Goal: Task Accomplishment & Management: Manage account settings

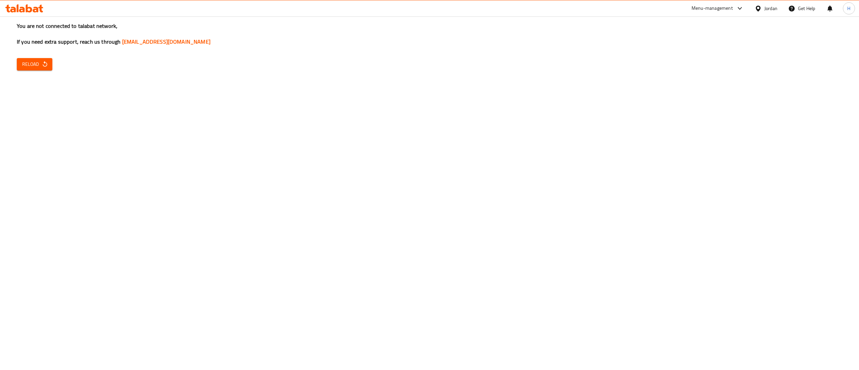
click at [38, 64] on span "Reload" at bounding box center [34, 64] width 25 height 8
click at [42, 65] on icon "button" at bounding box center [45, 64] width 7 height 7
drag, startPoint x: 29, startPoint y: 55, endPoint x: 30, endPoint y: 68, distance: 12.8
click at [30, 55] on div "You are not connected to talabat network, If you need extra support, reach us t…" at bounding box center [429, 185] width 859 height 370
click at [30, 68] on span "Reload" at bounding box center [34, 64] width 25 height 8
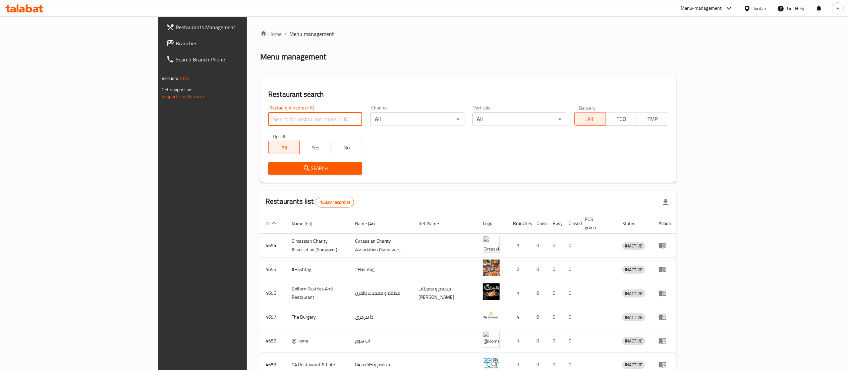
click at [268, 118] on input "search" at bounding box center [315, 118] width 94 height 13
paste input "623948-624149"
click button "Search" at bounding box center [315, 168] width 94 height 12
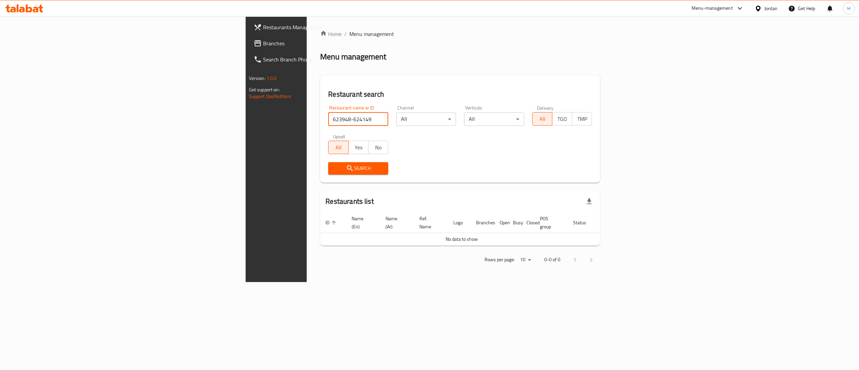
drag, startPoint x: 228, startPoint y: 120, endPoint x: 189, endPoint y: 120, distance: 38.9
click at [328, 120] on input "623948-624149" at bounding box center [358, 118] width 60 height 13
type input "623948"
click button "Search" at bounding box center [358, 168] width 60 height 12
click at [328, 118] on input "623948" at bounding box center [358, 118] width 60 height 13
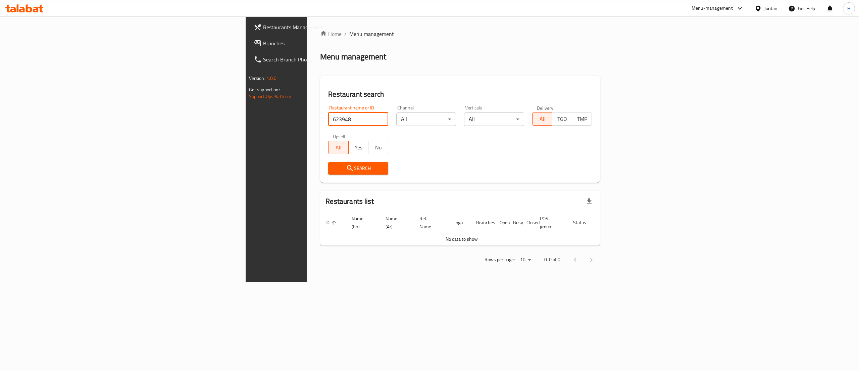
click at [328, 118] on input "623948" at bounding box center [358, 118] width 60 height 13
click at [263, 45] on span "Branches" at bounding box center [323, 43] width 121 height 8
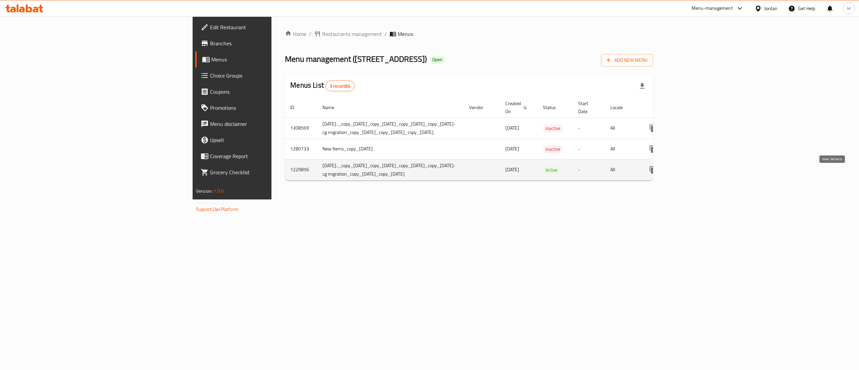
click at [705, 174] on icon "enhanced table" at bounding box center [701, 170] width 8 height 8
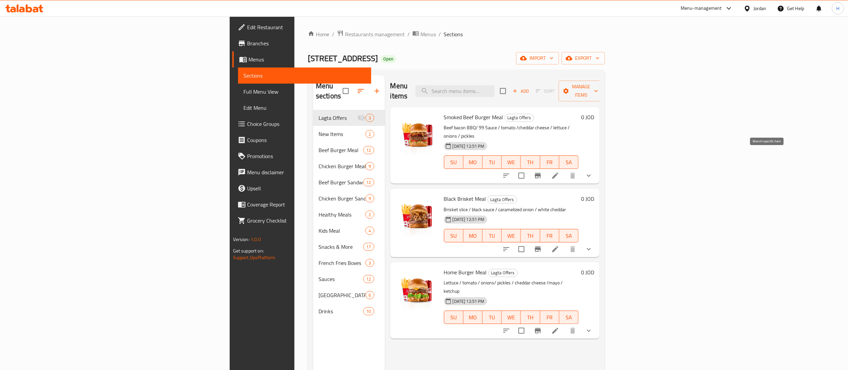
click at [542, 171] on icon "Branch-specific-item" at bounding box center [538, 175] width 8 height 8
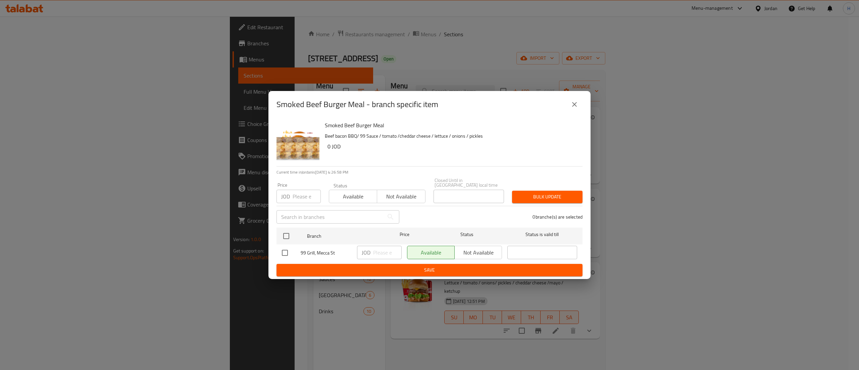
click at [575, 107] on icon "close" at bounding box center [574, 104] width 5 height 5
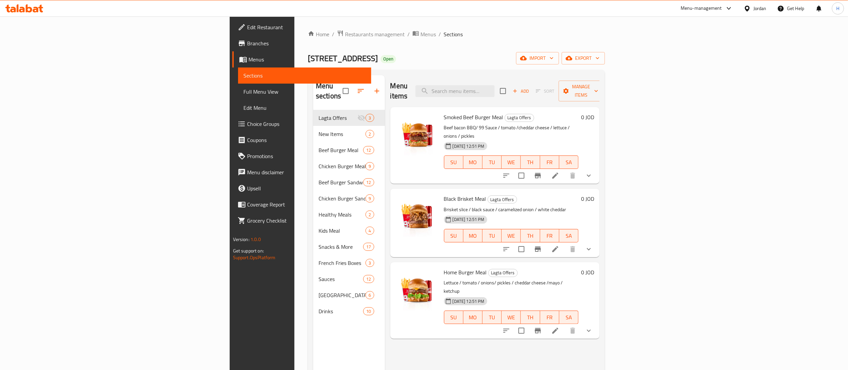
click at [249, 60] on span "Menus" at bounding box center [307, 59] width 117 height 8
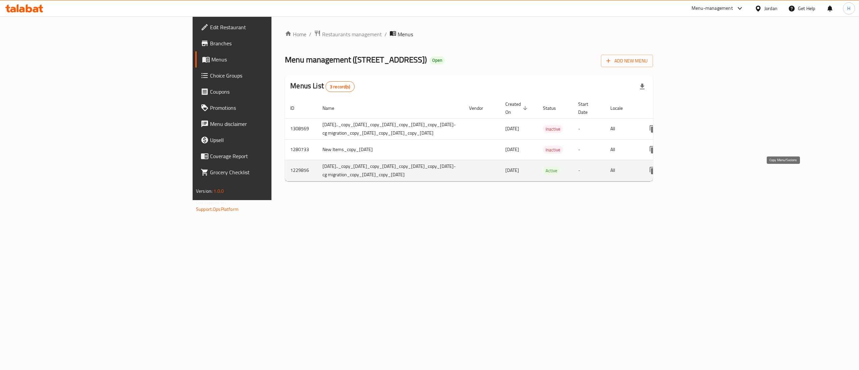
click at [656, 174] on icon "more" at bounding box center [652, 170] width 6 height 7
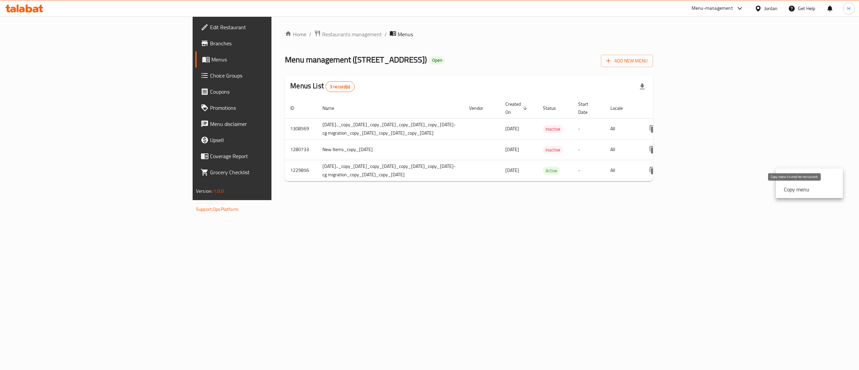
click at [797, 188] on strong "Copy menu" at bounding box center [795, 189] width 25 height 8
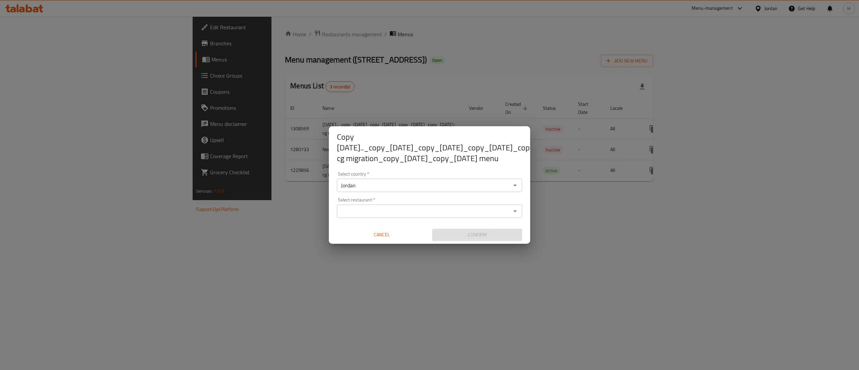
click at [459, 212] on div "Select restaurant *" at bounding box center [429, 210] width 185 height 13
type input "9"
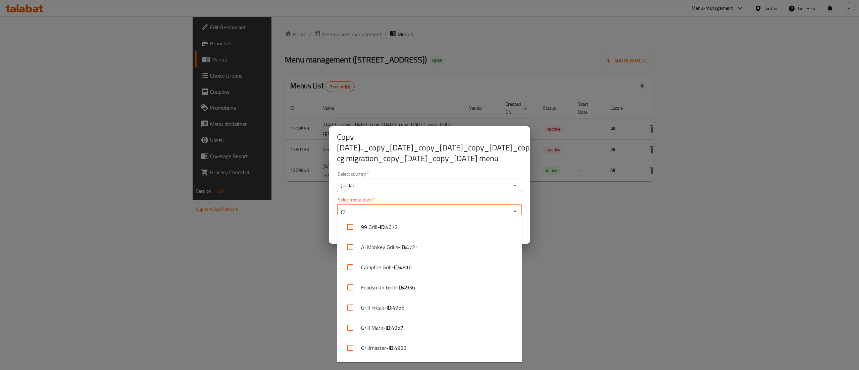
type input "g"
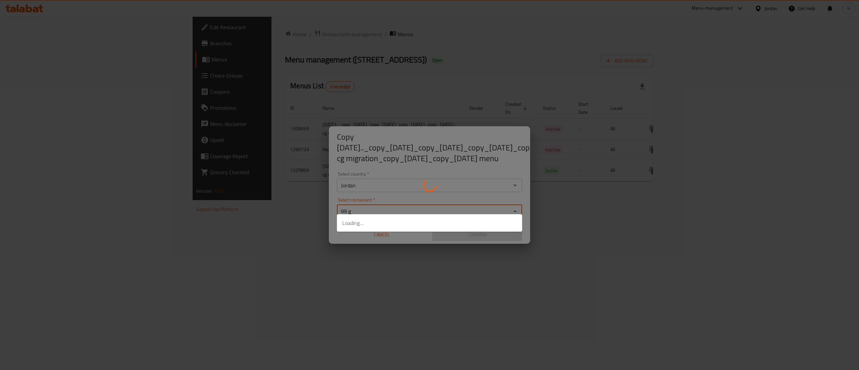
type input "99 gr"
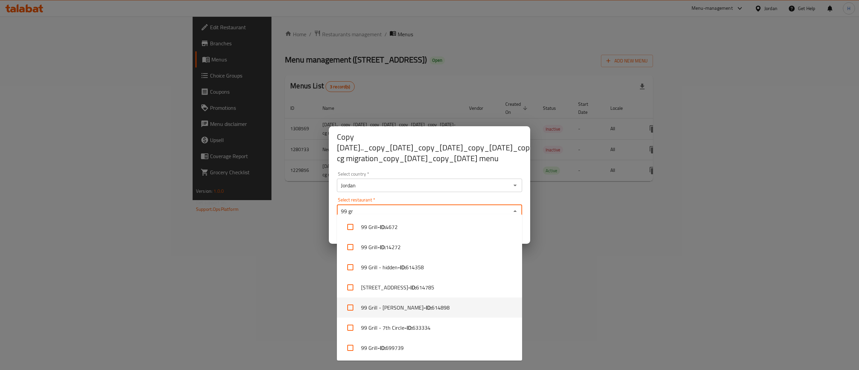
click at [351, 308] on input "checkbox" at bounding box center [350, 307] width 16 height 16
checkbox input "true"
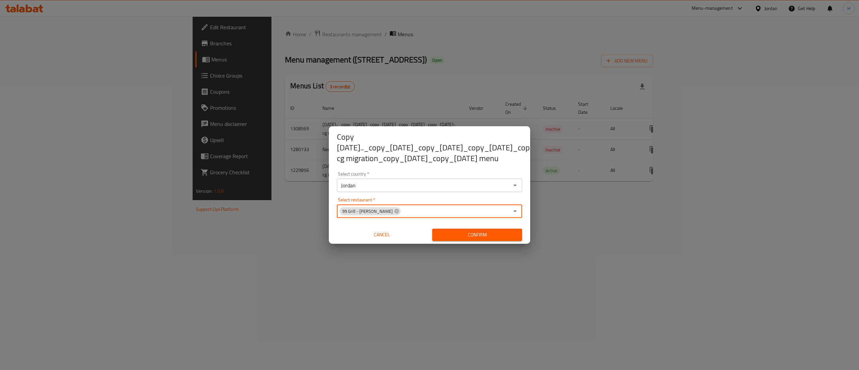
click at [465, 230] on span "Confirm" at bounding box center [476, 234] width 79 height 8
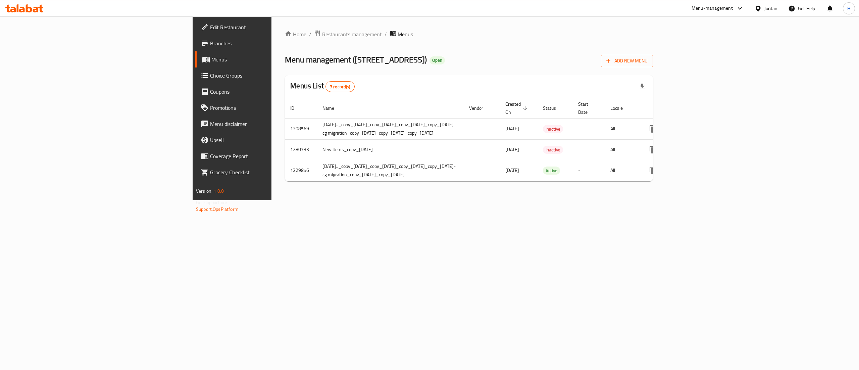
click at [35, 12] on icon at bounding box center [36, 10] width 6 height 6
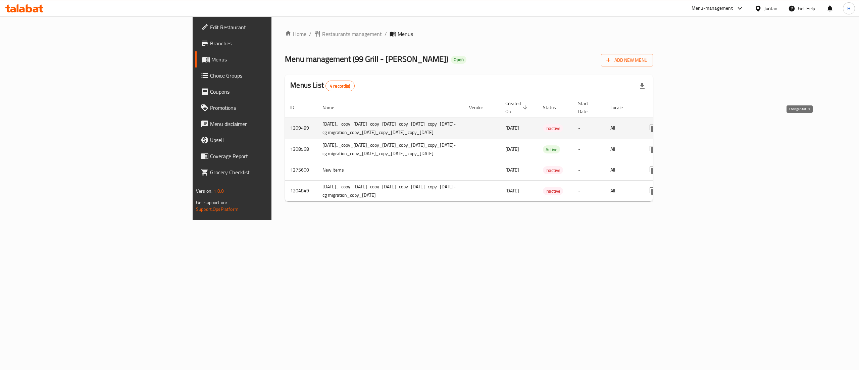
click at [673, 126] on icon "enhanced table" at bounding box center [669, 128] width 8 height 8
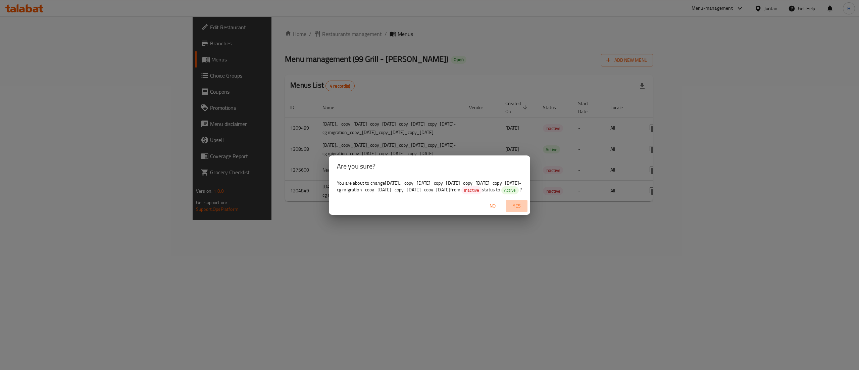
click at [510, 209] on span "Yes" at bounding box center [516, 206] width 16 height 8
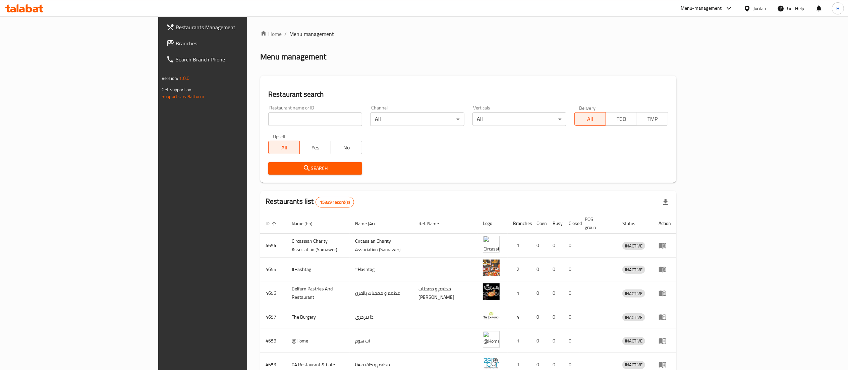
click at [268, 117] on input "search" at bounding box center [315, 118] width 94 height 13
paste input "775851"
type input "775851"
click button "Search" at bounding box center [315, 168] width 94 height 12
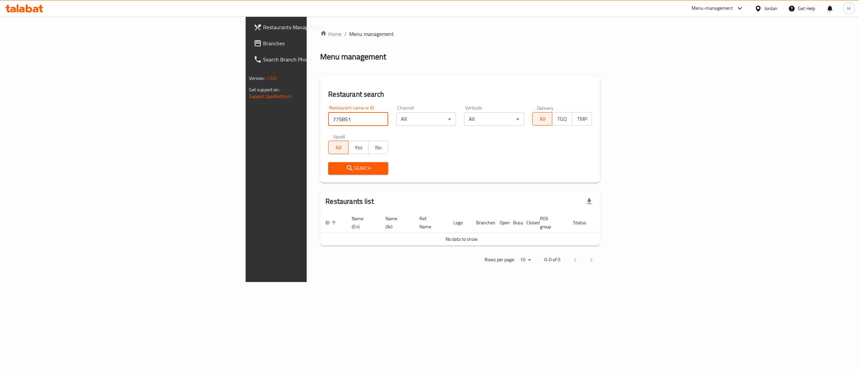
click at [263, 25] on span "Restaurants Management" at bounding box center [323, 27] width 121 height 8
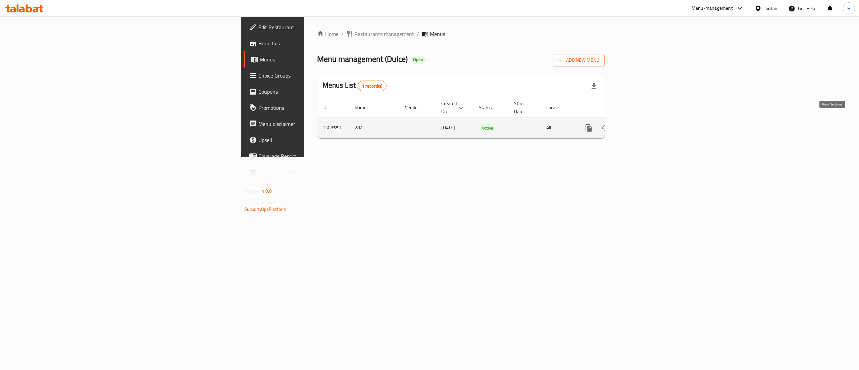
click at [641, 124] on icon "enhanced table" at bounding box center [637, 128] width 8 height 8
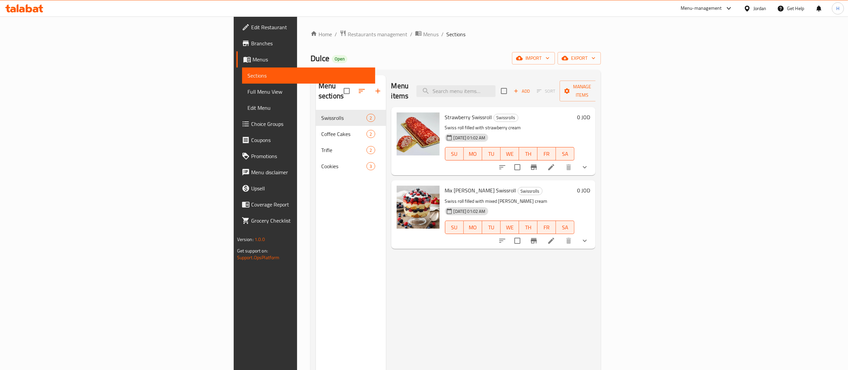
click at [455, 276] on div "Menu items Add Sort Manage items Strawberry Swissroll Swissrolls Swiss roll fil…" at bounding box center [491, 260] width 210 height 370
click at [596, 160] on div "Strawberry Swissroll Swissrolls Swiss roll filled with strawberry cream 28-08-2…" at bounding box center [493, 141] width 205 height 68
click at [589, 163] on icon "show more" at bounding box center [585, 167] width 8 height 8
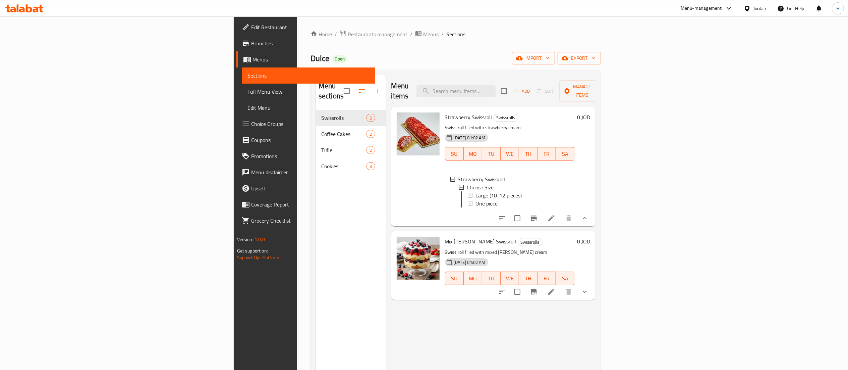
click at [561, 219] on li at bounding box center [551, 218] width 19 height 12
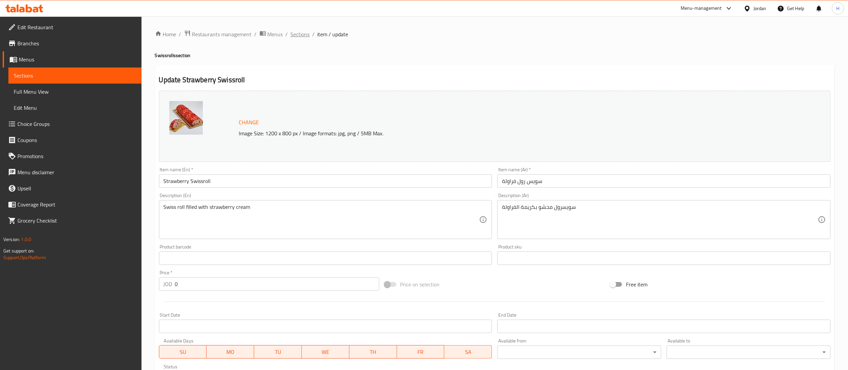
click at [300, 37] on span "Sections" at bounding box center [300, 34] width 19 height 8
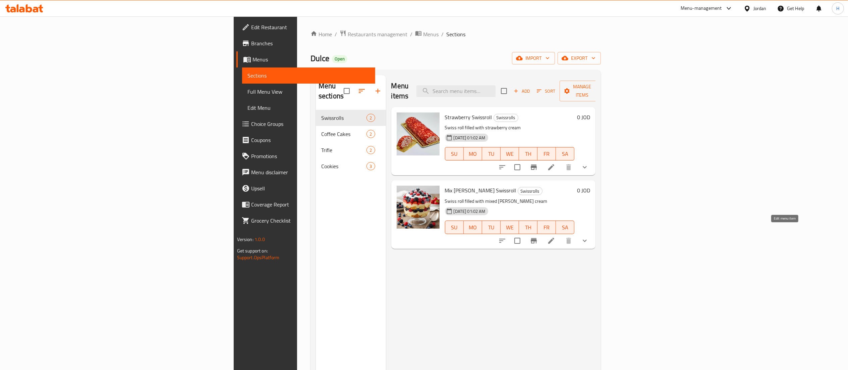
click at [555, 236] on icon at bounding box center [551, 240] width 8 height 8
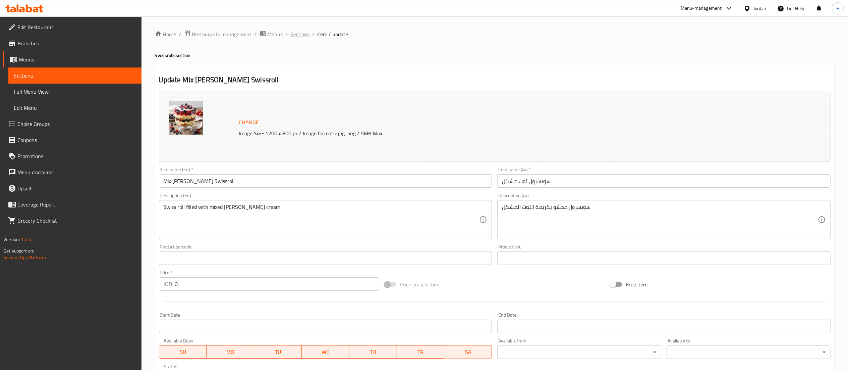
click at [304, 35] on span "Sections" at bounding box center [300, 34] width 19 height 8
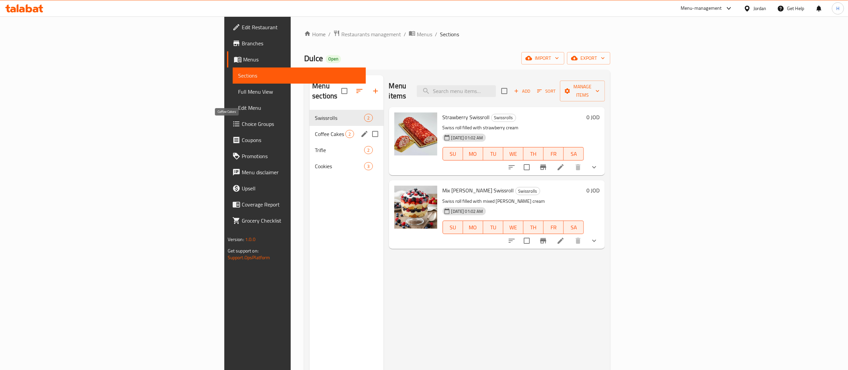
click at [315, 130] on span "Coffee Cakes" at bounding box center [330, 134] width 31 height 8
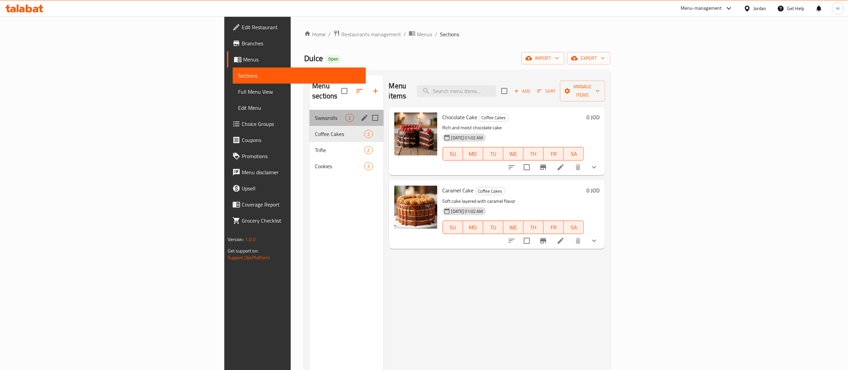
click at [310, 112] on div "Swissrolls 2" at bounding box center [347, 118] width 74 height 16
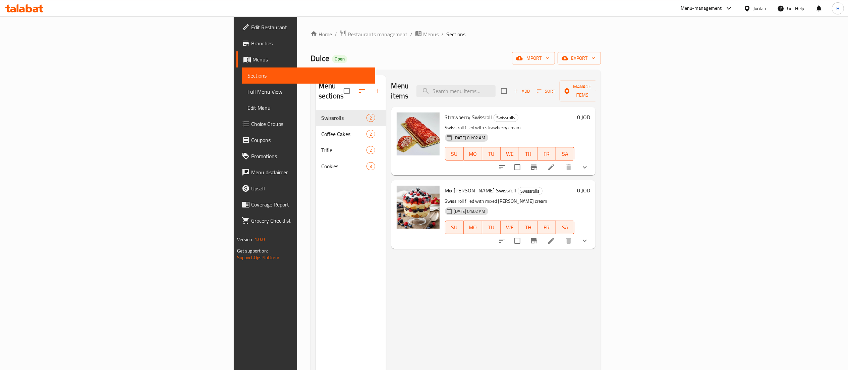
click at [419, 289] on div "Menu items Add Sort Manage items Strawberry Swissroll Swissrolls Swiss roll fil…" at bounding box center [491, 260] width 210 height 370
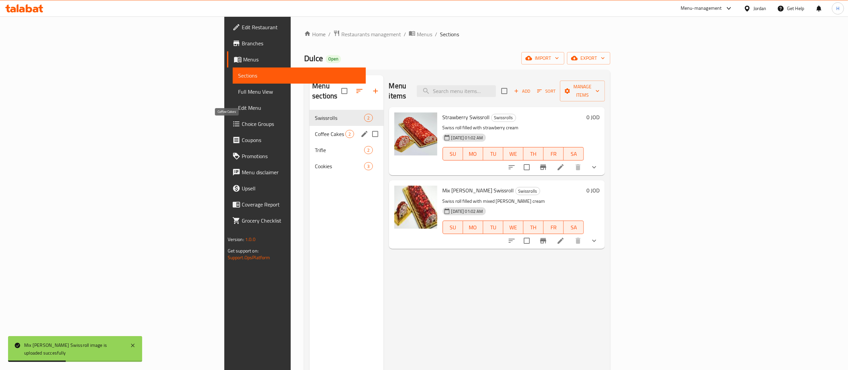
click at [315, 130] on span "Coffee Cakes" at bounding box center [330, 134] width 31 height 8
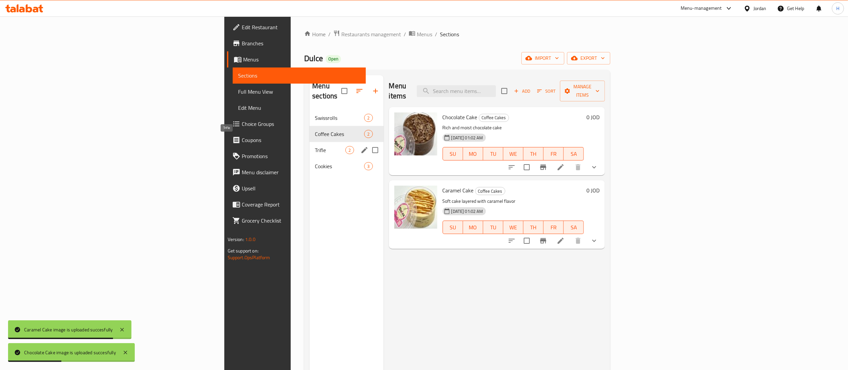
click at [315, 146] on span "Trifle" at bounding box center [330, 150] width 31 height 8
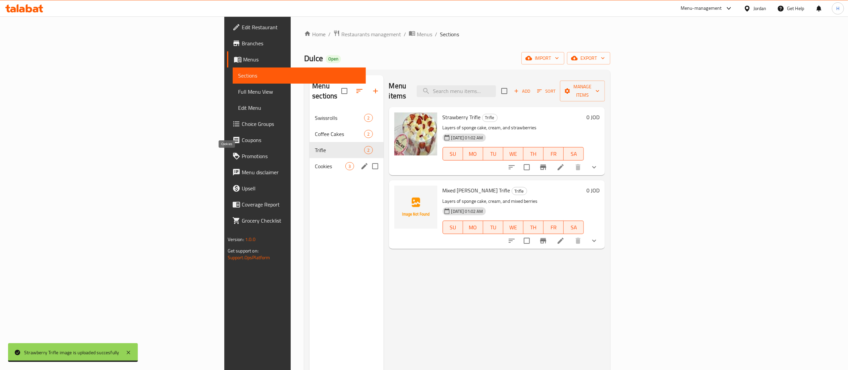
click at [315, 162] on span "Cookies" at bounding box center [330, 166] width 31 height 8
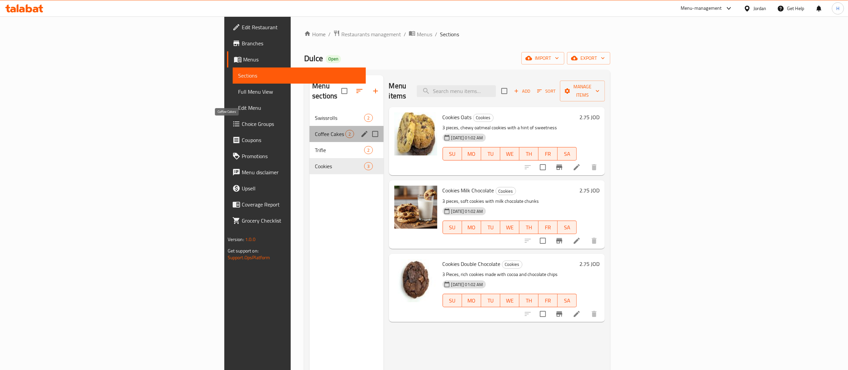
click at [315, 130] on span "Coffee Cakes" at bounding box center [330, 134] width 31 height 8
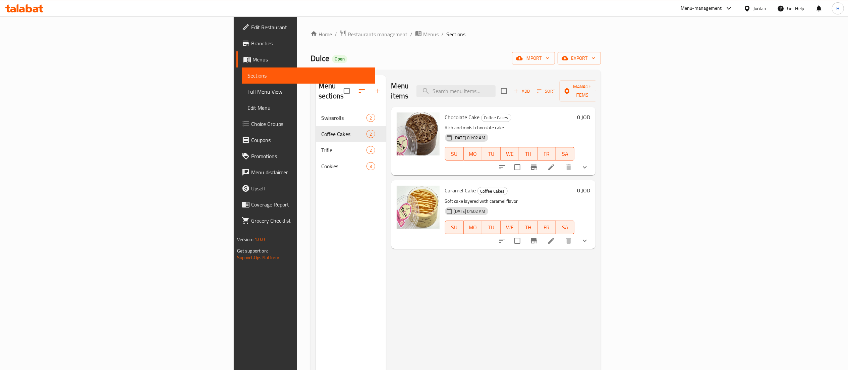
click at [561, 162] on li at bounding box center [551, 167] width 19 height 12
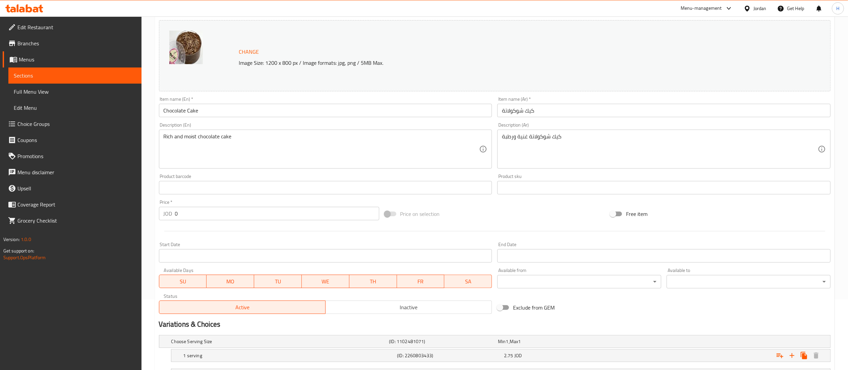
scroll to position [145, 0]
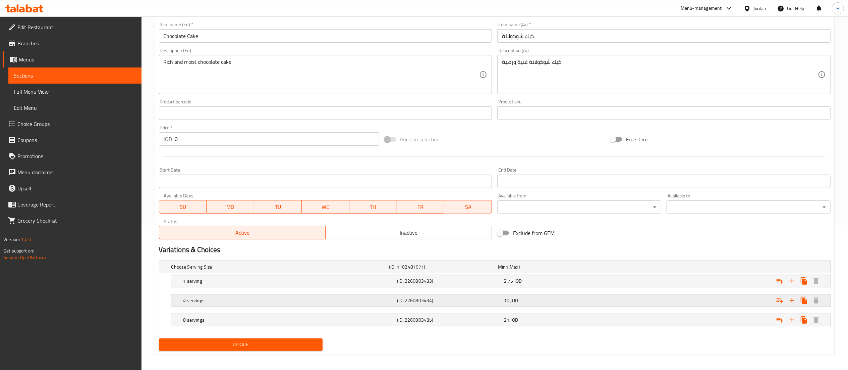
click at [491, 270] on h5 "(ID: 2260803434)" at bounding box center [442, 266] width 106 height 7
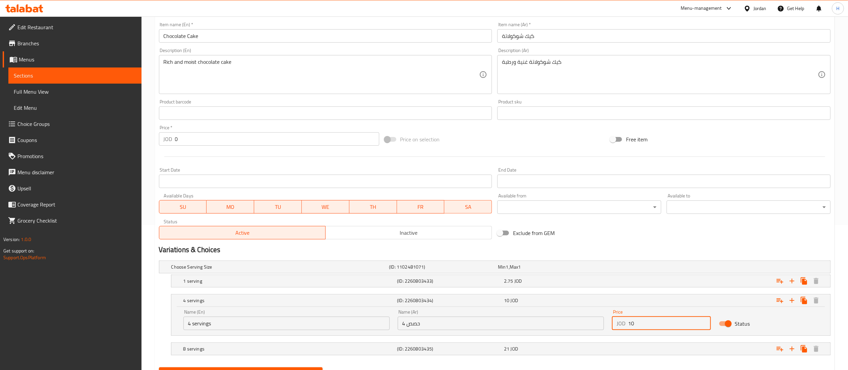
click at [645, 323] on input "10" at bounding box center [669, 322] width 83 height 13
type input "11"
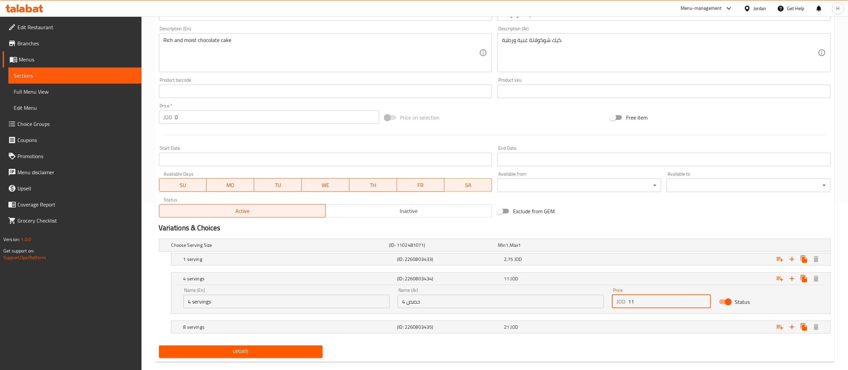
scroll to position [178, 0]
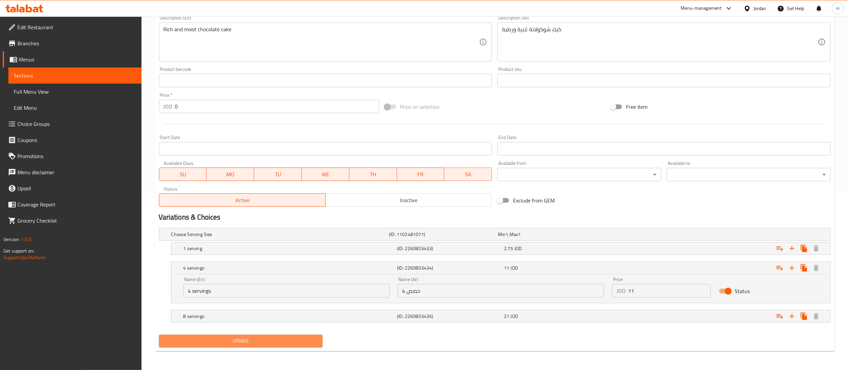
click at [249, 347] on button "Update" at bounding box center [241, 340] width 164 height 12
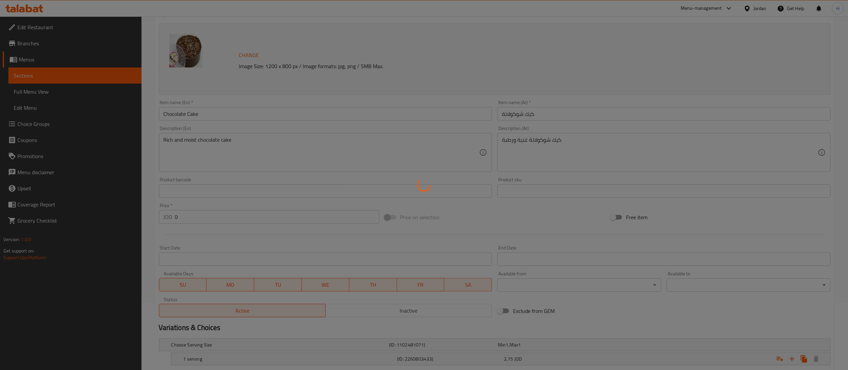
scroll to position [0, 0]
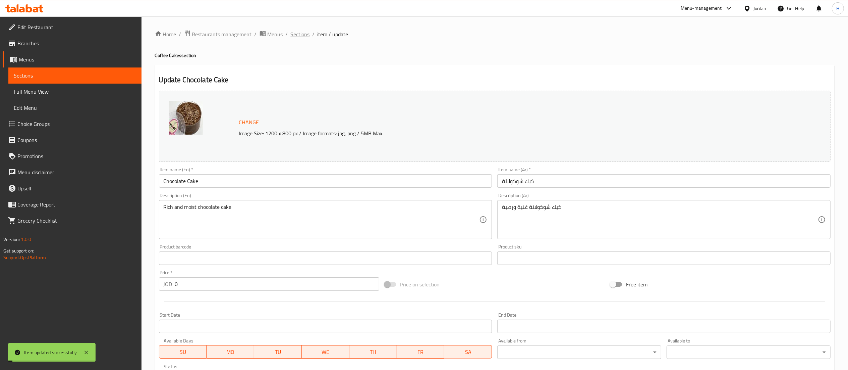
click at [302, 36] on span "Sections" at bounding box center [300, 34] width 19 height 8
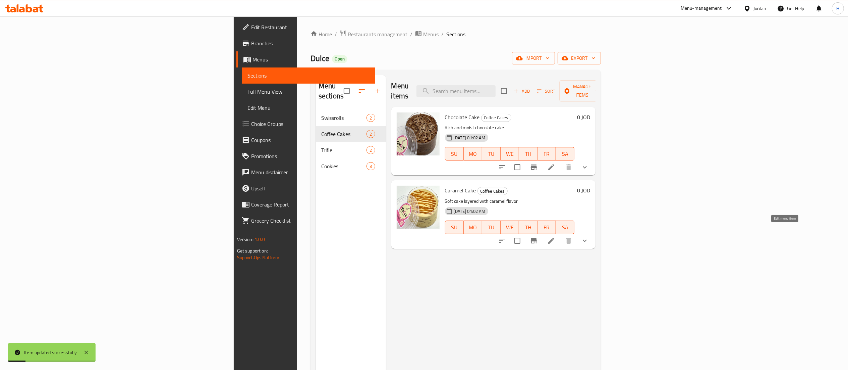
click at [555, 236] on icon at bounding box center [551, 240] width 8 height 8
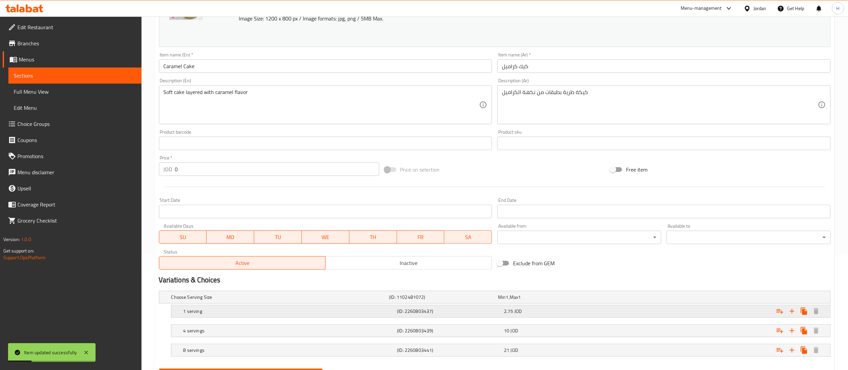
scroll to position [149, 0]
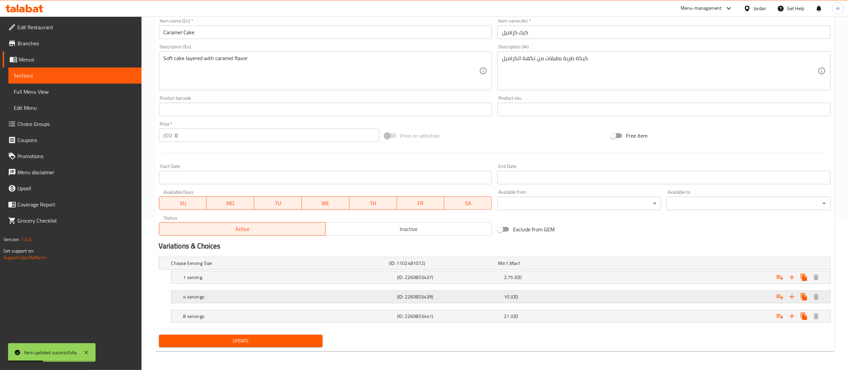
click at [570, 266] on div "10 JOD" at bounding box center [551, 263] width 106 height 7
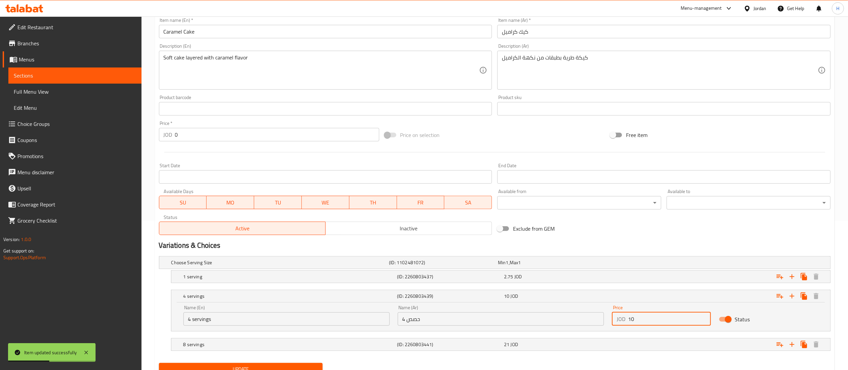
click at [644, 318] on input "10" at bounding box center [669, 318] width 83 height 13
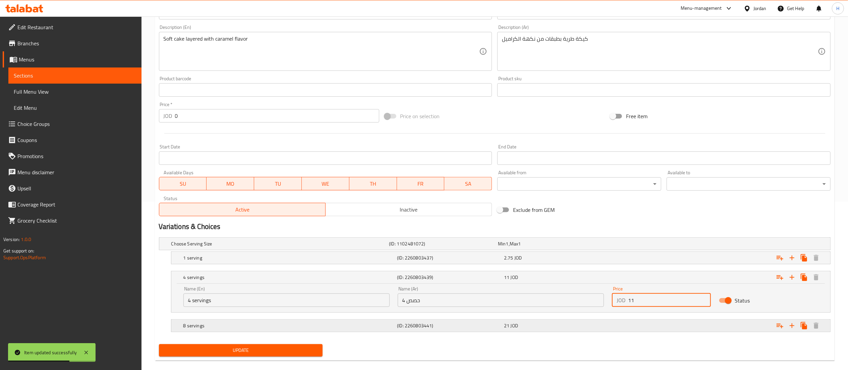
scroll to position [178, 0]
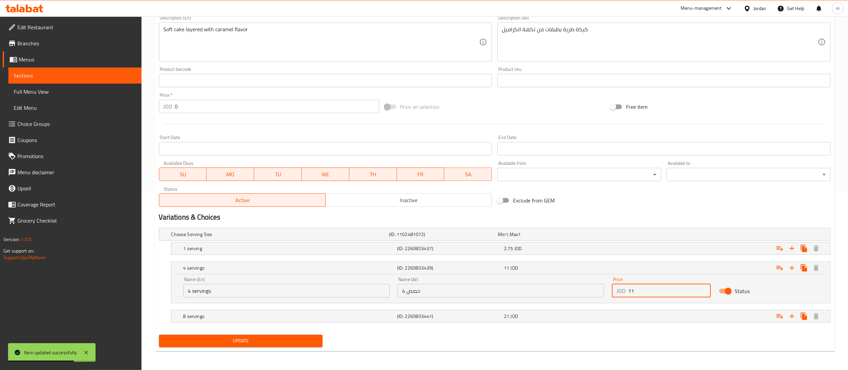
type input "11"
click at [254, 344] on span "Update" at bounding box center [240, 340] width 153 height 8
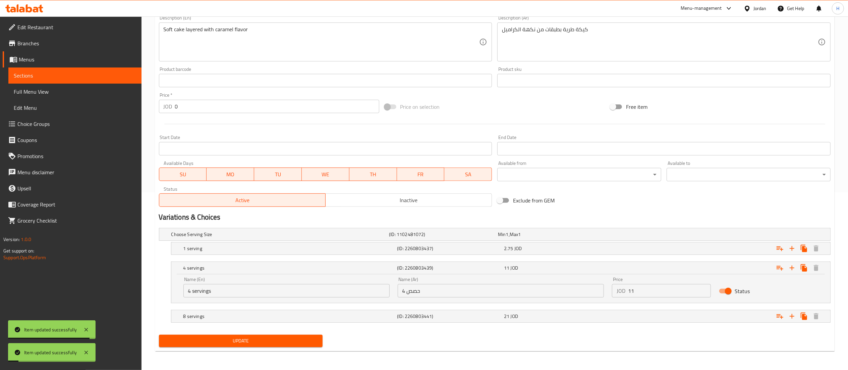
scroll to position [0, 0]
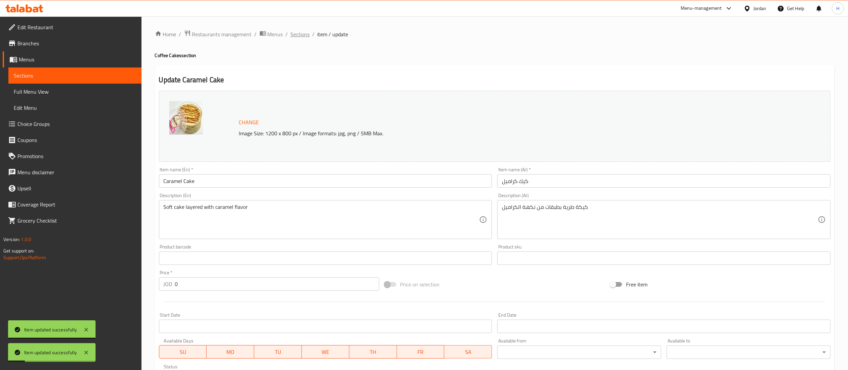
click at [301, 32] on span "Sections" at bounding box center [300, 34] width 19 height 8
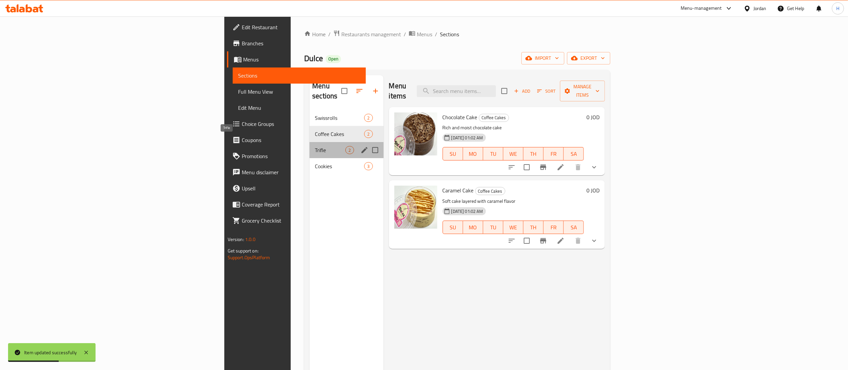
click at [315, 146] on span "Trifle" at bounding box center [330, 150] width 31 height 8
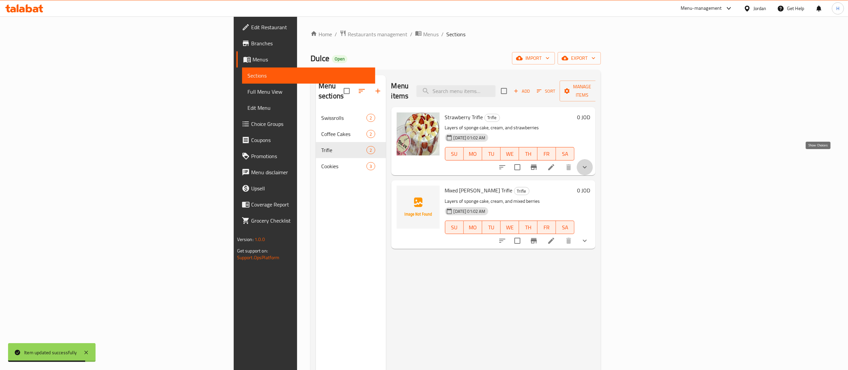
click at [589, 163] on icon "show more" at bounding box center [585, 167] width 8 height 8
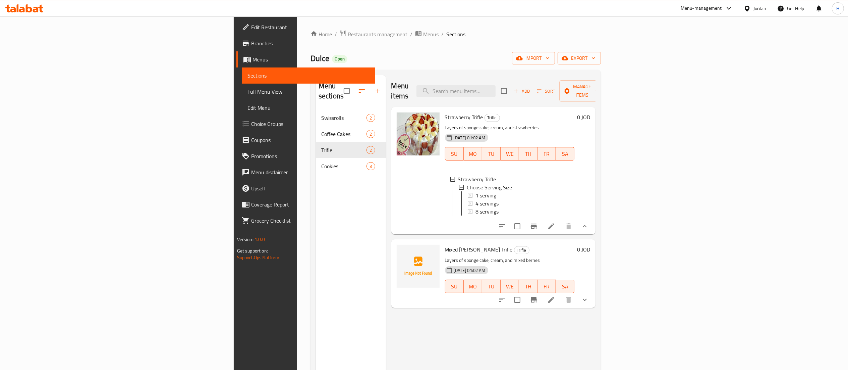
click at [599, 88] on span "Manage items" at bounding box center [582, 91] width 34 height 17
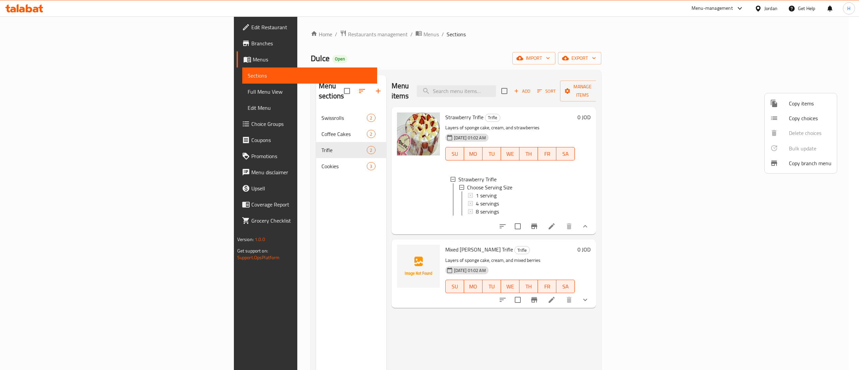
click at [785, 105] on div at bounding box center [779, 103] width 19 height 8
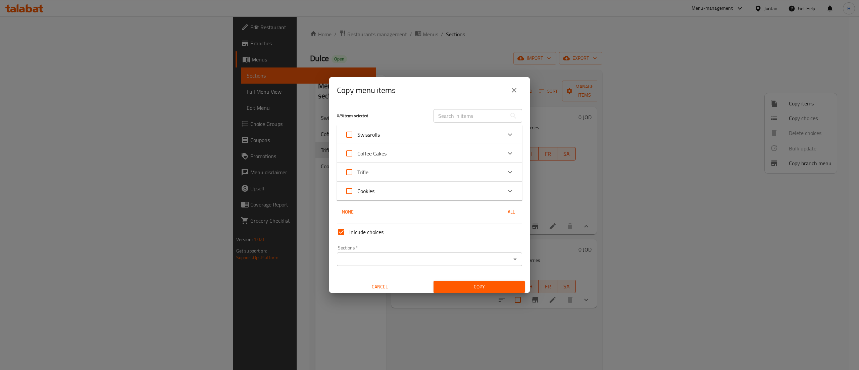
click at [483, 176] on div "Trifle" at bounding box center [423, 172] width 157 height 16
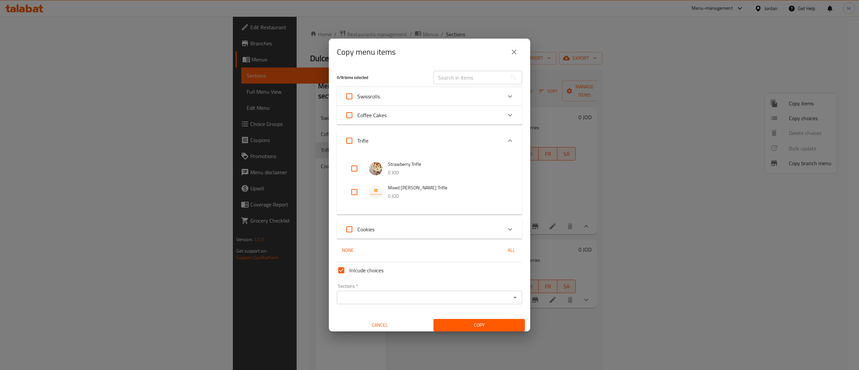
click at [355, 193] on input "checkbox" at bounding box center [354, 192] width 16 height 16
checkbox input "true"
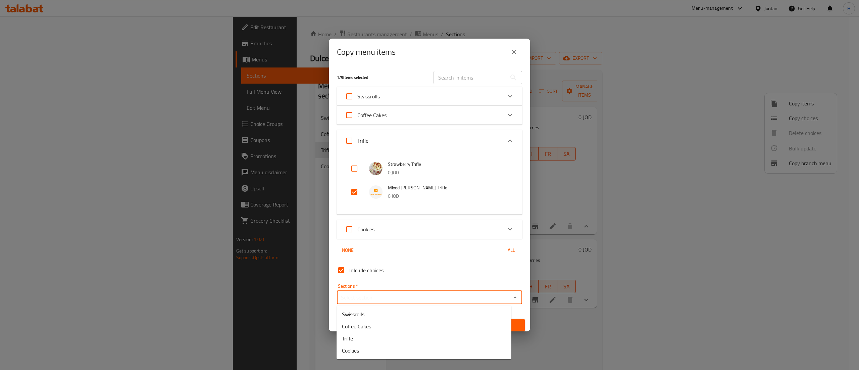
click at [388, 302] on input "Sections   *" at bounding box center [424, 296] width 170 height 9
click at [373, 335] on li "Trifle" at bounding box center [423, 338] width 175 height 12
type input "Trifle"
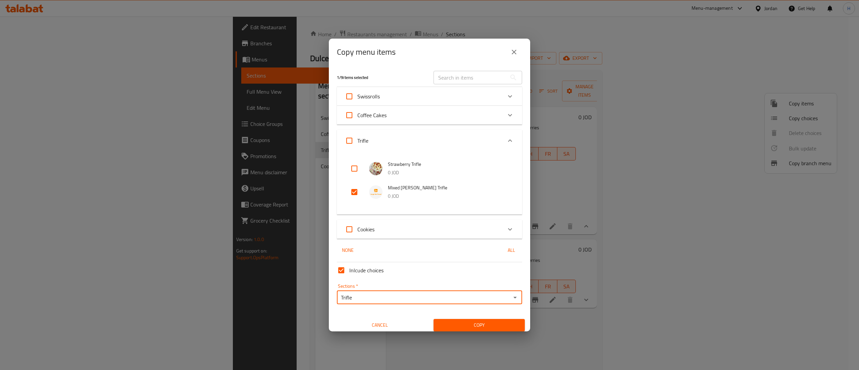
click at [455, 325] on span "Copy" at bounding box center [479, 325] width 80 height 8
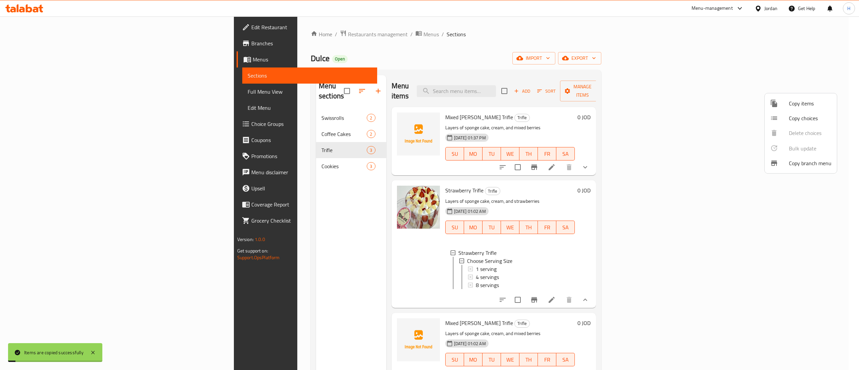
click at [261, 268] on div at bounding box center [429, 185] width 859 height 370
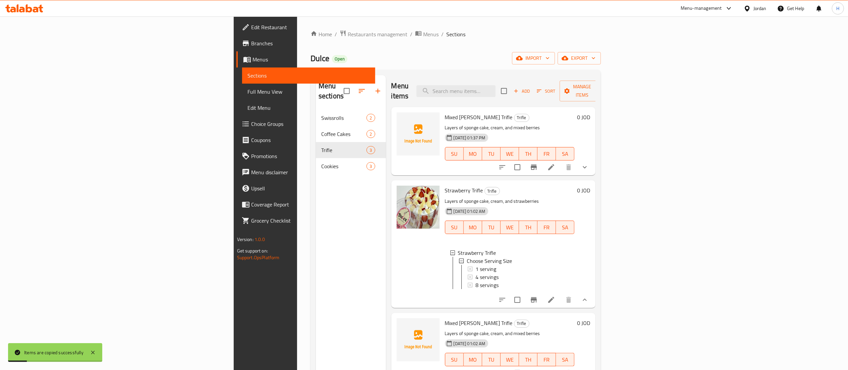
click at [555, 87] on span "Sort" at bounding box center [546, 91] width 18 height 8
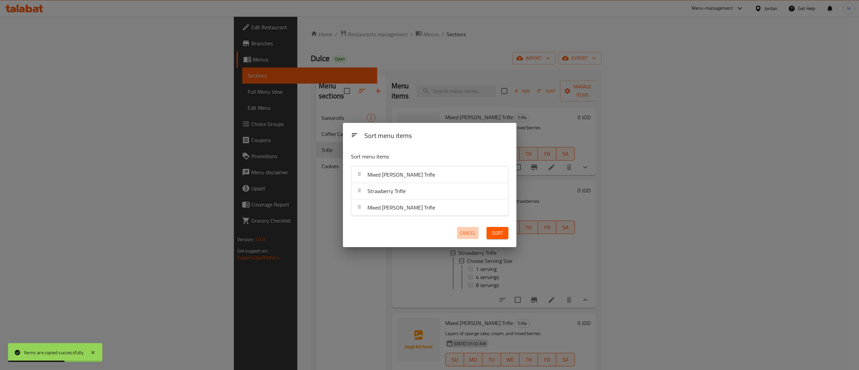
click at [472, 233] on span "Cancel" at bounding box center [467, 233] width 16 height 8
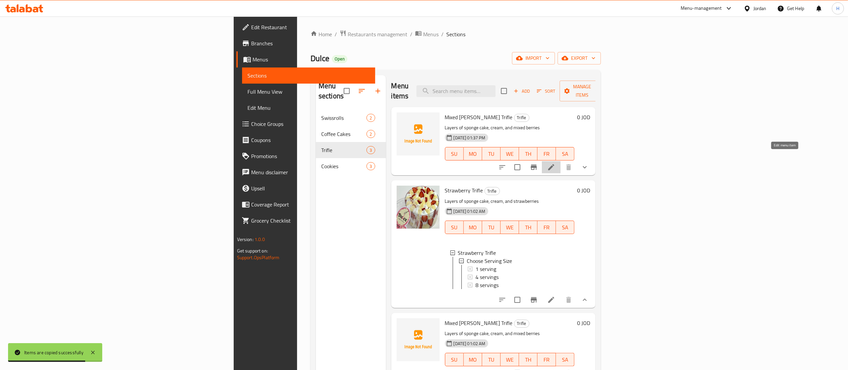
click at [554, 164] on icon at bounding box center [551, 167] width 6 height 6
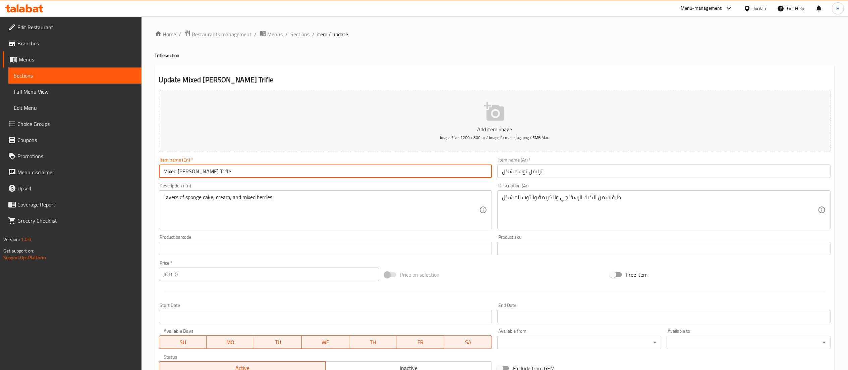
drag, startPoint x: 192, startPoint y: 170, endPoint x: 105, endPoint y: 171, distance: 87.2
click at [105, 171] on div "Edit Restaurant Branches Menus Sections Full Menu View Edit Menu Choice Groups …" at bounding box center [424, 262] width 848 height 492
type input "Mango Trifle"
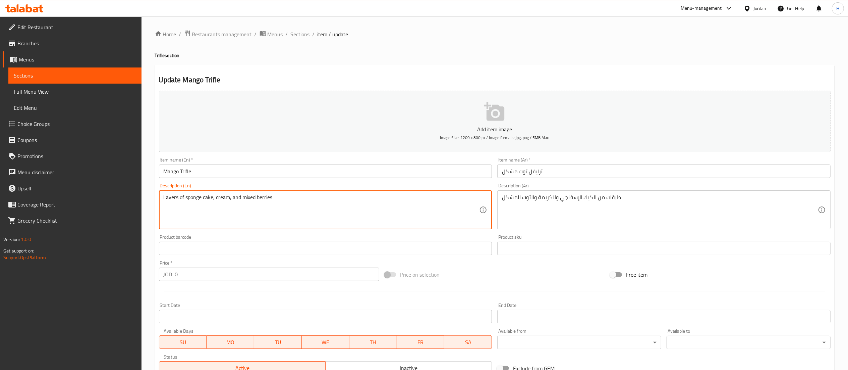
drag, startPoint x: 279, startPoint y: 201, endPoint x: 243, endPoint y: 201, distance: 35.9
type textarea "Layers of sponge cake, cream, and Mango"
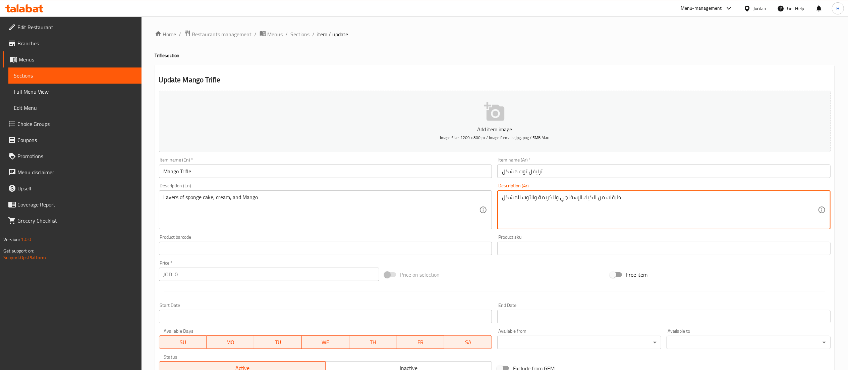
drag, startPoint x: 537, startPoint y: 198, endPoint x: 490, endPoint y: 200, distance: 46.3
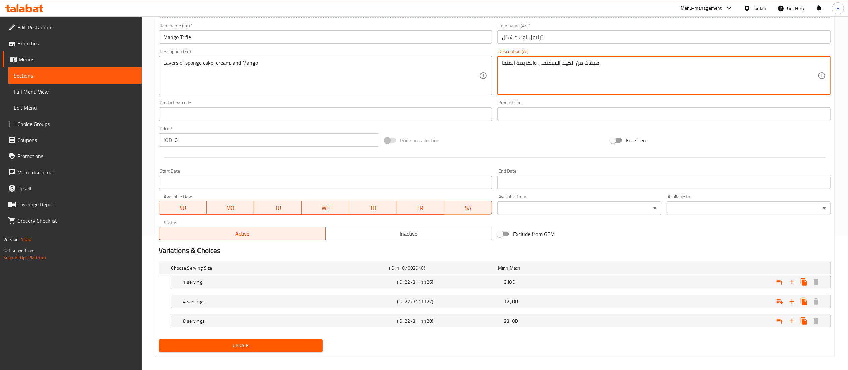
type textarea "طبقات من الكيك الإسفنجي والكريمة المنجا"
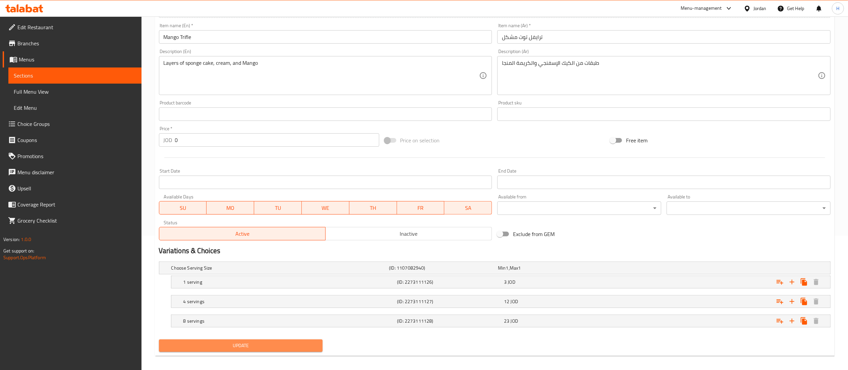
click at [234, 347] on span "Update" at bounding box center [240, 345] width 153 height 8
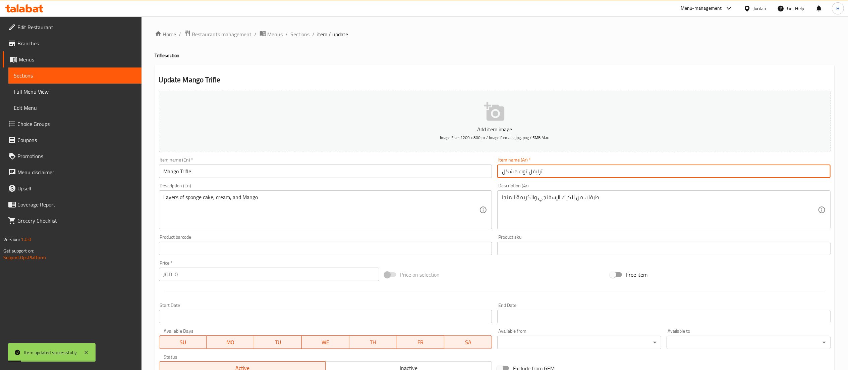
drag, startPoint x: 528, startPoint y: 173, endPoint x: 451, endPoint y: 173, distance: 76.1
click at [451, 173] on div "Add item image Image Size: 1200 x 800 px / Image formats: jpg, png / 5MB Max. I…" at bounding box center [494, 232] width 677 height 289
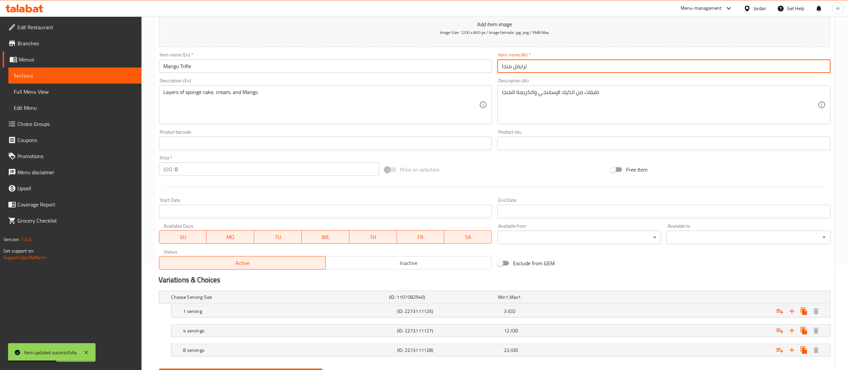
scroll to position [134, 0]
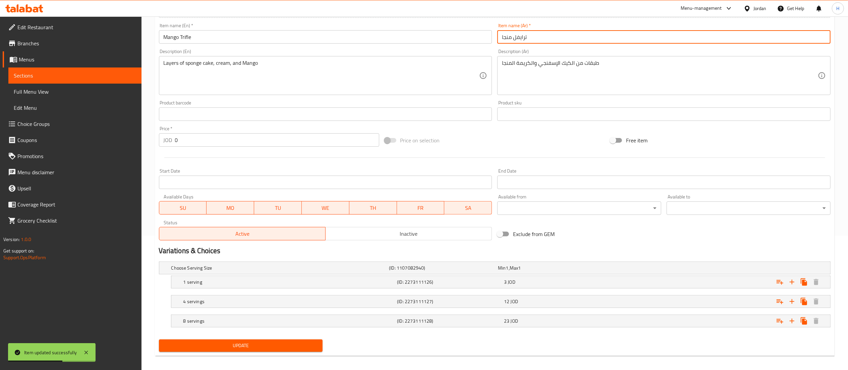
type input "ترايفل منجا"
click at [286, 351] on button "Update" at bounding box center [241, 345] width 164 height 12
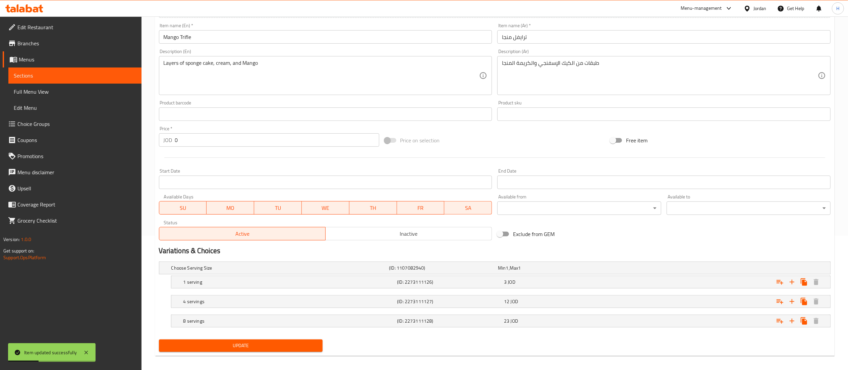
scroll to position [0, 0]
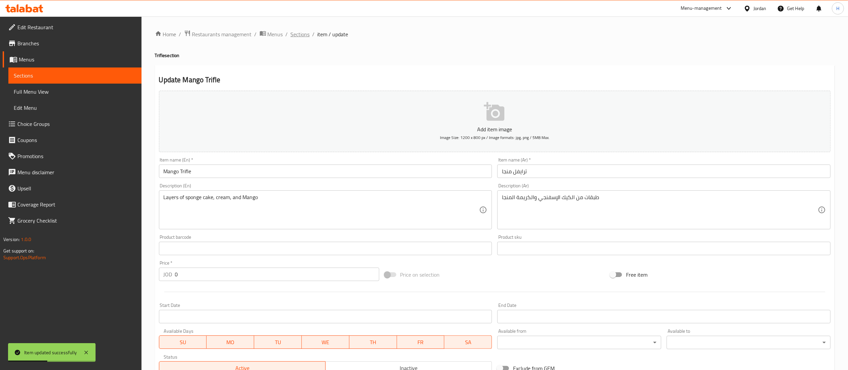
click at [300, 36] on span "Sections" at bounding box center [300, 34] width 19 height 8
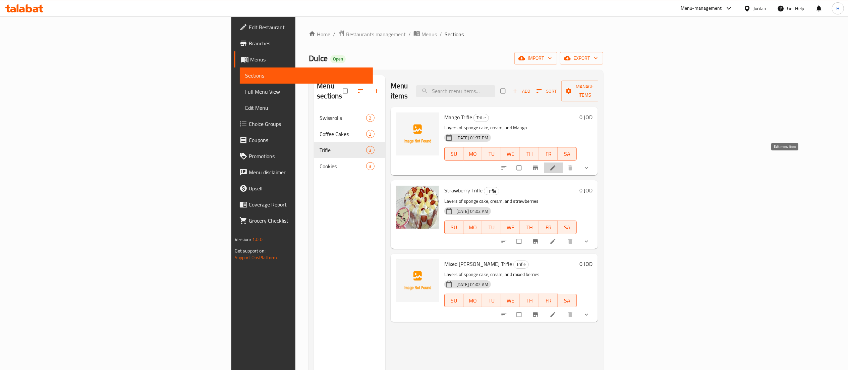
click at [556, 164] on icon at bounding box center [553, 167] width 7 height 7
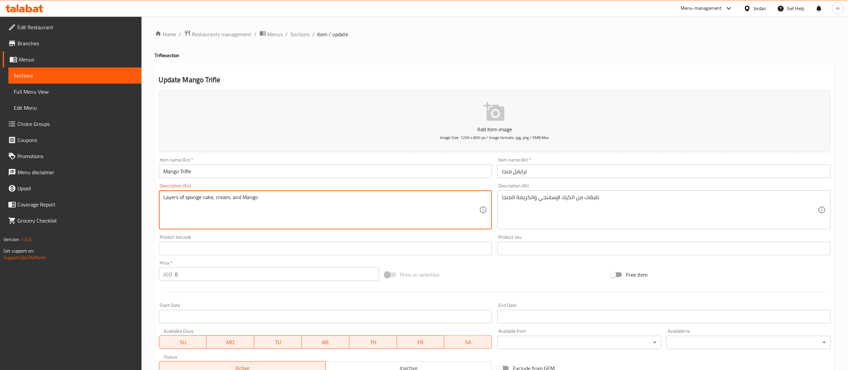
drag, startPoint x: 278, startPoint y: 200, endPoint x: 0, endPoint y: 202, distance: 278.4
paste textarea "ed dessert with mango, cream, and sponge cake"
type textarea "Layered dessert with mango, cream, and sponge cake"
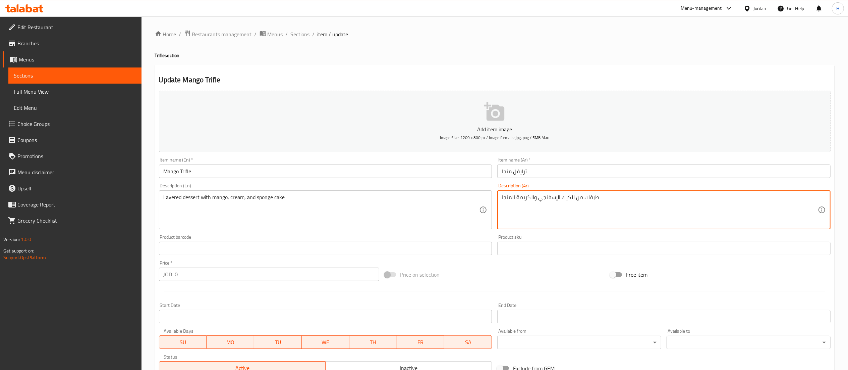
drag, startPoint x: 629, startPoint y: 201, endPoint x: 286, endPoint y: 204, distance: 342.8
paste textarea "لوى متعددة الطبقات مع المانجو والكريمة وكعكة الإسفنج"
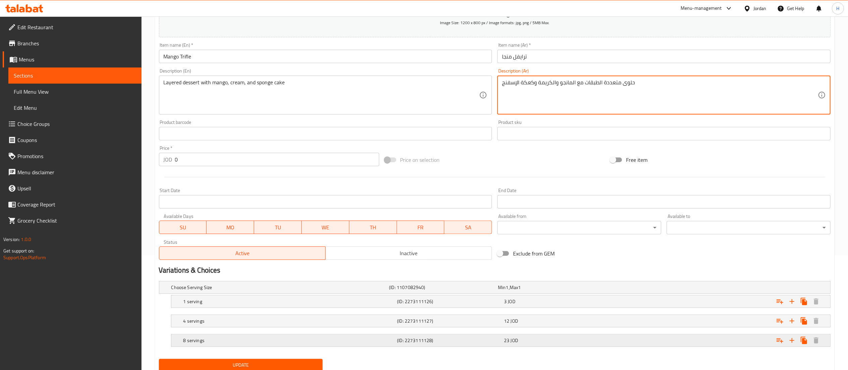
scroll to position [140, 0]
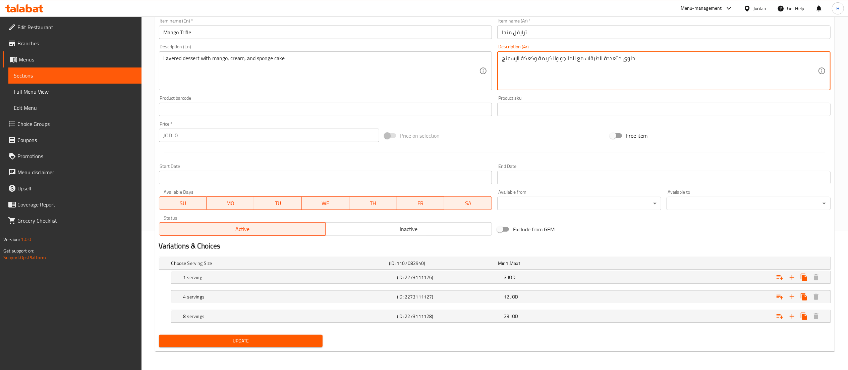
type textarea "حلوى متعددة الطبقات مع المانجو والكريمة وكعكة الإسفنج"
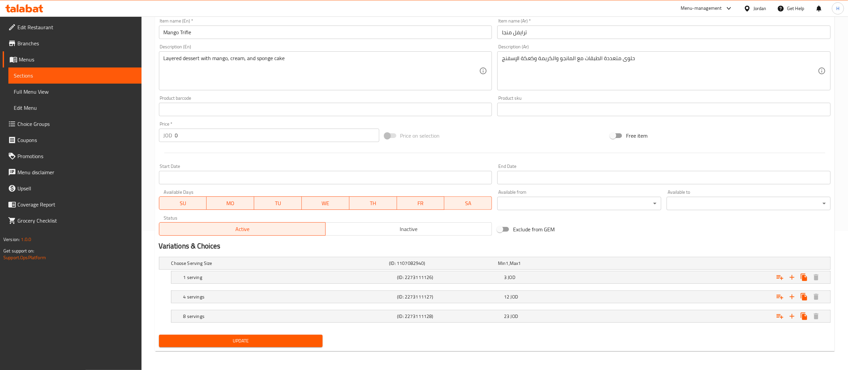
click at [200, 332] on div "Update" at bounding box center [240, 341] width 169 height 18
click at [200, 337] on span "Update" at bounding box center [240, 340] width 153 height 8
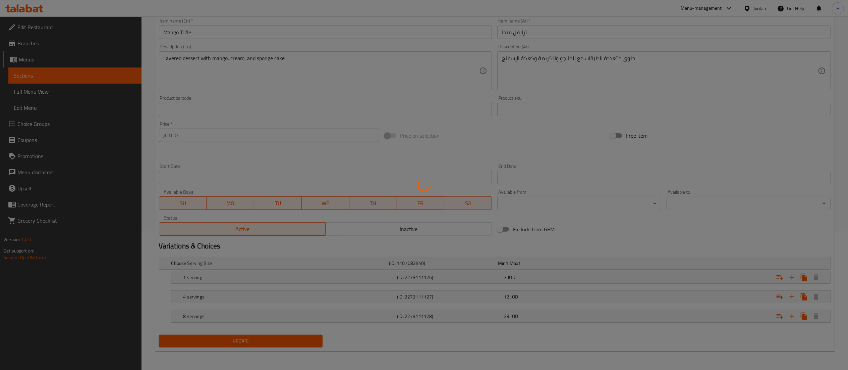
scroll to position [0, 0]
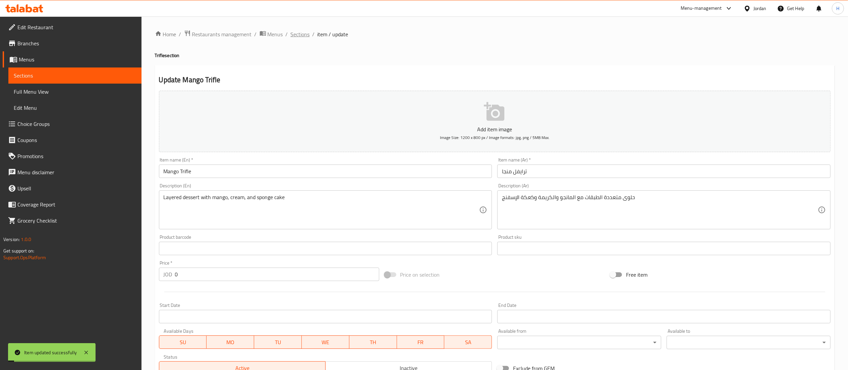
click at [301, 36] on span "Sections" at bounding box center [300, 34] width 19 height 8
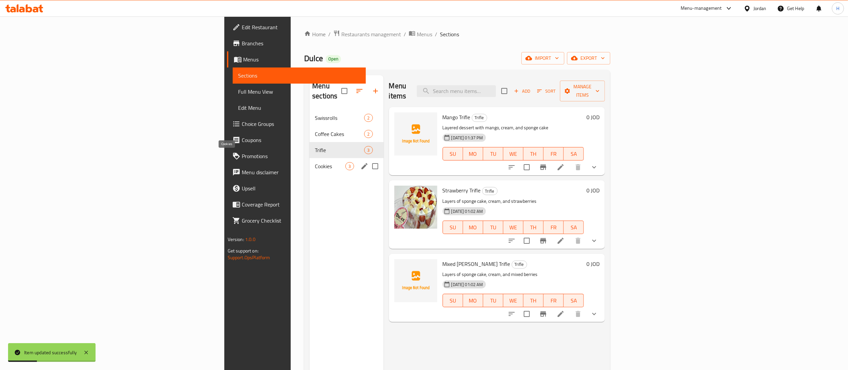
click at [315, 162] on span "Cookies" at bounding box center [330, 166] width 31 height 8
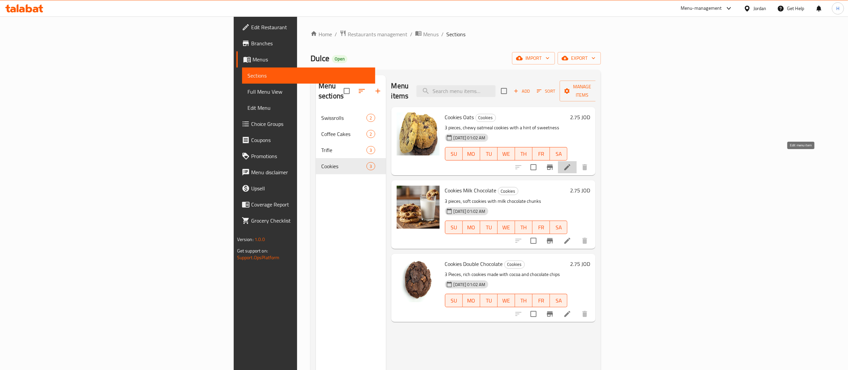
click at [572, 163] on icon at bounding box center [567, 167] width 8 height 8
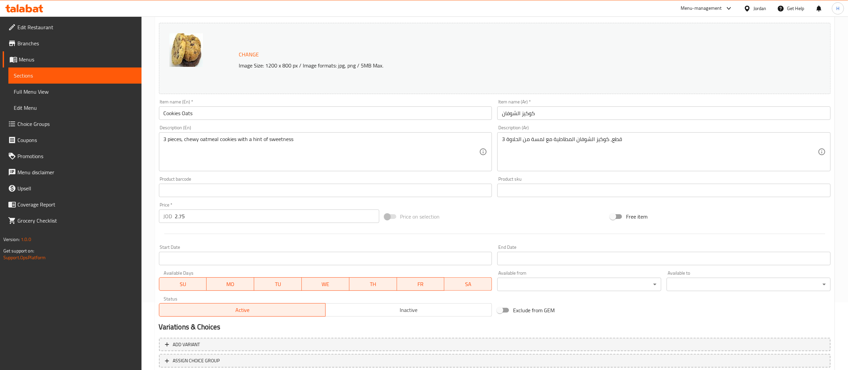
scroll to position [113, 0]
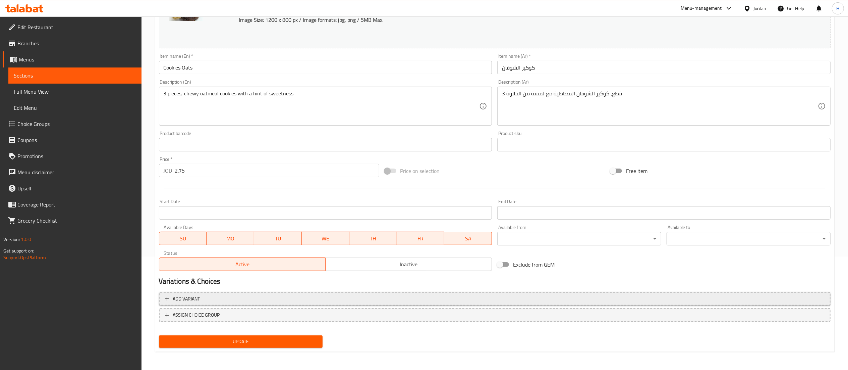
click at [222, 295] on span "Add variant" at bounding box center [495, 298] width 660 height 8
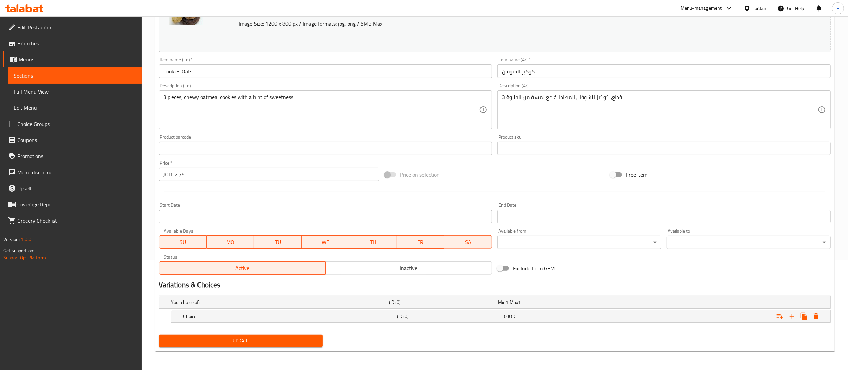
scroll to position [110, 0]
click at [789, 319] on icon "Expand" at bounding box center [792, 316] width 8 height 8
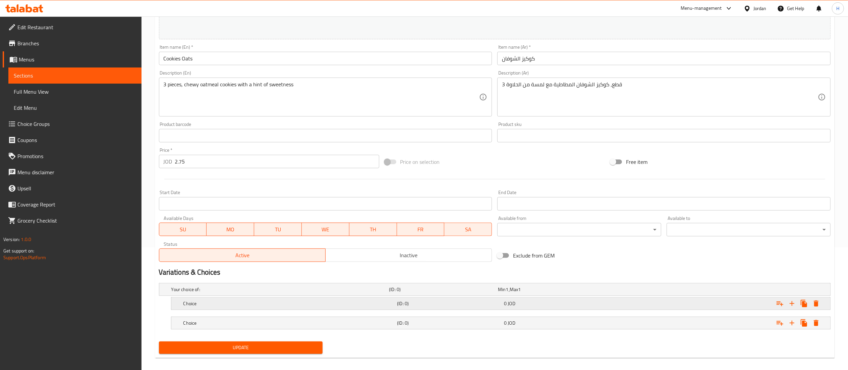
scroll to position [129, 0]
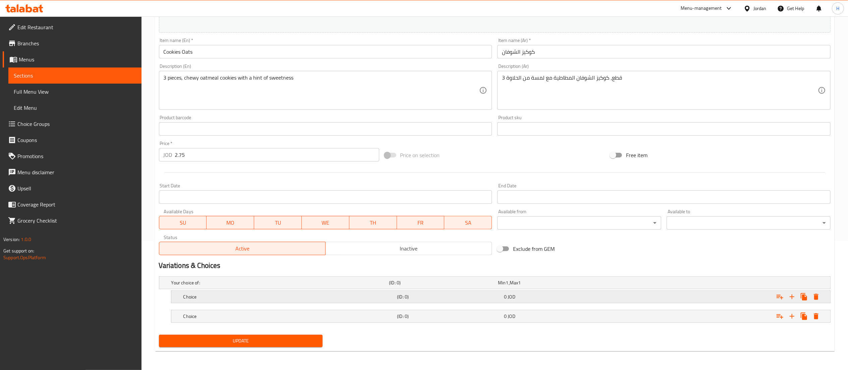
click at [203, 286] on h5 "Choice" at bounding box center [278, 282] width 215 height 7
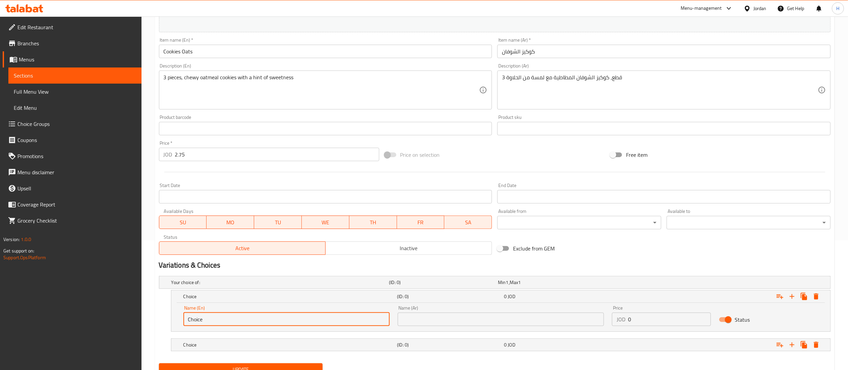
drag, startPoint x: 216, startPoint y: 321, endPoint x: 33, endPoint y: 315, distance: 183.6
click at [33, 315] on div "Edit Restaurant Branches Menus Sections Full Menu View Edit Menu Choice Groups …" at bounding box center [424, 142] width 848 height 511
type input "1 Pc"
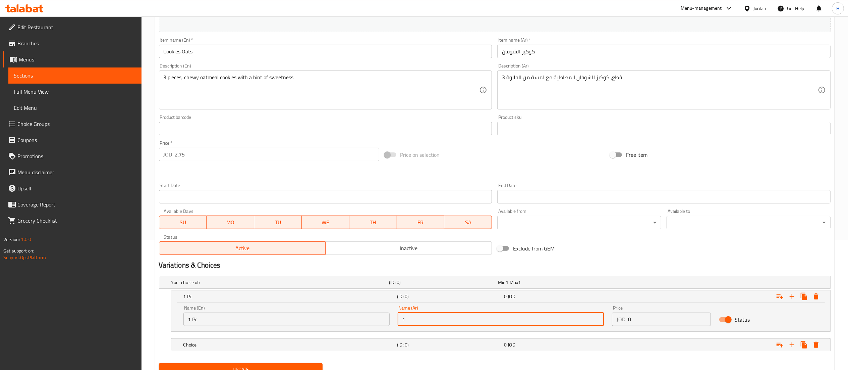
type input "1"
type input "قطعة"
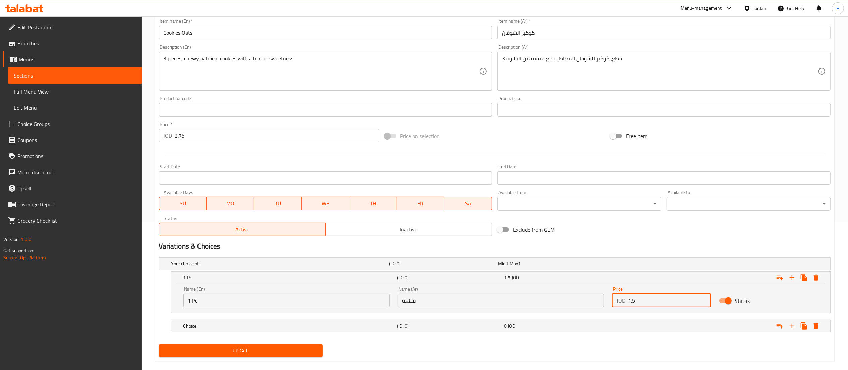
scroll to position [159, 0]
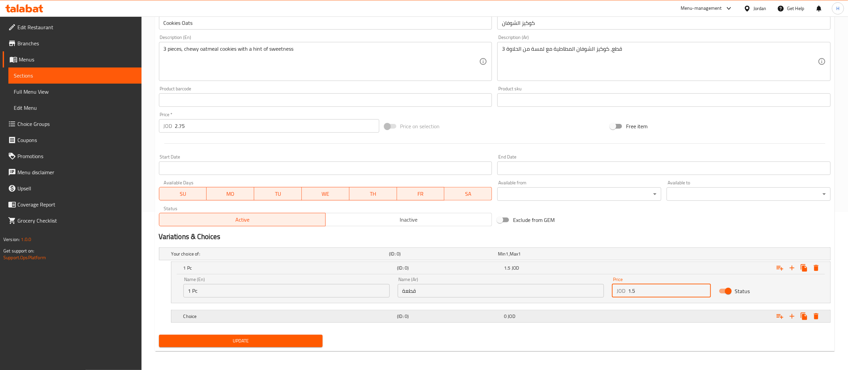
type input "1.5"
click at [352, 257] on h5 "Choice" at bounding box center [278, 253] width 215 height 7
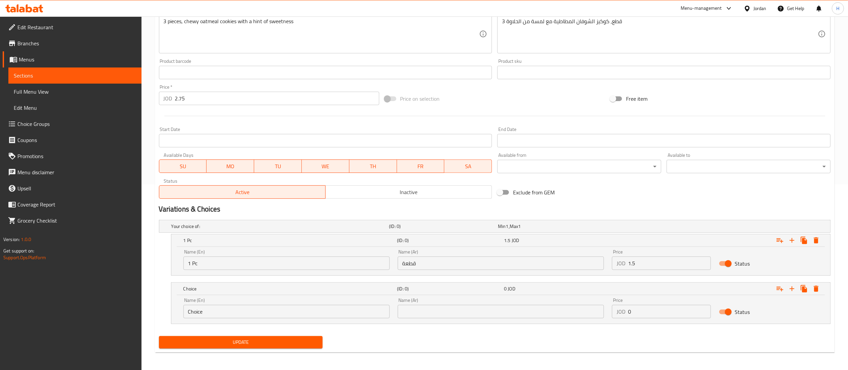
scroll to position [187, 0]
drag, startPoint x: 618, startPoint y: 311, endPoint x: 581, endPoint y: 315, distance: 37.1
click at [581, 315] on div "Name (En) Choice Name (En) Name (Ar) Name (Ar) Price JOD 0 Price Status" at bounding box center [500, 306] width 643 height 29
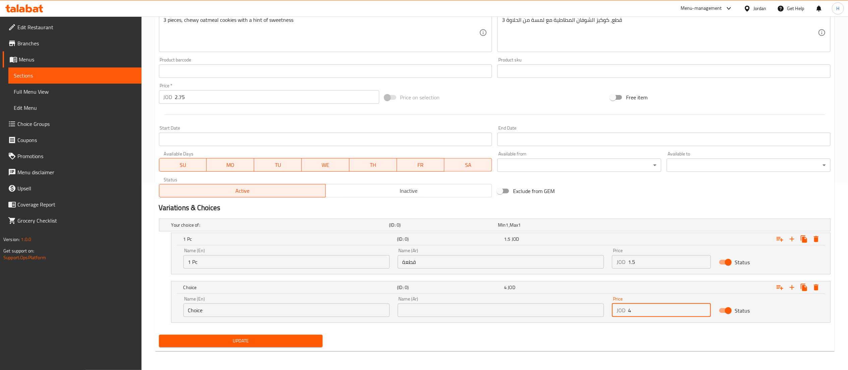
type input "4"
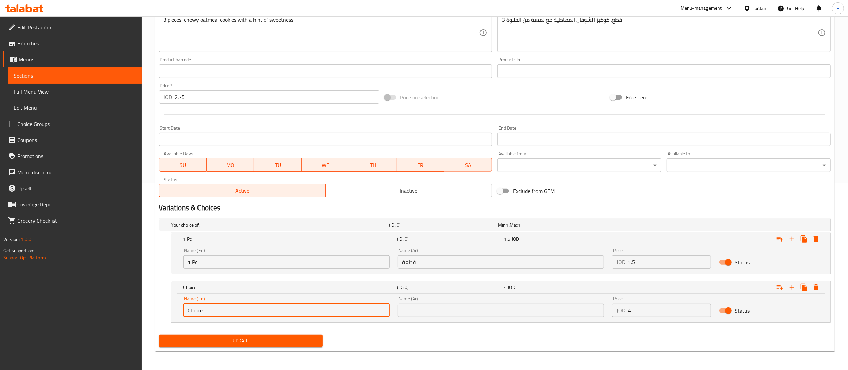
drag, startPoint x: 297, startPoint y: 307, endPoint x: 0, endPoint y: 317, distance: 297.0
click at [0, 317] on div "Edit Restaurant Branches Menus Sections Full Menu View Edit Menu Choice Groups …" at bounding box center [424, 100] width 848 height 540
type input "3 Pcs"
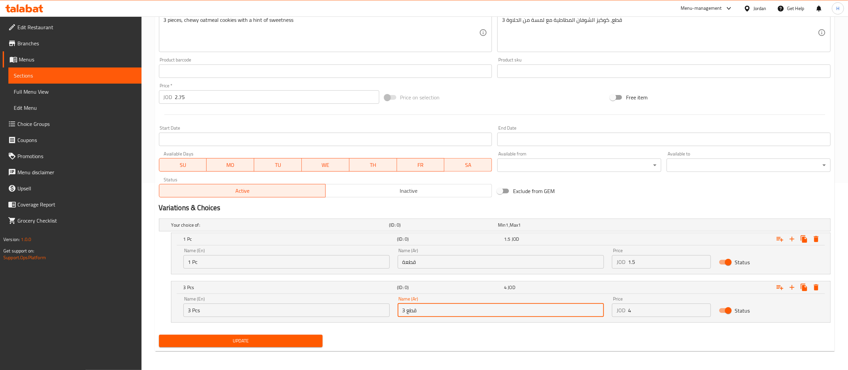
type input "3 قطع"
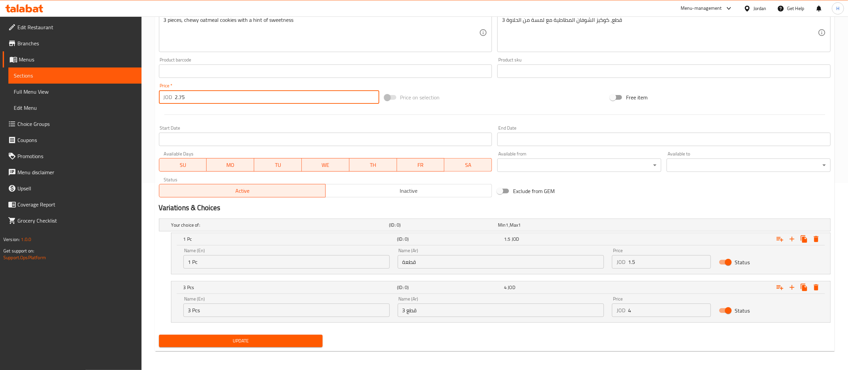
click at [62, 112] on div "Edit Restaurant Branches Menus Sections Full Menu View Edit Menu Choice Groups …" at bounding box center [424, 100] width 848 height 540
type input "0"
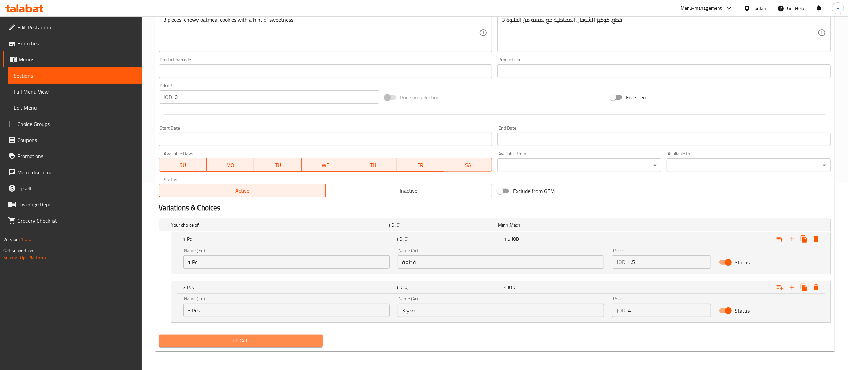
click at [259, 342] on span "Update" at bounding box center [240, 340] width 153 height 8
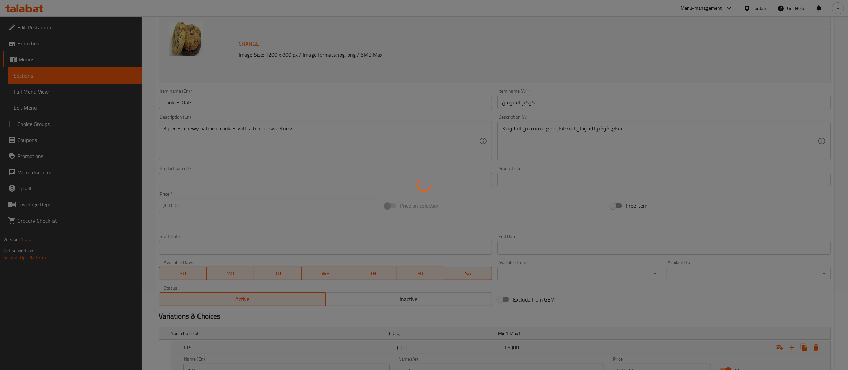
scroll to position [0, 0]
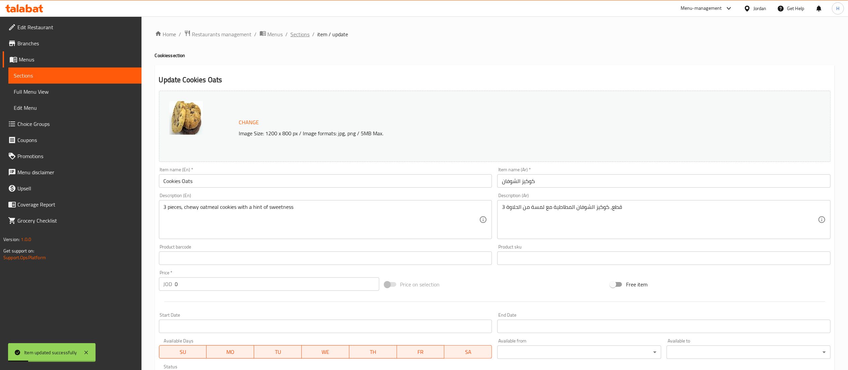
click at [297, 33] on span "Sections" at bounding box center [300, 34] width 19 height 8
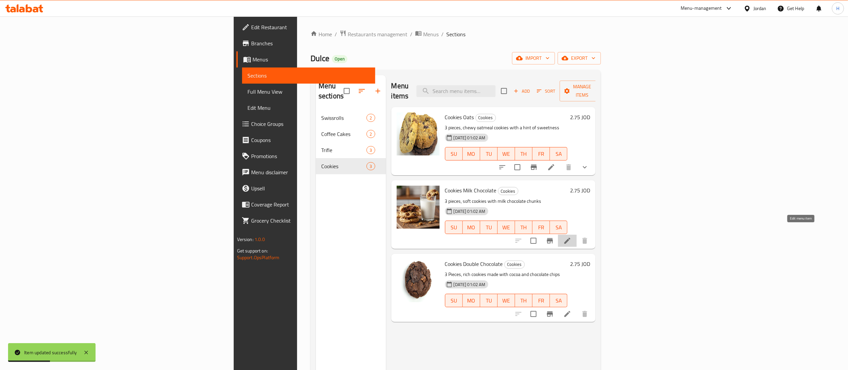
click at [572, 236] on icon at bounding box center [567, 240] width 8 height 8
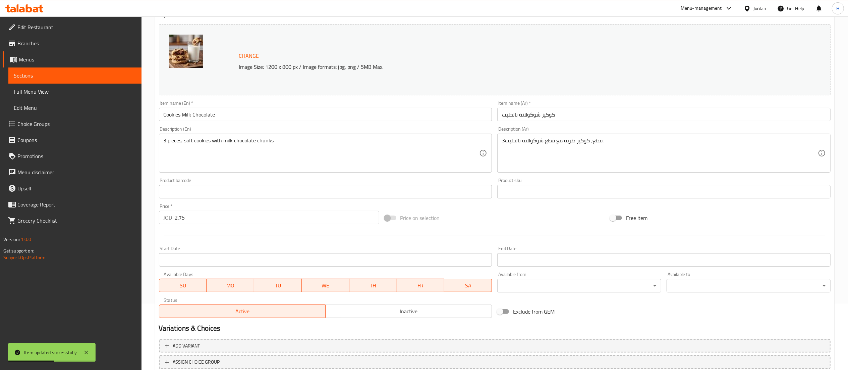
scroll to position [113, 0]
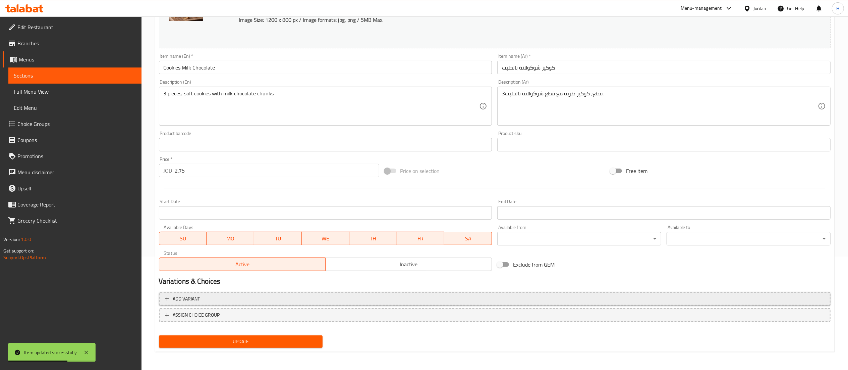
click at [647, 298] on span "Add variant" at bounding box center [495, 298] width 660 height 8
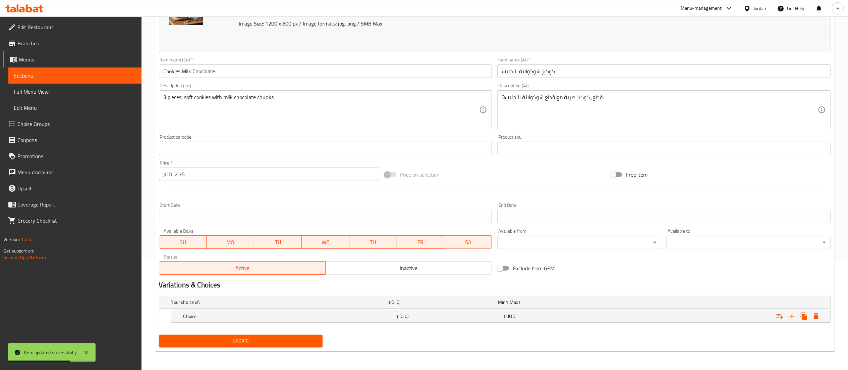
scroll to position [110, 0]
click at [790, 315] on icon "Expand" at bounding box center [792, 316] width 8 height 8
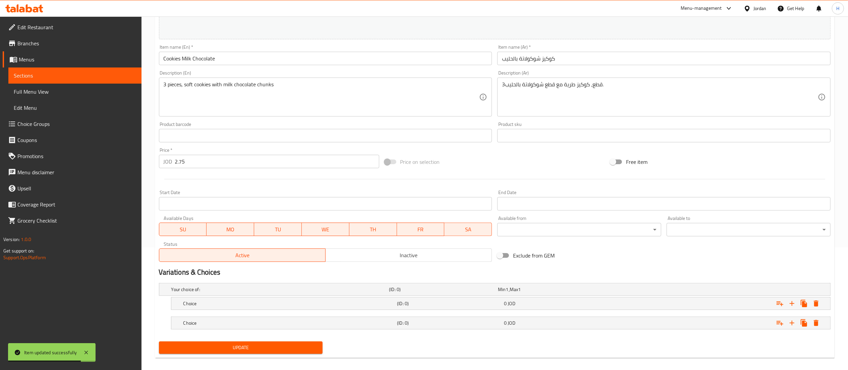
scroll to position [129, 0]
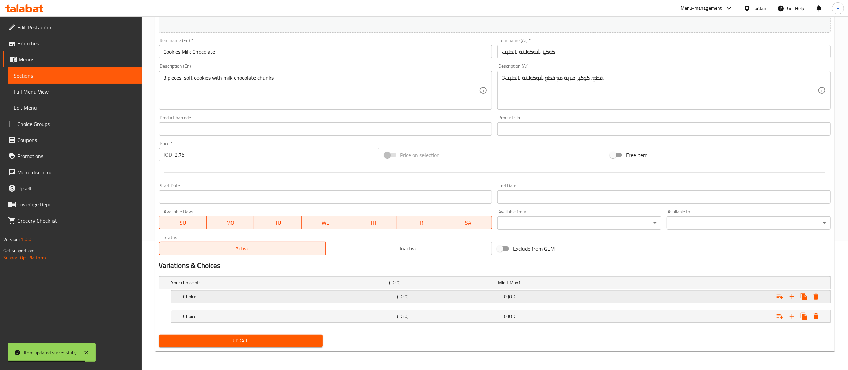
click at [195, 286] on h5 "Choice" at bounding box center [278, 282] width 215 height 7
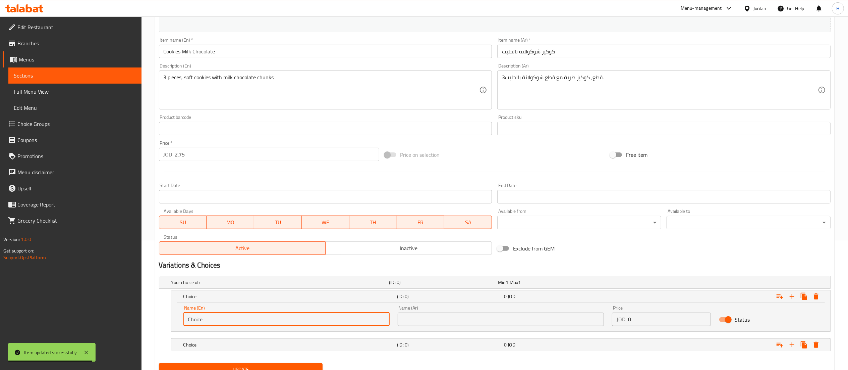
drag, startPoint x: 211, startPoint y: 315, endPoint x: 10, endPoint y: 316, distance: 201.6
click at [10, 316] on div "Edit Restaurant Branches Menus Sections Full Menu View Edit Menu Choice Groups …" at bounding box center [424, 142] width 848 height 511
type input "1 Pc"
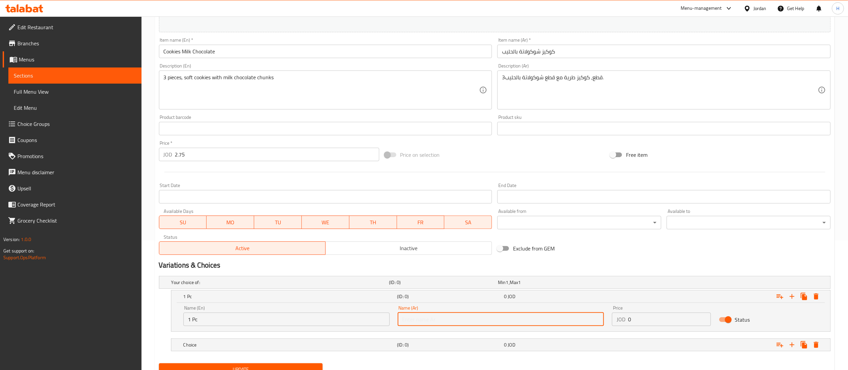
click at [455, 321] on input "text" at bounding box center [501, 318] width 206 height 13
type input "1"
type input "قطعة"
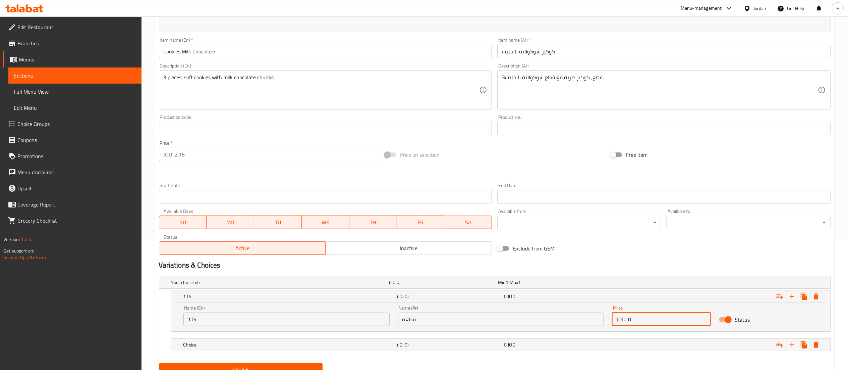
drag, startPoint x: 635, startPoint y: 315, endPoint x: 614, endPoint y: 312, distance: 20.9
click at [614, 312] on div "JOD 0 Price" at bounding box center [661, 318] width 99 height 13
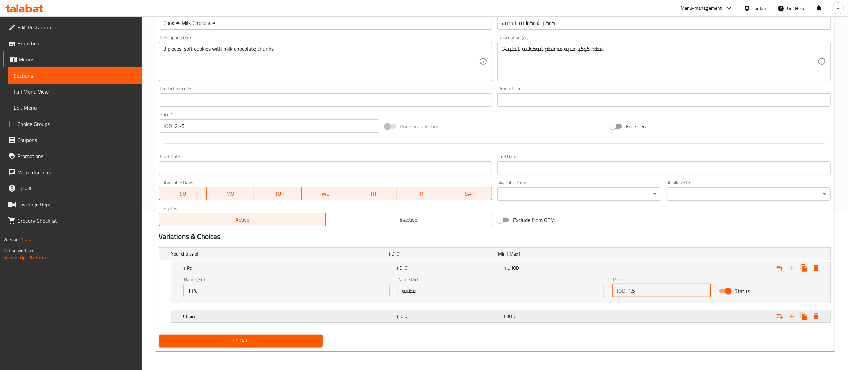
type input "1.5"
click at [252, 257] on h5 "Choice" at bounding box center [278, 253] width 215 height 7
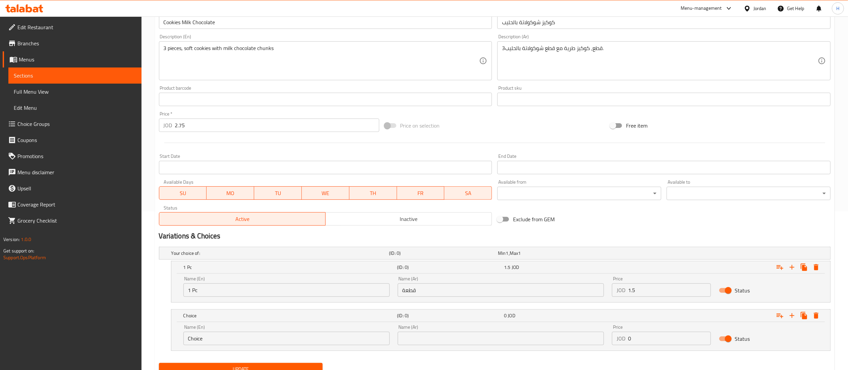
scroll to position [187, 0]
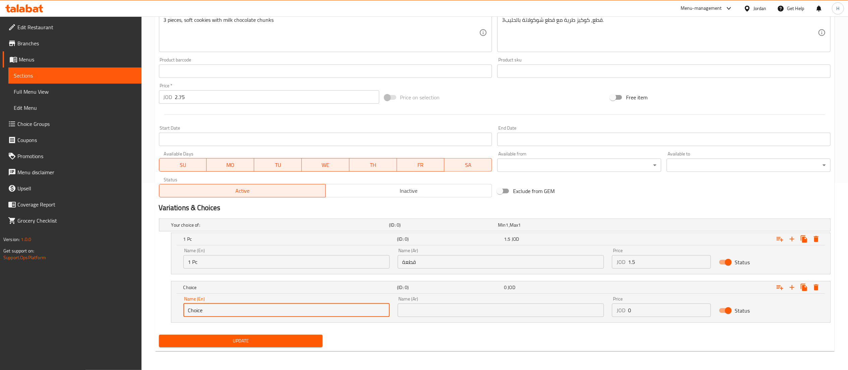
drag, startPoint x: 218, startPoint y: 315, endPoint x: 128, endPoint y: 318, distance: 90.3
click at [128, 318] on div "Edit Restaurant Branches Menus Sections Full Menu View Edit Menu Choice Groups …" at bounding box center [424, 100] width 848 height 540
type input "3 Pcs"
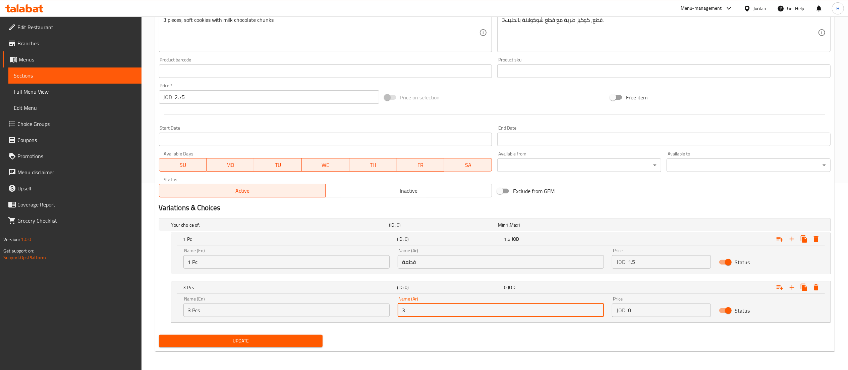
type input "3 قطع"
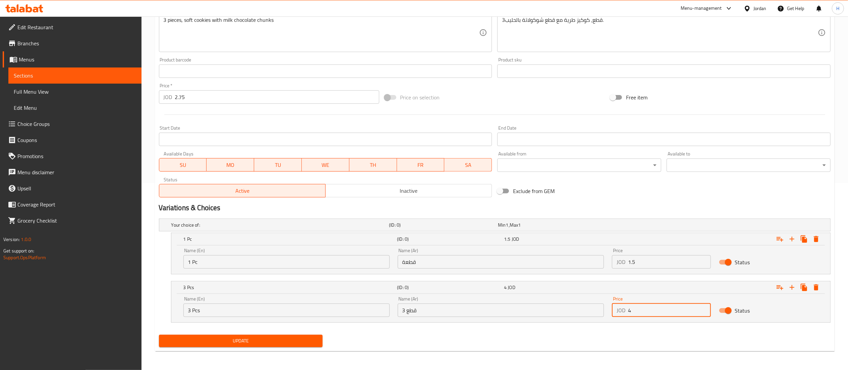
type input "4"
drag, startPoint x: 207, startPoint y: 104, endPoint x: 173, endPoint y: 100, distance: 34.2
click at [173, 100] on div "Price   * JOD 2.75 Price *" at bounding box center [269, 93] width 226 height 26
click at [177, 99] on input "2.75" at bounding box center [277, 96] width 204 height 13
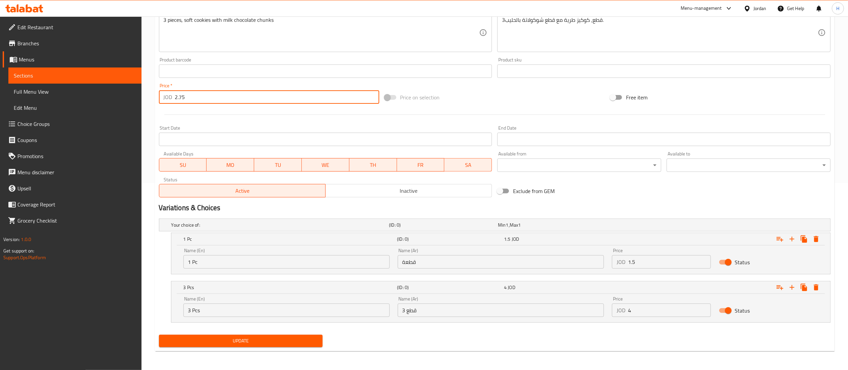
click at [177, 99] on input "2.75" at bounding box center [277, 96] width 204 height 13
type input "0"
click at [262, 337] on span "Update" at bounding box center [240, 340] width 153 height 8
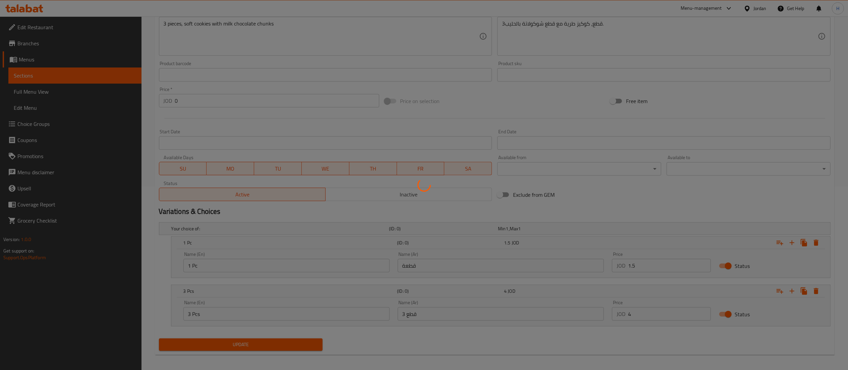
scroll to position [0, 0]
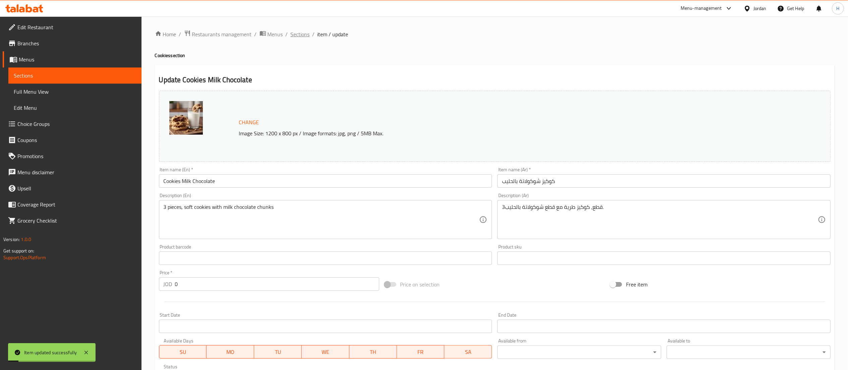
click at [301, 38] on span "Sections" at bounding box center [300, 34] width 19 height 8
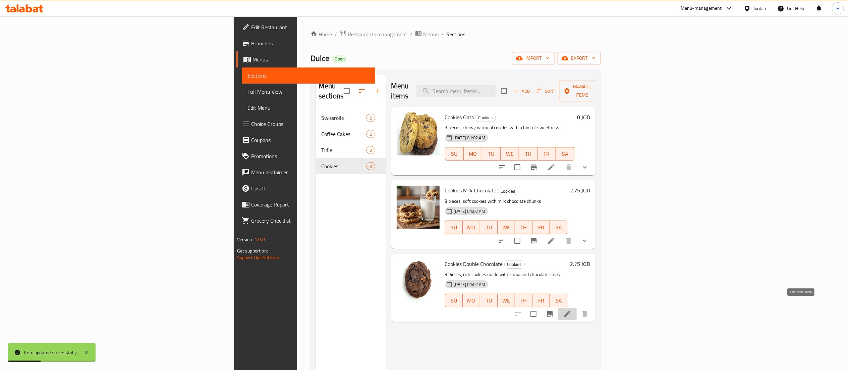
click at [572, 310] on icon at bounding box center [567, 314] width 8 height 8
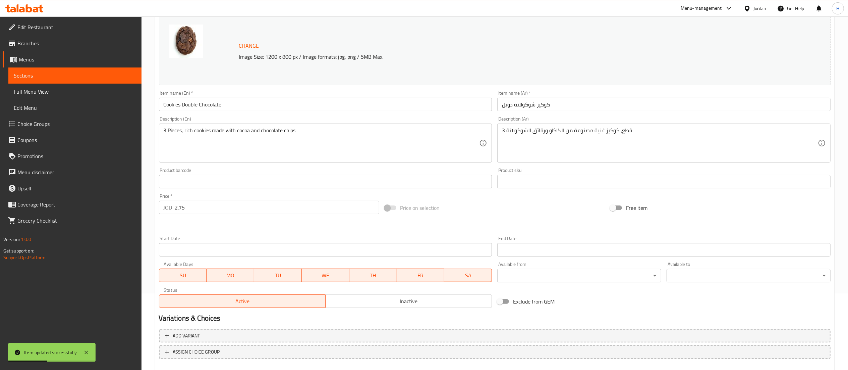
scroll to position [113, 0]
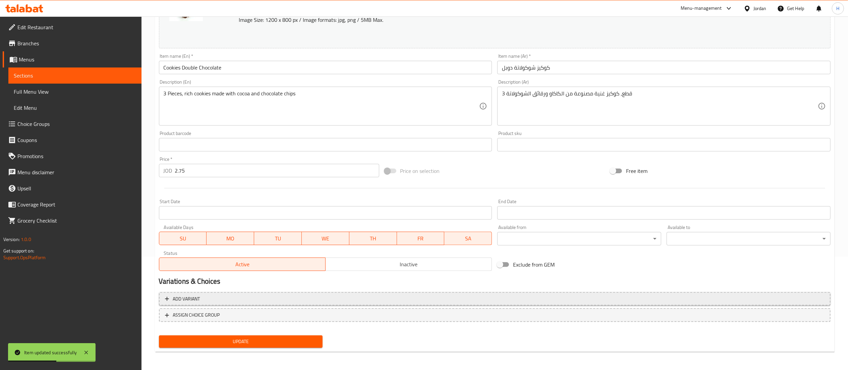
click at [307, 302] on span "Add variant" at bounding box center [495, 298] width 660 height 8
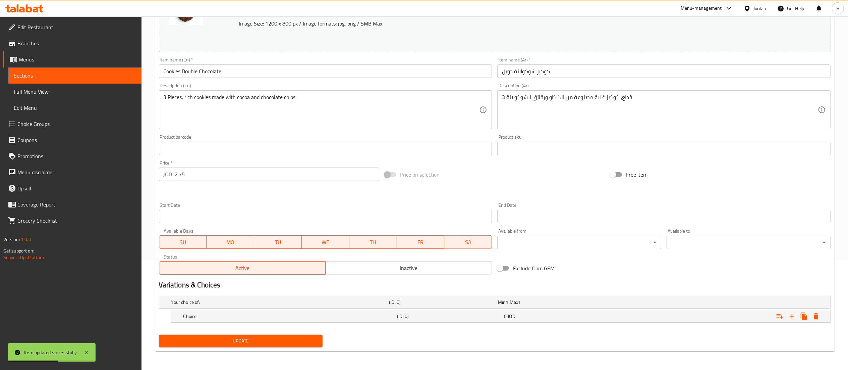
scroll to position [110, 0]
click at [792, 317] on icon "Expand" at bounding box center [792, 316] width 5 height 5
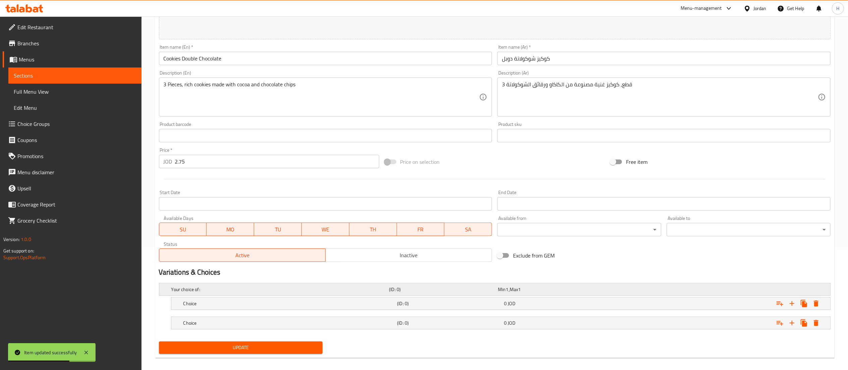
scroll to position [129, 0]
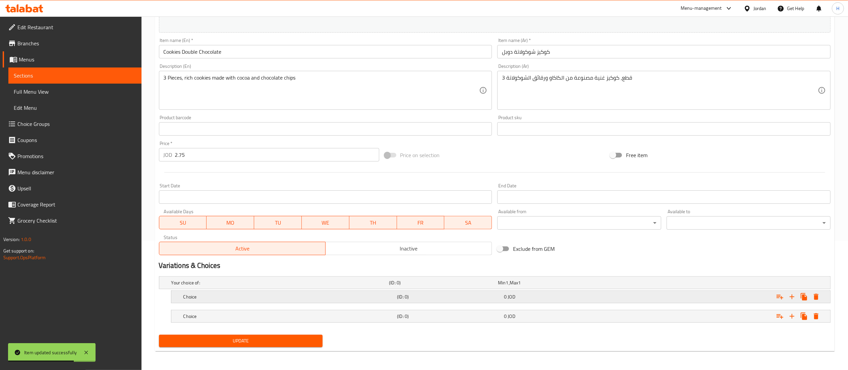
click at [264, 286] on h5 "Choice" at bounding box center [278, 282] width 215 height 7
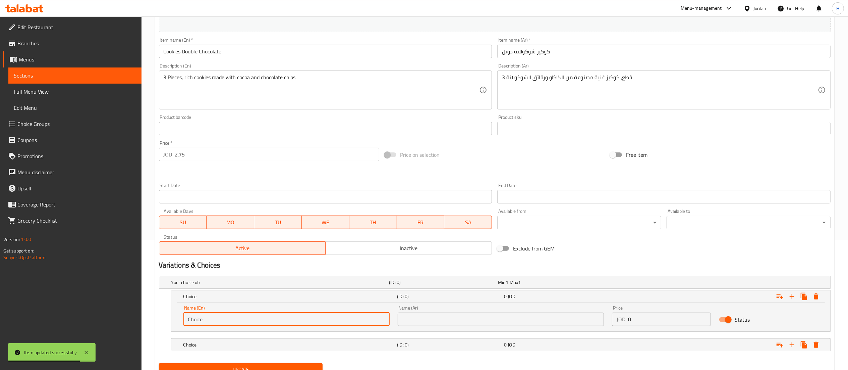
drag, startPoint x: 202, startPoint y: 323, endPoint x: 161, endPoint y: 323, distance: 40.9
click at [161, 323] on div "Choice (ID: 0) 0 JOD Name (En) Choice Name (En) Name (Ar) Name (Ar) Price JOD 0…" at bounding box center [495, 311] width 672 height 42
type input "1 Pc"
click at [427, 316] on input "text" at bounding box center [501, 318] width 206 height 13
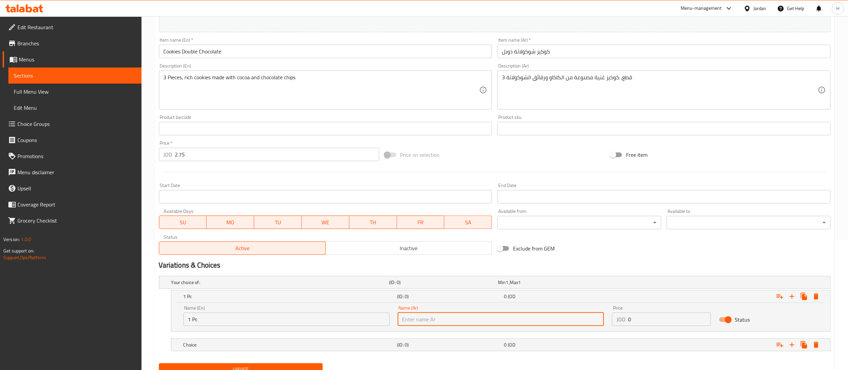
type input "ف"
type input "قطعة"
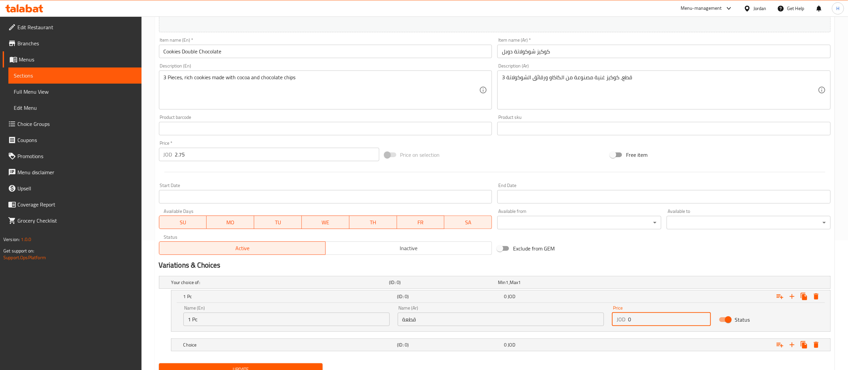
drag, startPoint x: 646, startPoint y: 320, endPoint x: 575, endPoint y: 316, distance: 71.2
click at [575, 316] on div "Name (En) 1 Pc Name (En) Name (Ar) قطعة Name (Ar) Price JOD 0 Price Status" at bounding box center [500, 315] width 643 height 29
type input "1.5"
click at [639, 283] on div "Expand" at bounding box center [715, 282] width 218 height 3
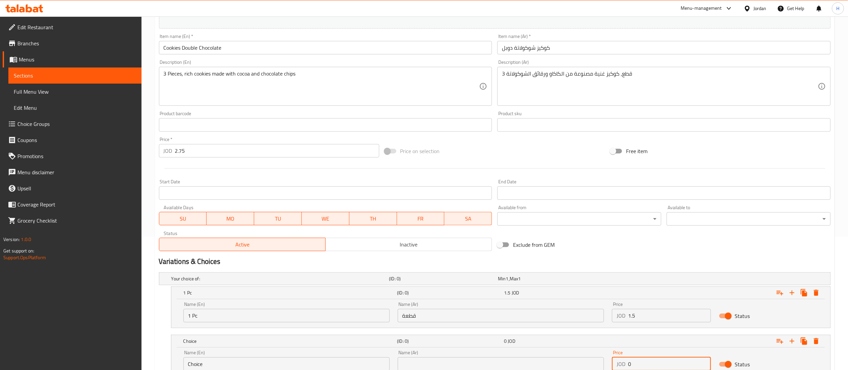
drag, startPoint x: 651, startPoint y: 364, endPoint x: 551, endPoint y: 361, distance: 100.0
click at [551, 361] on div "Name (En) Choice Name (En) Name (Ar) Name (Ar) Price JOD 0 Price Status" at bounding box center [500, 360] width 643 height 29
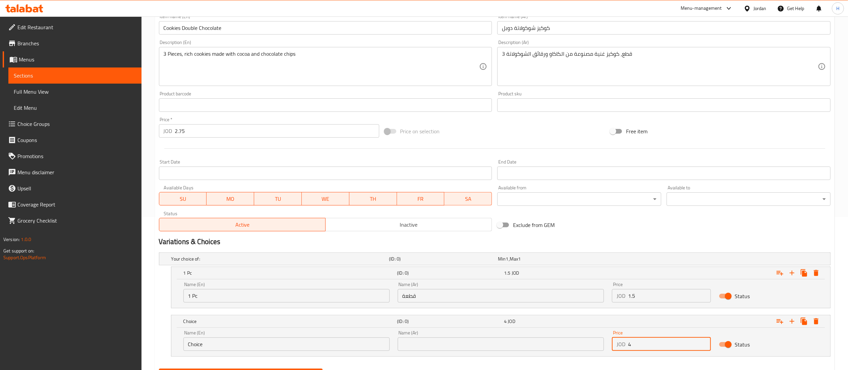
scroll to position [187, 0]
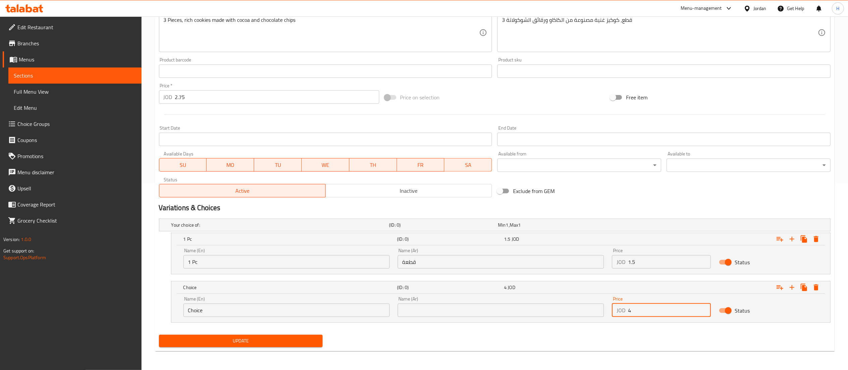
type input "4"
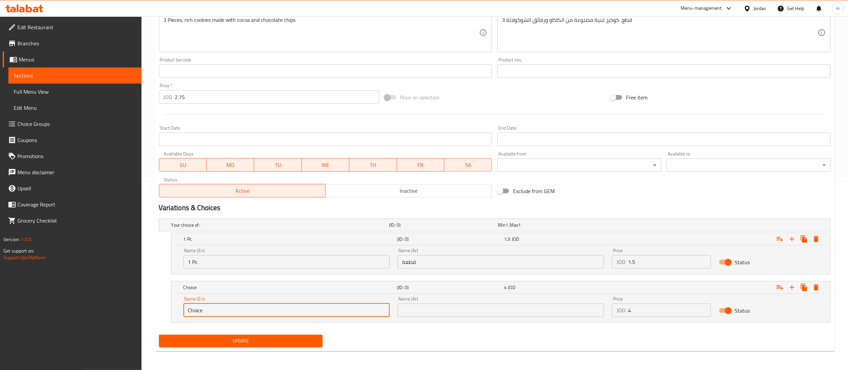
drag, startPoint x: 240, startPoint y: 313, endPoint x: 17, endPoint y: 358, distance: 227.1
click at [236, 315] on input "Choice" at bounding box center [286, 309] width 206 height 13
drag, startPoint x: 17, startPoint y: 358, endPoint x: 0, endPoint y: 365, distance: 18.8
click at [0, 365] on div "Edit Restaurant Branches Menus Sections Full Menu View Edit Menu Choice Groups …" at bounding box center [424, 100] width 848 height 540
type input "3 Pcs"
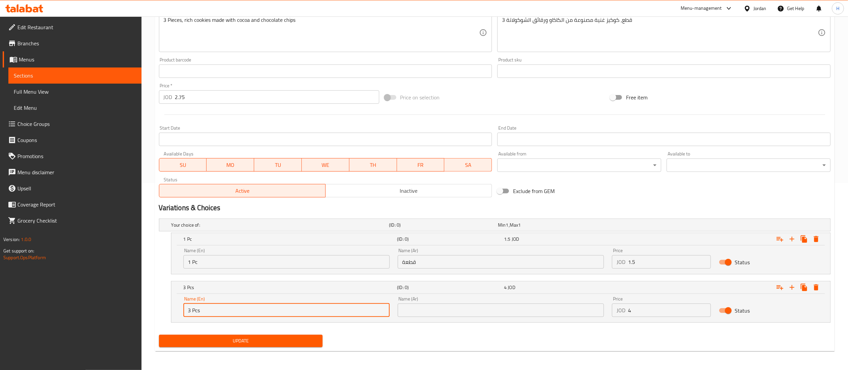
click at [427, 315] on input "text" at bounding box center [501, 309] width 206 height 13
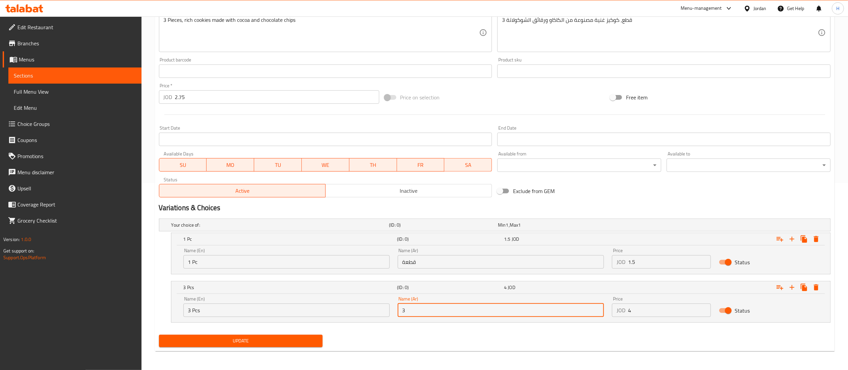
type input "3 قطع"
drag, startPoint x: 243, startPoint y: 342, endPoint x: 198, endPoint y: 97, distance: 249.3
click at [198, 97] on div "Change Image Size: 1200 x 800 px / Image formats: jpg, png / 5MB Max. Item name…" at bounding box center [494, 125] width 677 height 448
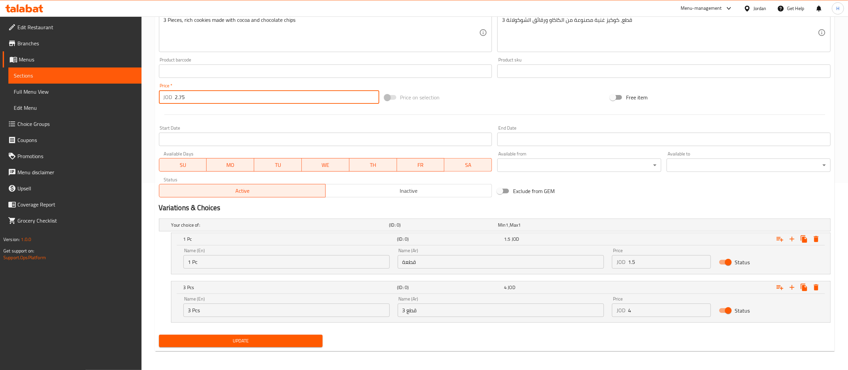
drag, startPoint x: 198, startPoint y: 97, endPoint x: 147, endPoint y: 93, distance: 51.4
click at [147, 93] on div "Home / Restaurants management / Menus / Sections / item / update Cookies sectio…" at bounding box center [495, 100] width 707 height 540
type input "0"
click at [266, 344] on span "Update" at bounding box center [240, 340] width 153 height 8
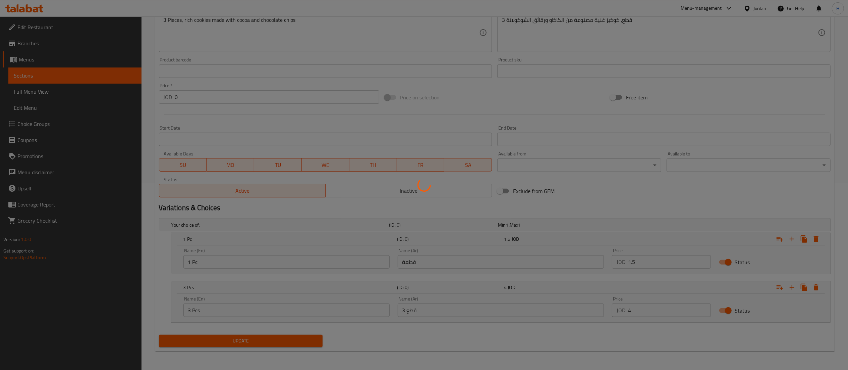
scroll to position [0, 0]
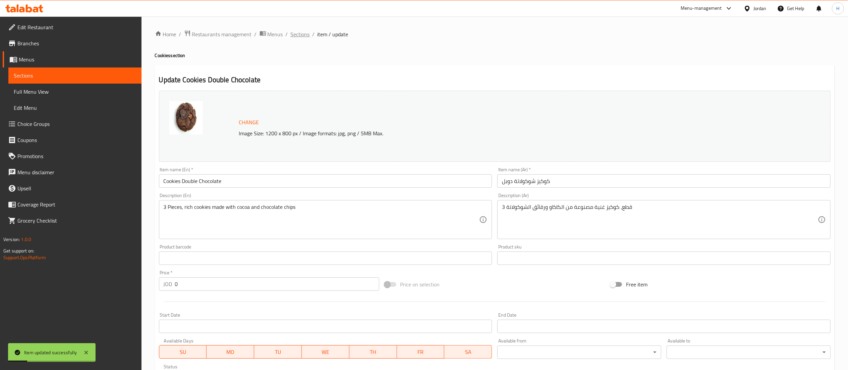
click at [296, 32] on span "Sections" at bounding box center [300, 34] width 19 height 8
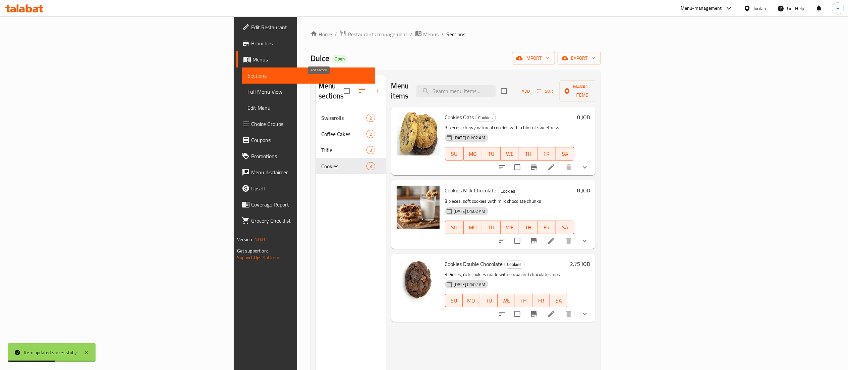
click at [374, 87] on icon "button" at bounding box center [378, 91] width 8 height 8
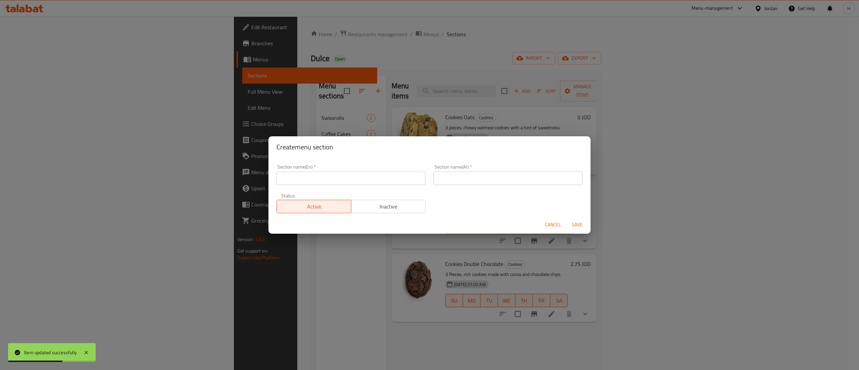
click at [336, 177] on input "text" at bounding box center [350, 177] width 149 height 13
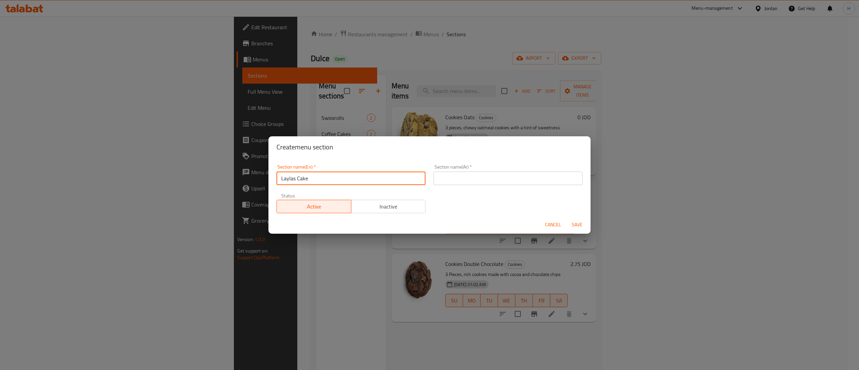
drag, startPoint x: 336, startPoint y: 177, endPoint x: 191, endPoint y: 176, distance: 144.9
click at [191, 176] on div "Create menu section Section name(En)   * Laylas Cake Section name(En) * Section…" at bounding box center [429, 185] width 859 height 370
type input "Laylas Cake"
click at [443, 178] on input "text" at bounding box center [507, 177] width 149 height 13
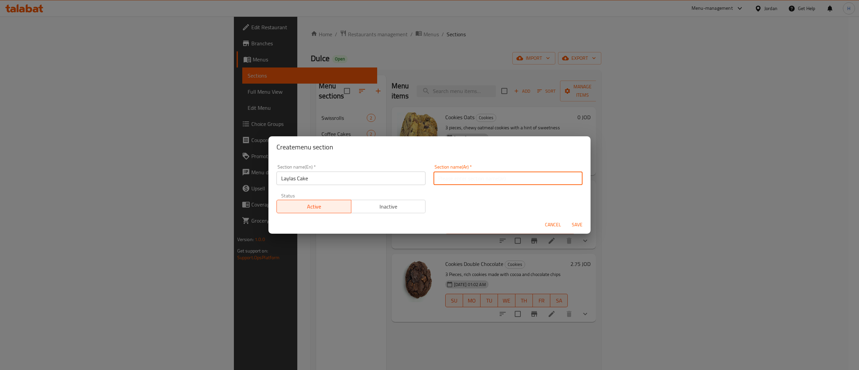
paste input "كيكة ليلى"
type input "كيكة ليلى"
click at [580, 225] on span "Save" at bounding box center [577, 224] width 16 height 8
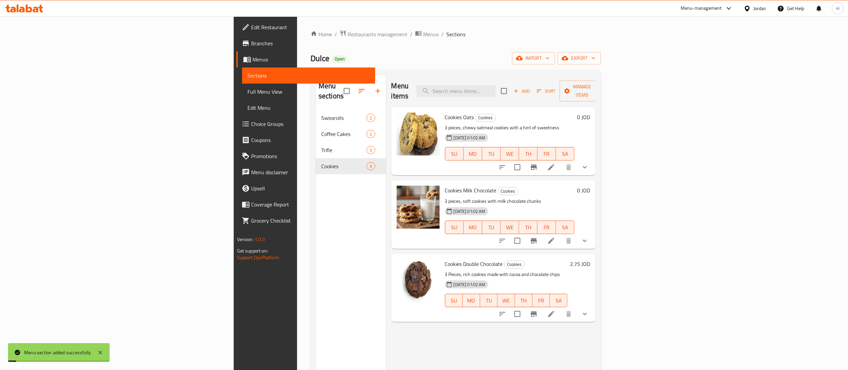
click at [316, 201] on div "Menu sections Swissrolls 2 Coffee Cakes 2 Trifle 3 Cookies 3" at bounding box center [351, 260] width 70 height 370
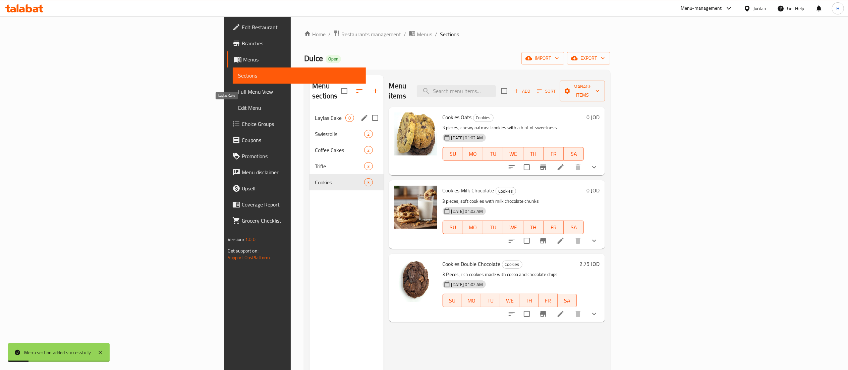
click at [315, 114] on span "Laylas Cake" at bounding box center [330, 118] width 31 height 8
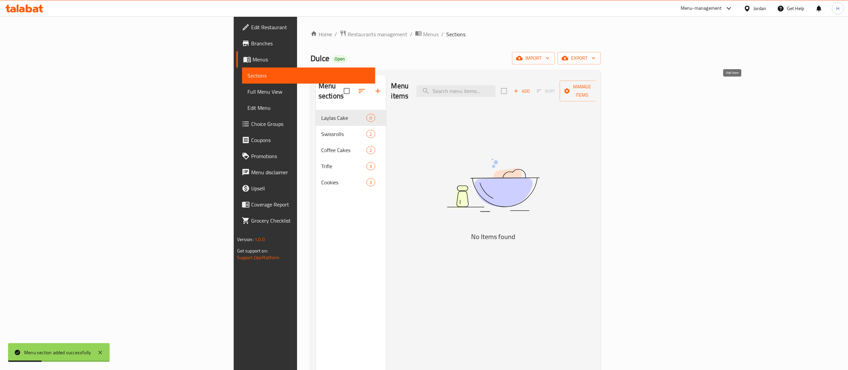
click at [531, 90] on span "Add" at bounding box center [522, 91] width 18 height 8
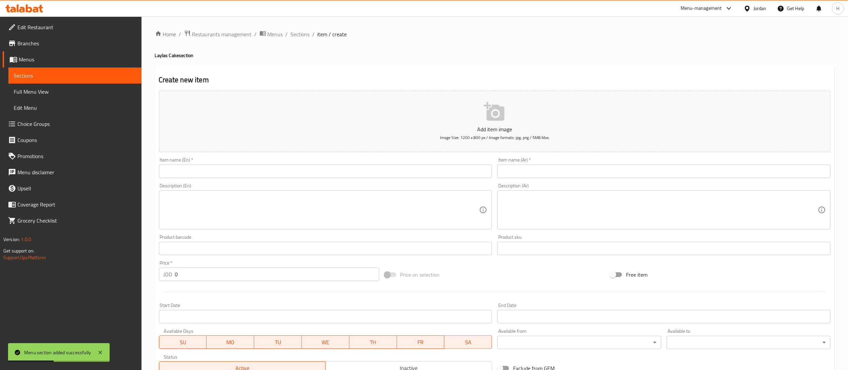
click at [520, 170] on input "text" at bounding box center [663, 170] width 333 height 13
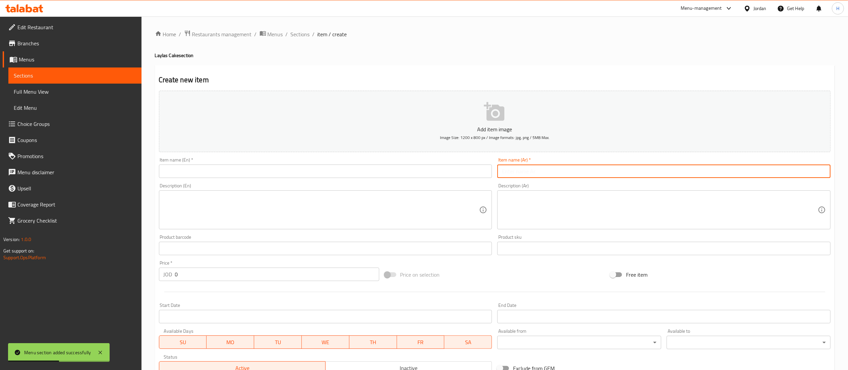
paste input "كيكة ليلى"
type input "كيكة ليلى"
click at [458, 174] on input "text" at bounding box center [325, 170] width 333 height 13
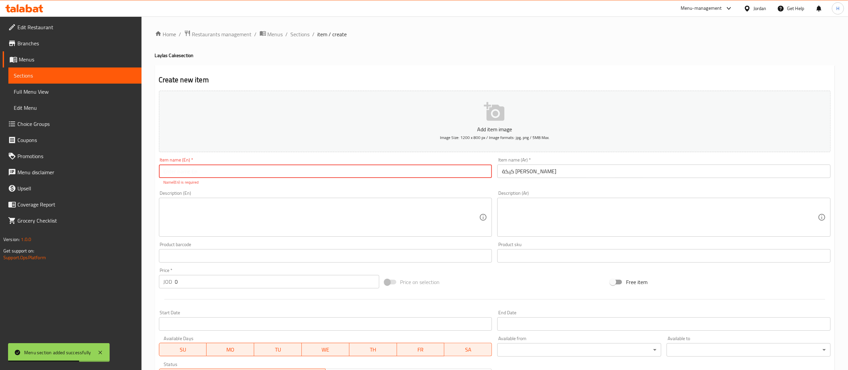
paste input "laylas cake"
type input "laylas cake"
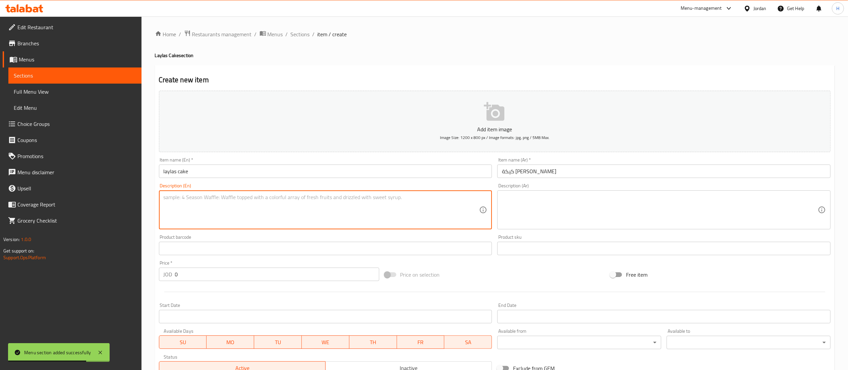
click at [257, 205] on textarea at bounding box center [322, 210] width 316 height 32
click at [214, 210] on textarea at bounding box center [322, 210] width 316 height 32
paste textarea "Classic chocolate-flavored cake"
type textarea "Classic chocolate-flavored cake"
click at [581, 215] on textarea at bounding box center [660, 210] width 316 height 32
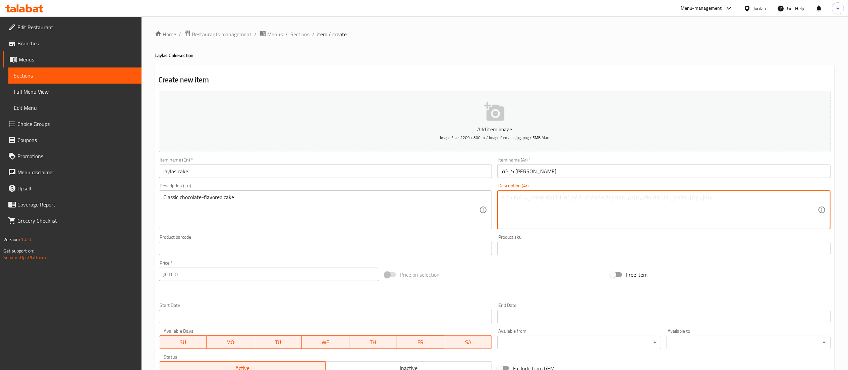
click at [582, 205] on textarea at bounding box center [660, 210] width 316 height 32
paste textarea "كعكة كلاسيكية بنكهة الشوكولاتة"
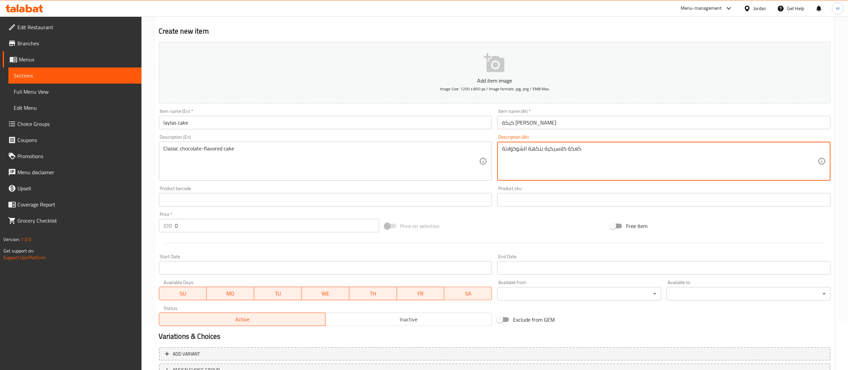
scroll to position [104, 0]
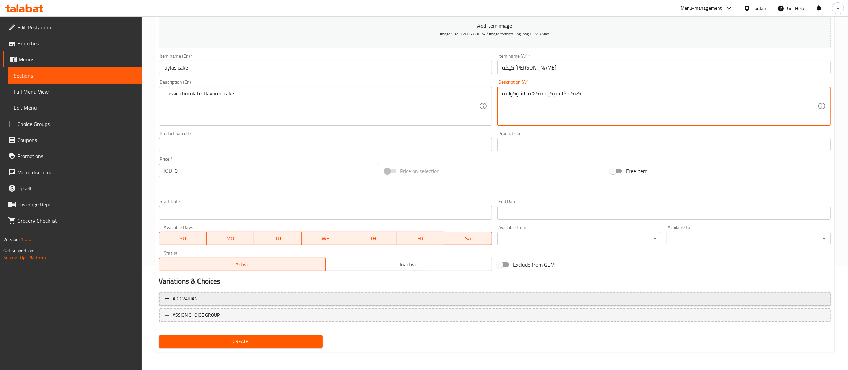
type textarea "كعكة كلاسيكية بنكهة الشوكولاتة"
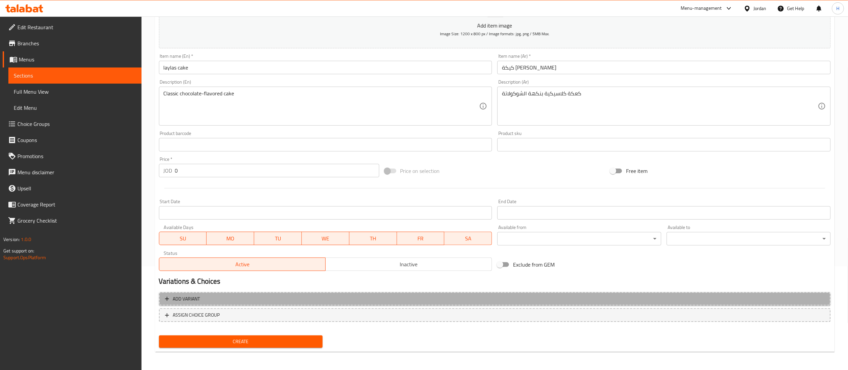
click at [295, 298] on span "Add variant" at bounding box center [495, 298] width 660 height 8
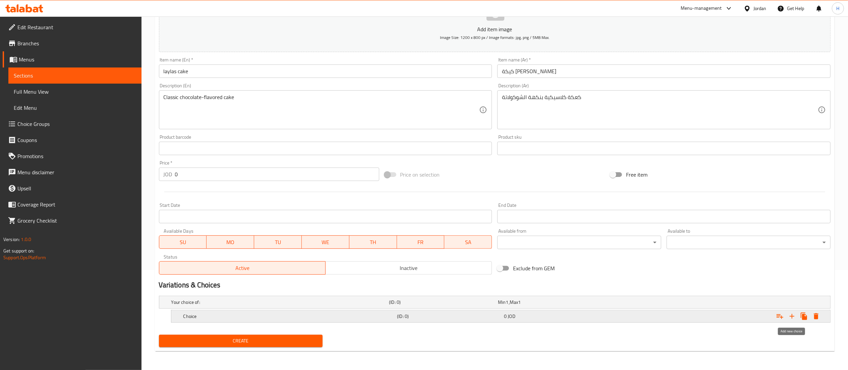
click at [789, 315] on icon "Expand" at bounding box center [792, 316] width 8 height 8
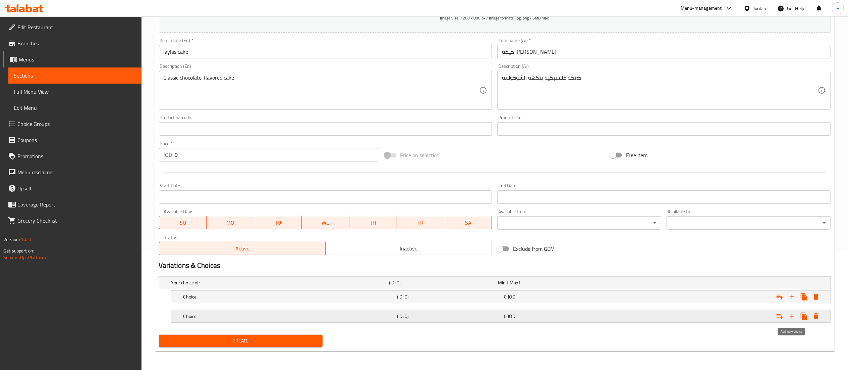
click at [793, 319] on icon "Expand" at bounding box center [792, 316] width 8 height 8
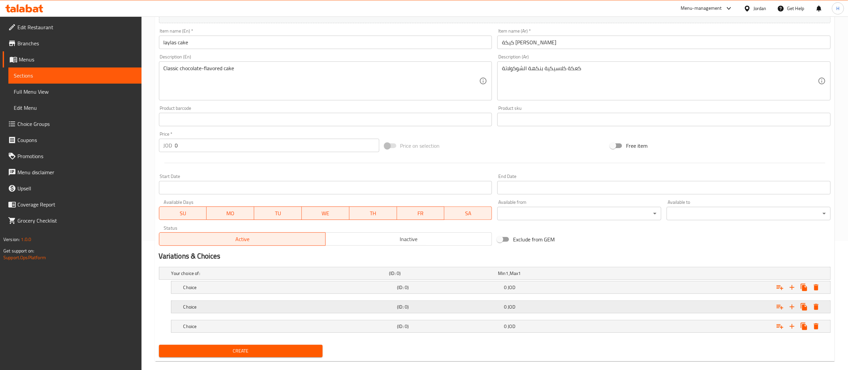
scroll to position [140, 0]
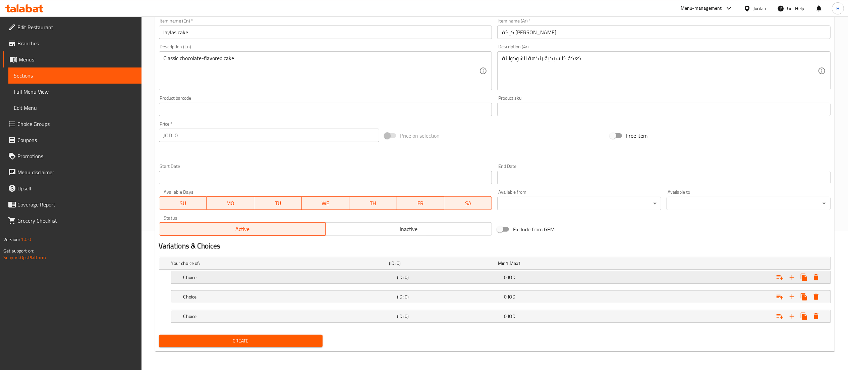
click at [215, 266] on h5 "Choice" at bounding box center [278, 263] width 215 height 7
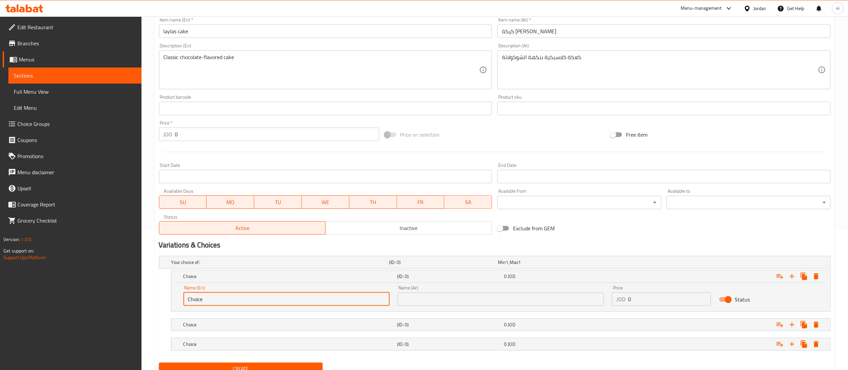
drag, startPoint x: 228, startPoint y: 299, endPoint x: 95, endPoint y: 297, distance: 133.5
click at [95, 297] on div "Edit Restaurant Branches Menus Sections Full Menu View Edit Menu Choice Groups …" at bounding box center [424, 137] width 848 height 521
paste input "8 serving"
click at [302, 265] on h5 "Choice" at bounding box center [278, 262] width 215 height 7
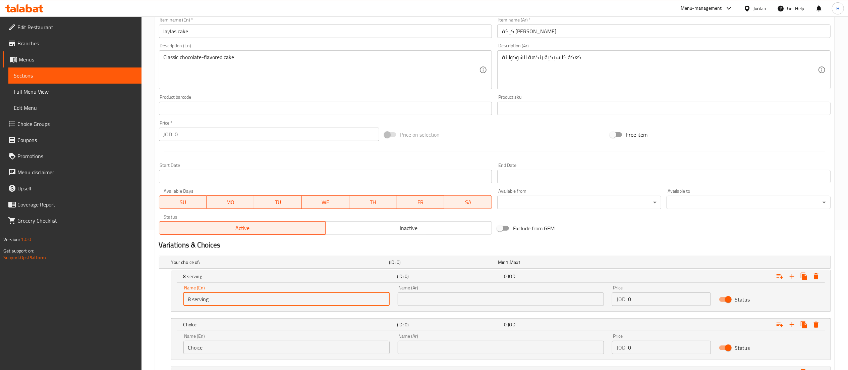
drag, startPoint x: 192, startPoint y: 299, endPoint x: 173, endPoint y: 299, distance: 18.4
click at [173, 299] on div "Name (En) 8 serving Name (En) Name (Ar) Name (Ar) Price JOD 0 Price Status" at bounding box center [500, 296] width 659 height 29
type input "1 serving"
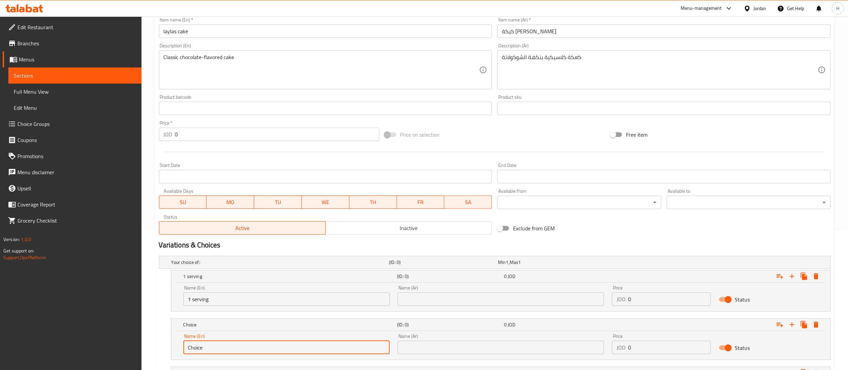
drag, startPoint x: 219, startPoint y: 351, endPoint x: 129, endPoint y: 346, distance: 90.3
click at [129, 346] on div "Edit Restaurant Branches Menus Sections Full Menu View Edit Menu Choice Groups …" at bounding box center [424, 152] width 848 height 550
paste input "4 serving"
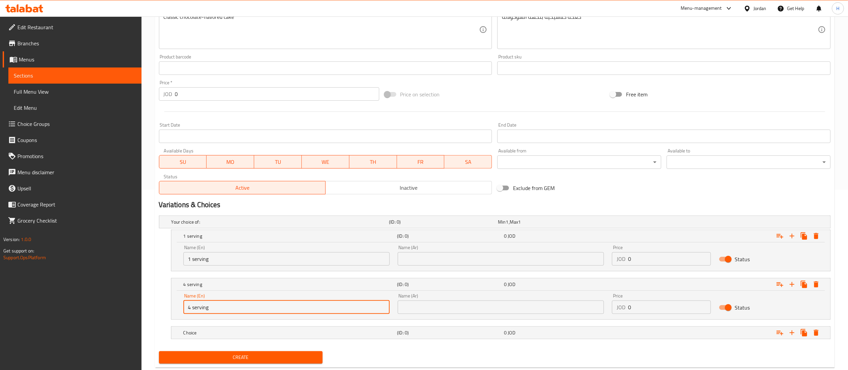
scroll to position [198, 0]
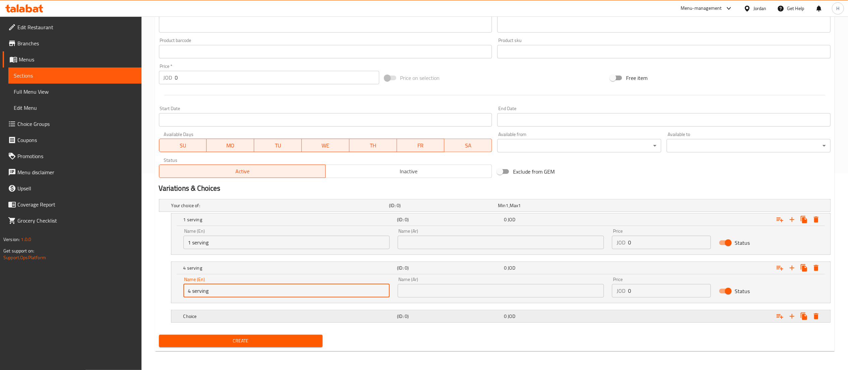
type input "4 serving"
click at [206, 209] on h5 "Choice" at bounding box center [278, 205] width 215 height 7
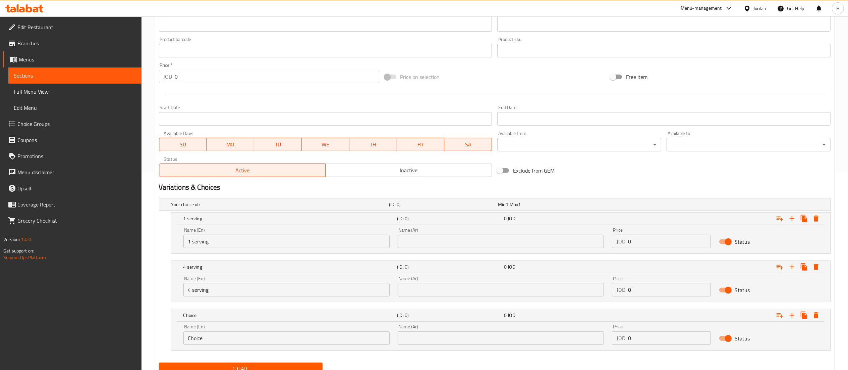
scroll to position [226, 0]
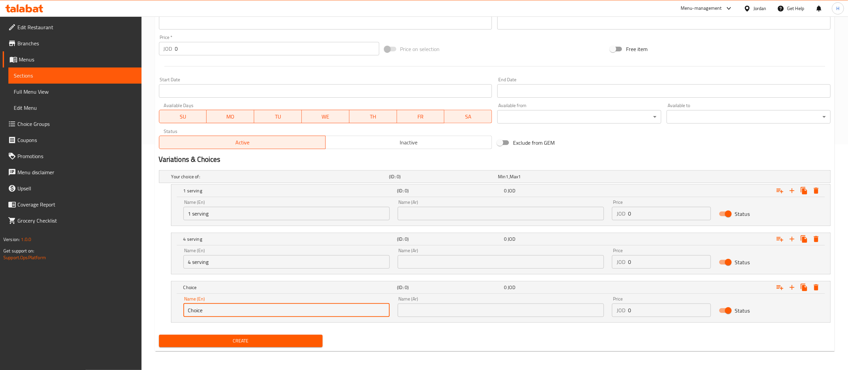
drag, startPoint x: 208, startPoint y: 311, endPoint x: 71, endPoint y: 311, distance: 136.8
click at [71, 311] on div "Edit Restaurant Branches Menus Sections Full Menu View Edit Menu Choice Groups …" at bounding box center [424, 80] width 848 height 579
paste input "8 serving"
type input "8 serving"
click at [460, 309] on input "text" at bounding box center [501, 309] width 206 height 13
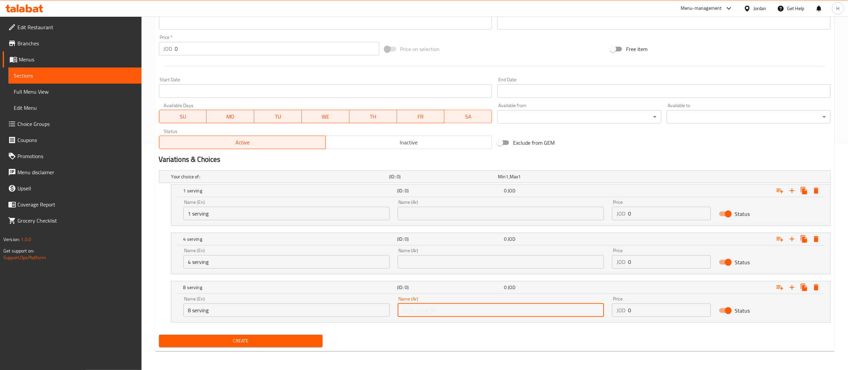
paste input "8 حصة"
type input "8 حصة"
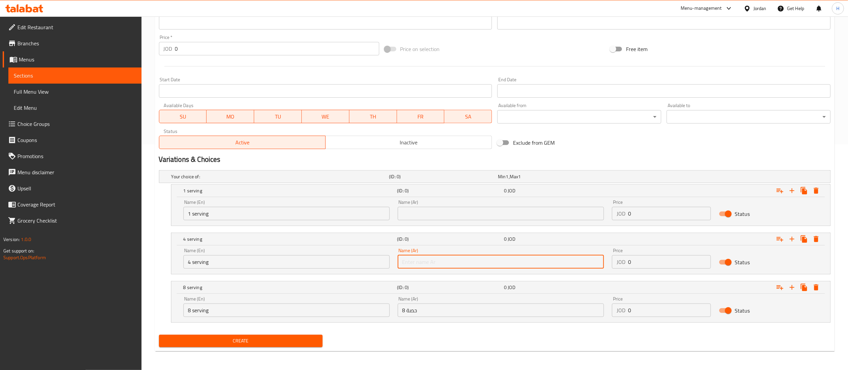
click at [424, 264] on input "text" at bounding box center [501, 261] width 206 height 13
type input "4 حصة"
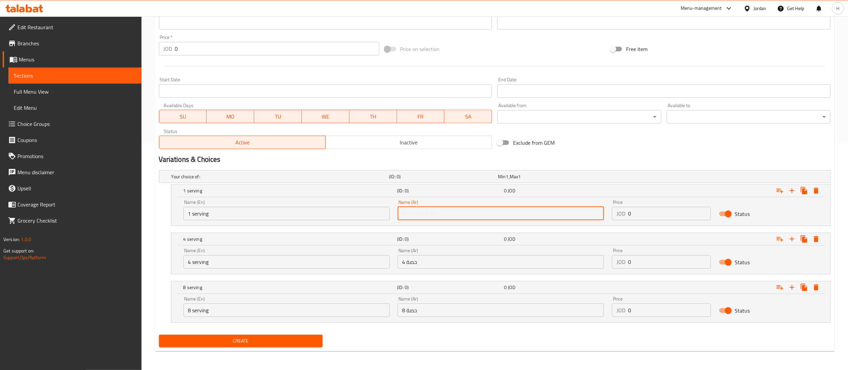
click at [417, 213] on input "text" at bounding box center [501, 213] width 206 height 13
type input "حصة"
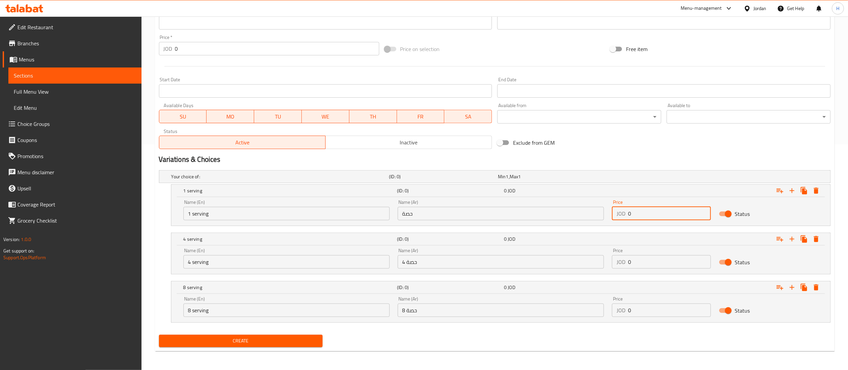
drag, startPoint x: 652, startPoint y: 215, endPoint x: 594, endPoint y: 214, distance: 57.7
click at [594, 214] on div "Name (En) 1 serving Name (En) Name (Ar) حصة Name (Ar) Price JOD 0 Price Status" at bounding box center [500, 210] width 643 height 29
type input "2.75"
drag, startPoint x: 636, startPoint y: 260, endPoint x: 597, endPoint y: 259, distance: 38.9
click at [597, 259] on div "Name (En) 4 serving Name (En) Name (Ar) 4 حصة Name (Ar) Price JOD 0 Price Status" at bounding box center [500, 258] width 643 height 29
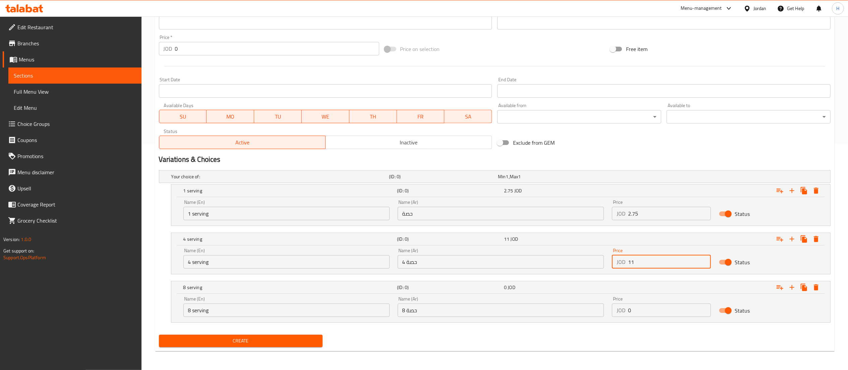
type input "11"
drag, startPoint x: 634, startPoint y: 314, endPoint x: 592, endPoint y: 312, distance: 41.6
click at [592, 312] on div "Name (En) 8 serving Name (En) Name (Ar) 8 حصة Name (Ar) Price JOD 0 Price Status" at bounding box center [500, 306] width 643 height 29
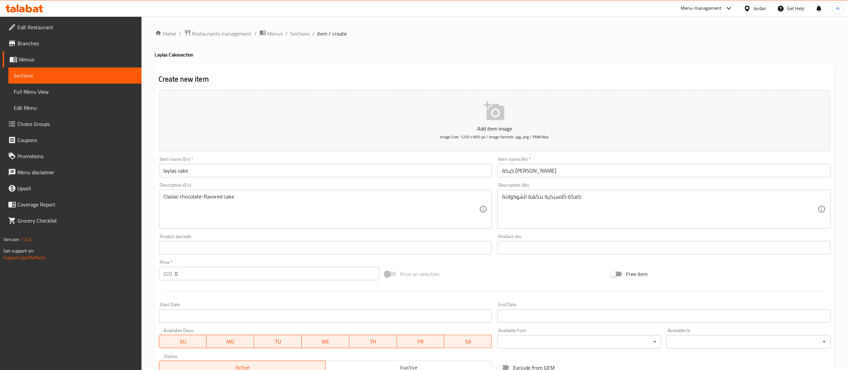
scroll to position [0, 0]
type input "21"
click at [381, 124] on button "Add item image Image Size: 1200 x 800 px / Image formats: jpg, png / 5MB Max." at bounding box center [495, 121] width 672 height 61
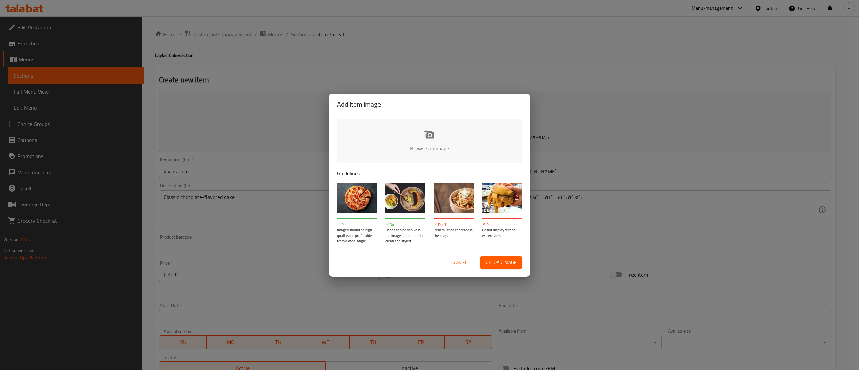
click at [410, 155] on input "file" at bounding box center [656, 150] width 639 height 63
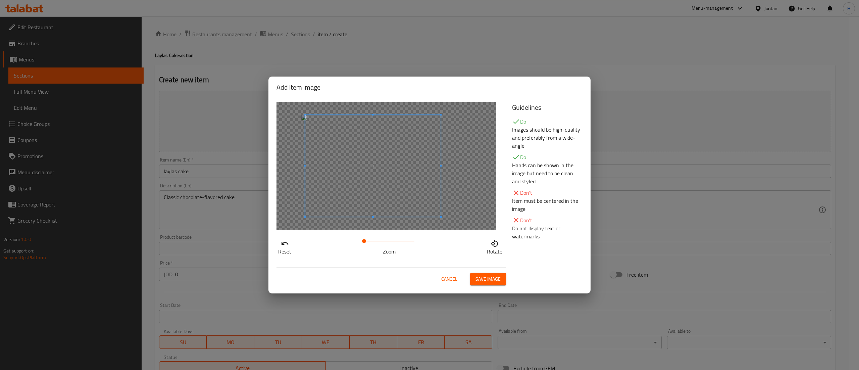
click at [362, 191] on span at bounding box center [373, 166] width 136 height 102
click at [482, 276] on span "Save image" at bounding box center [487, 279] width 25 height 8
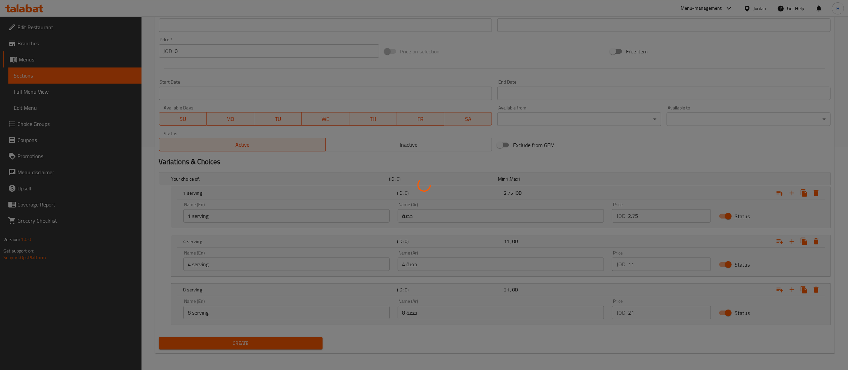
scroll to position [226, 0]
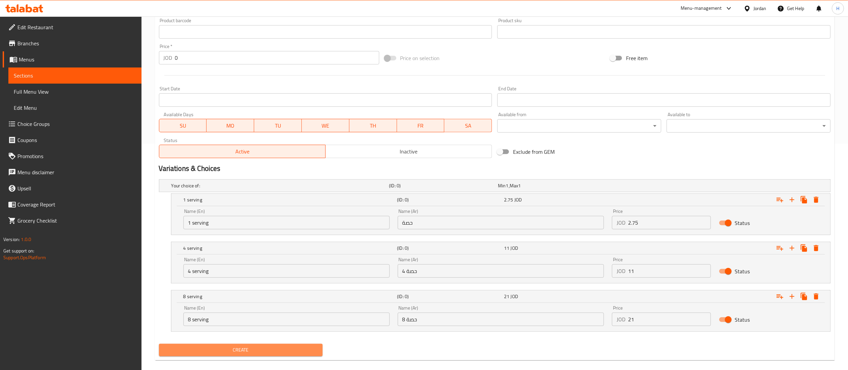
click at [279, 350] on span "Create" at bounding box center [240, 349] width 153 height 8
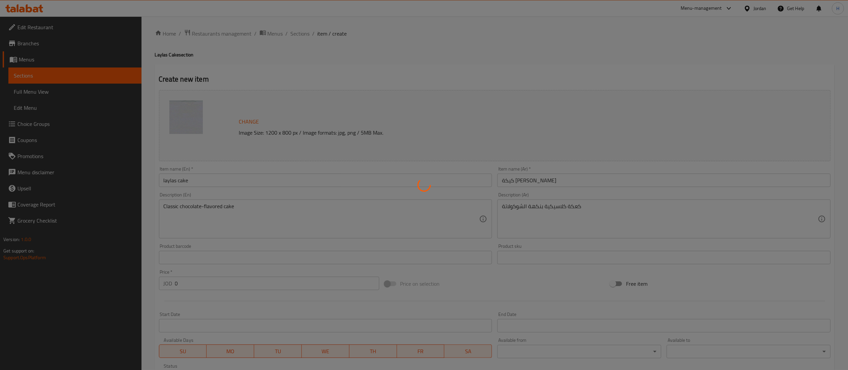
scroll to position [0, 0]
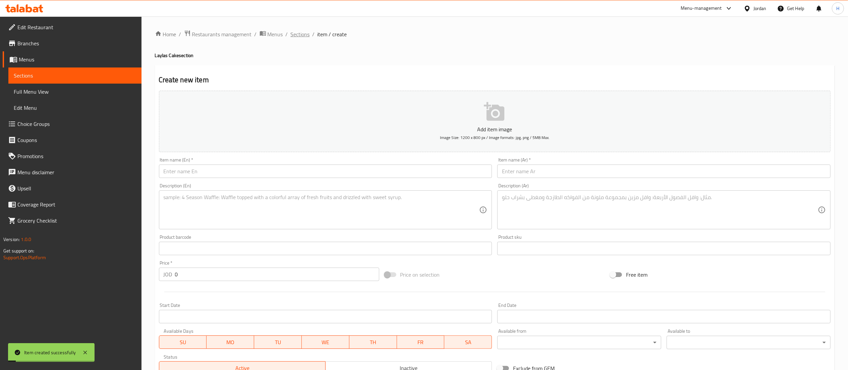
click at [299, 35] on span "Sections" at bounding box center [300, 34] width 19 height 8
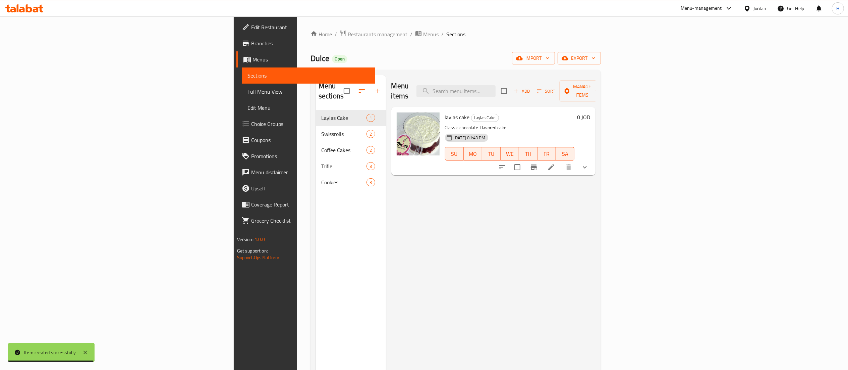
click at [27, 9] on icon at bounding box center [29, 8] width 6 height 8
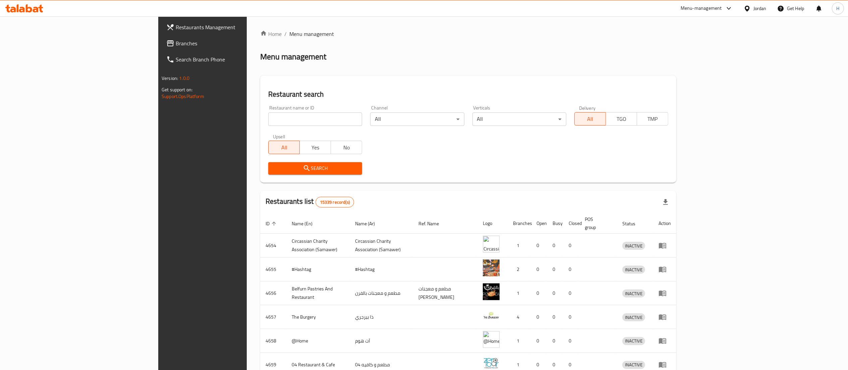
click at [268, 121] on input "search" at bounding box center [315, 118] width 94 height 13
paste input "741030"
type input "741030"
click button "Search" at bounding box center [315, 168] width 94 height 12
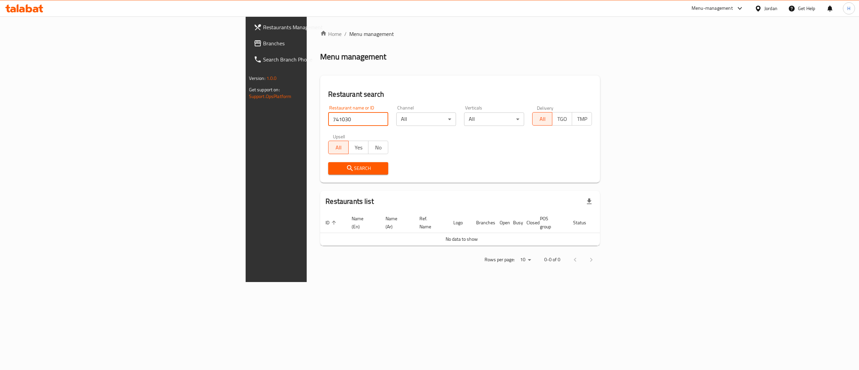
click at [263, 27] on span "Restaurants Management" at bounding box center [323, 27] width 121 height 8
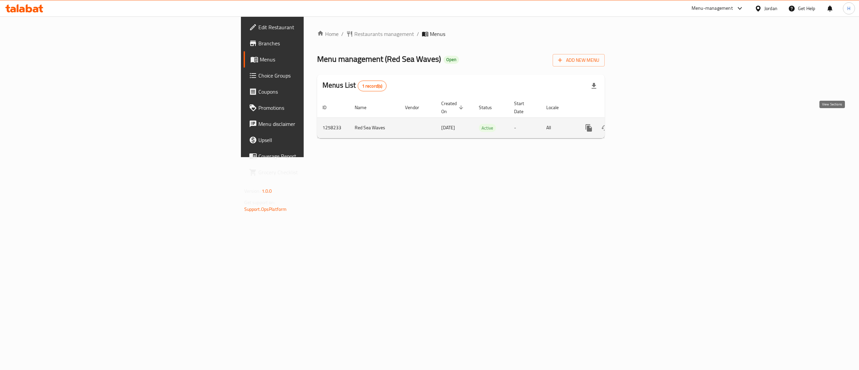
click at [640, 125] on icon "enhanced table" at bounding box center [637, 128] width 6 height 6
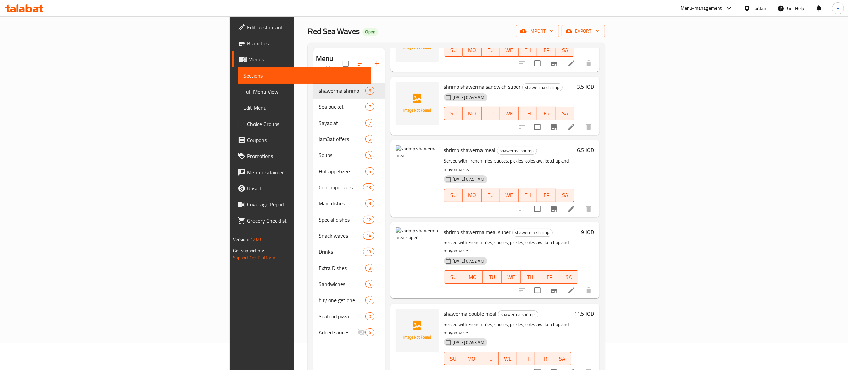
scroll to position [94, 0]
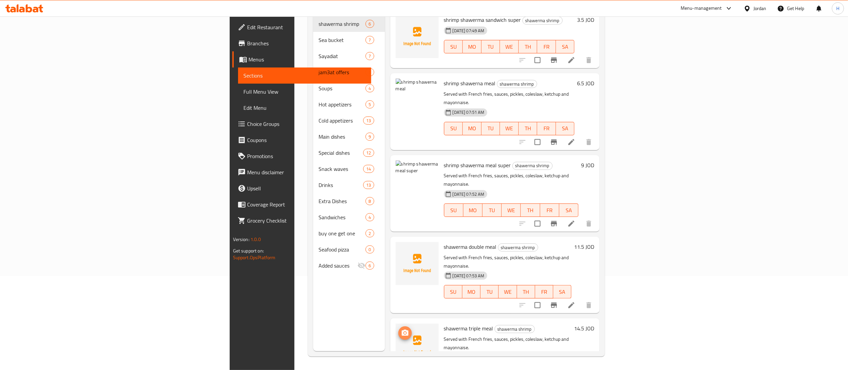
click at [401, 329] on icon "upload picture" at bounding box center [405, 333] width 8 height 8
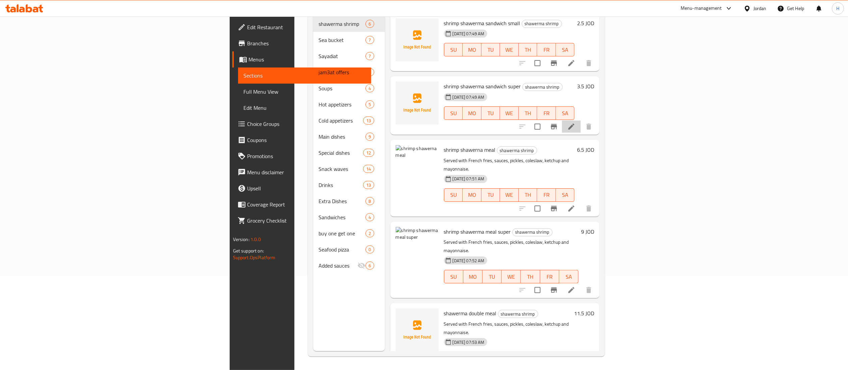
click at [581, 120] on li at bounding box center [571, 126] width 19 height 12
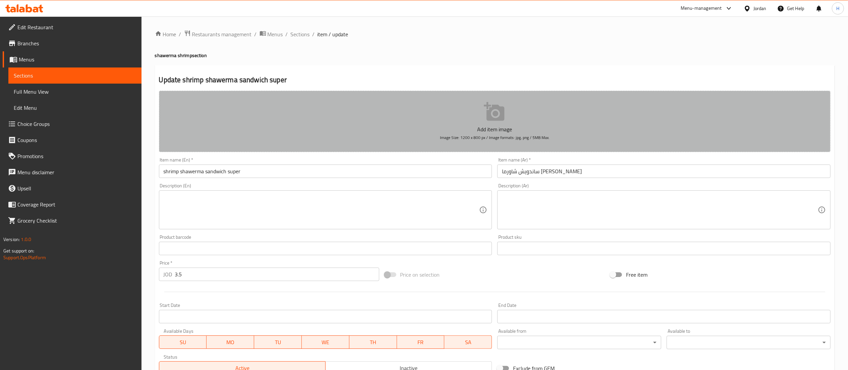
click at [340, 108] on button "Add item image Image Size: 1200 x 800 px / Image formats: jpg, png / 5MB Max." at bounding box center [495, 121] width 672 height 61
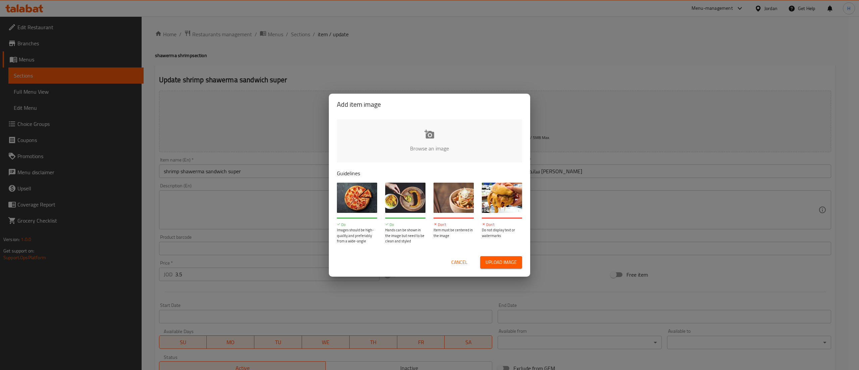
click at [390, 142] on input "file" at bounding box center [656, 150] width 639 height 63
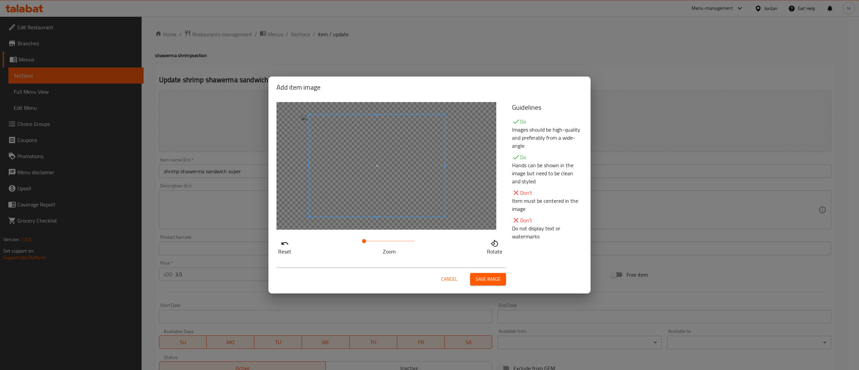
click at [364, 155] on span at bounding box center [377, 166] width 136 height 102
click at [482, 280] on span "Save image" at bounding box center [487, 279] width 25 height 8
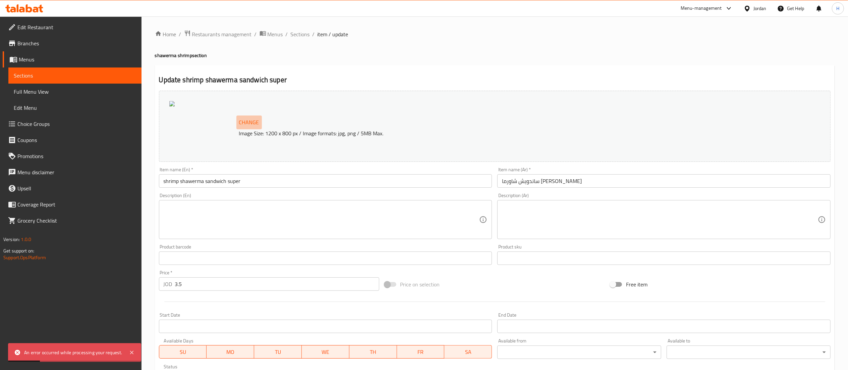
click at [250, 119] on span "Change" at bounding box center [249, 122] width 20 height 10
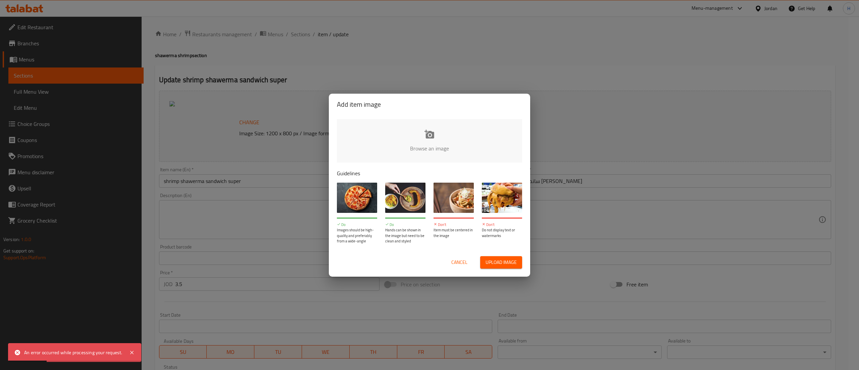
click at [397, 132] on input "file" at bounding box center [656, 150] width 639 height 63
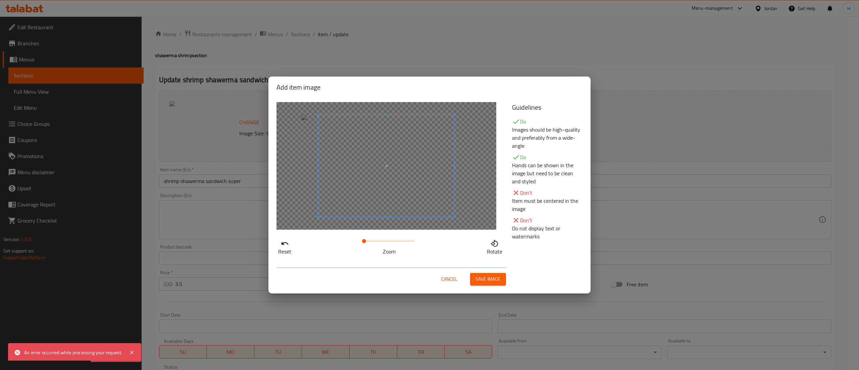
click at [482, 280] on span "Save image" at bounding box center [487, 279] width 25 height 8
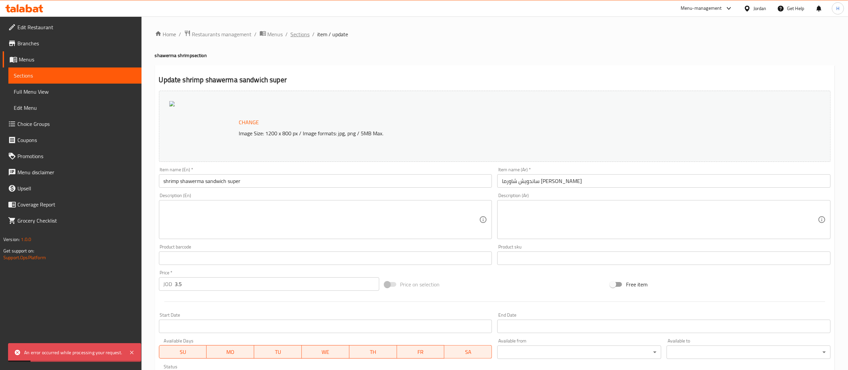
click at [299, 37] on span "Sections" at bounding box center [300, 34] width 19 height 8
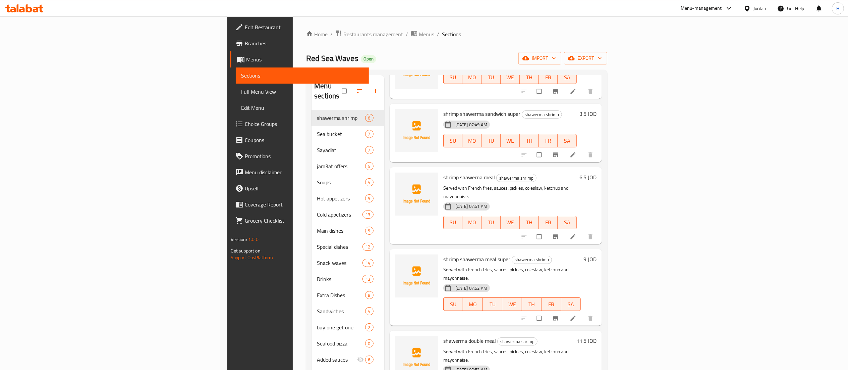
scroll to position [67, 0]
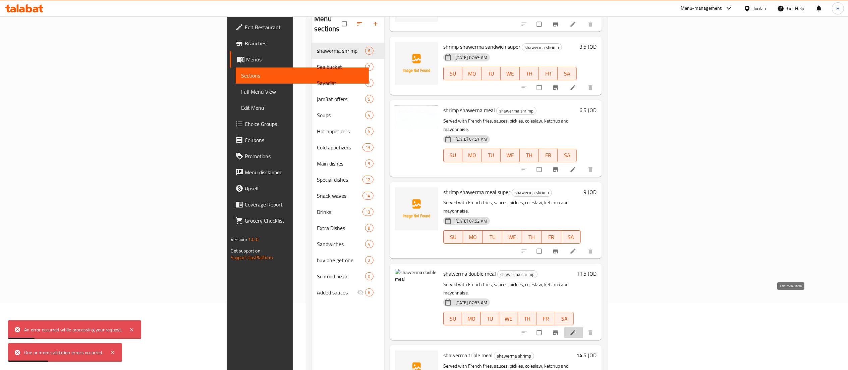
click at [577, 329] on icon at bounding box center [573, 332] width 7 height 7
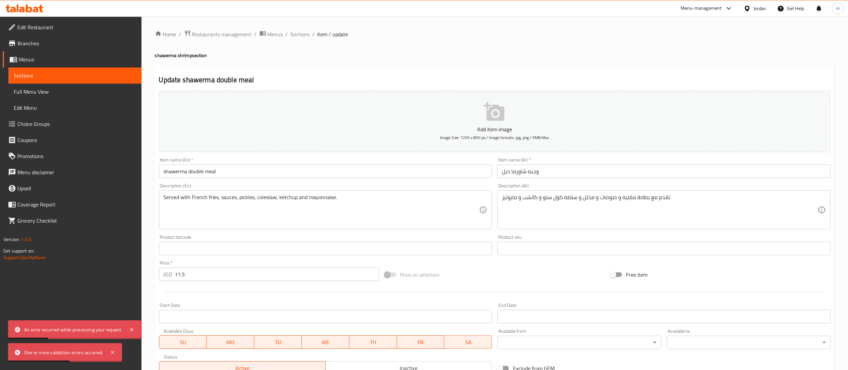
click at [409, 108] on button "Add item image Image Size: 1200 x 800 px / Image formats: jpg, png / 5MB Max." at bounding box center [495, 121] width 672 height 61
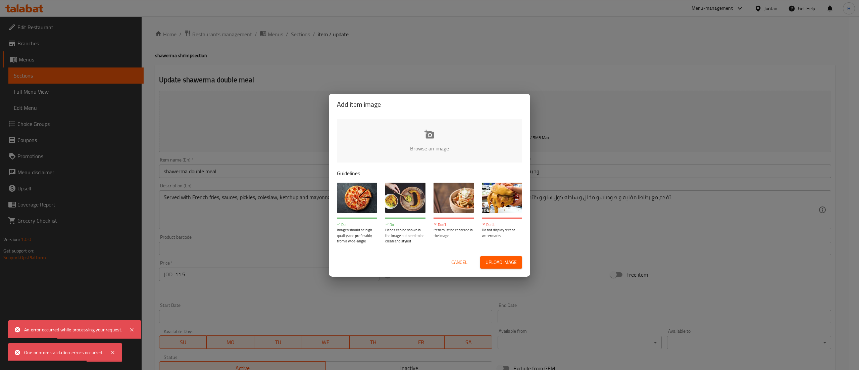
click at [418, 131] on input "file" at bounding box center [656, 150] width 639 height 63
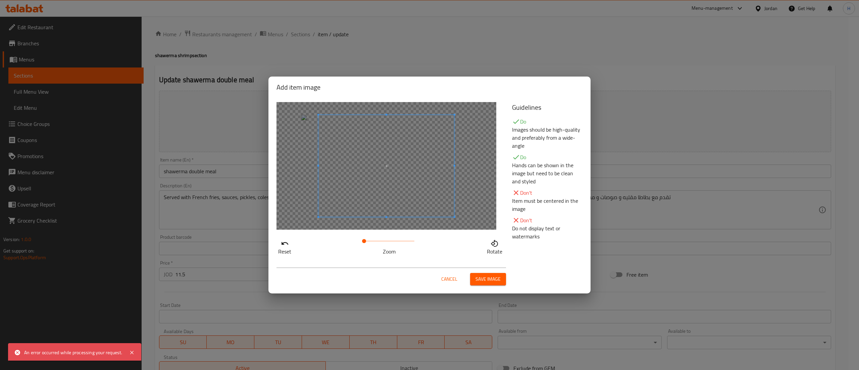
click at [488, 275] on span "Save image" at bounding box center [487, 279] width 25 height 8
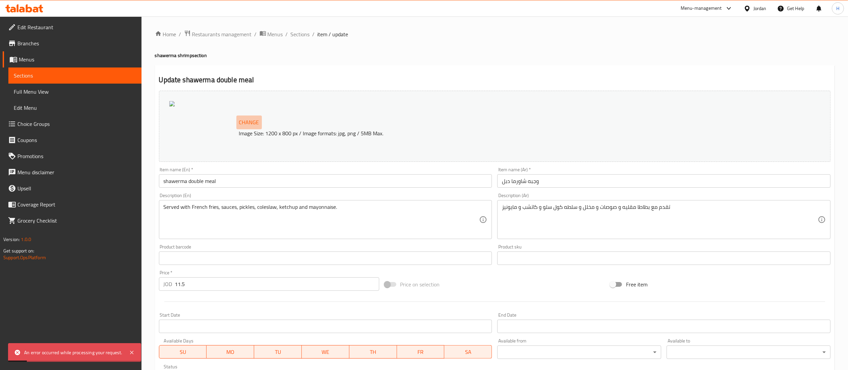
click at [256, 122] on span "Change" at bounding box center [249, 122] width 20 height 10
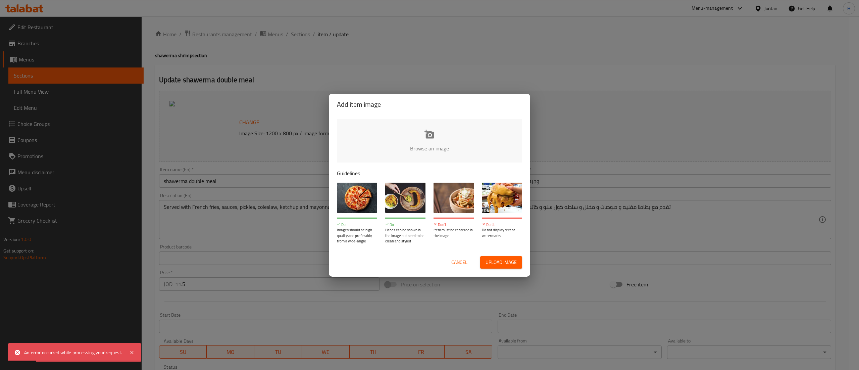
click at [404, 131] on input "file" at bounding box center [656, 150] width 639 height 63
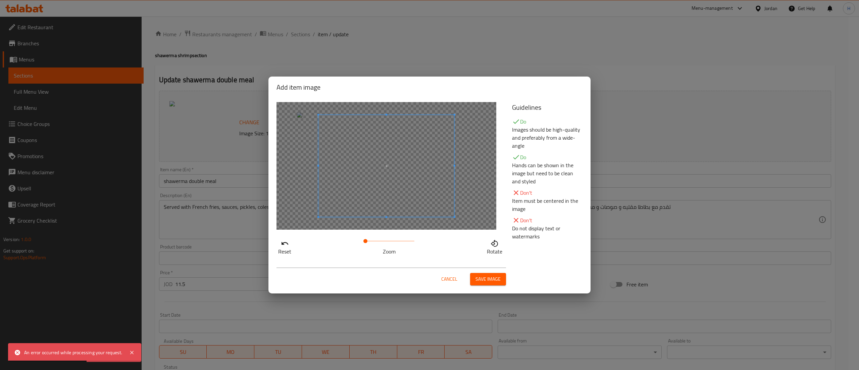
click at [366, 240] on span at bounding box center [365, 241] width 4 height 4
click at [488, 276] on span "Save image" at bounding box center [487, 279] width 25 height 8
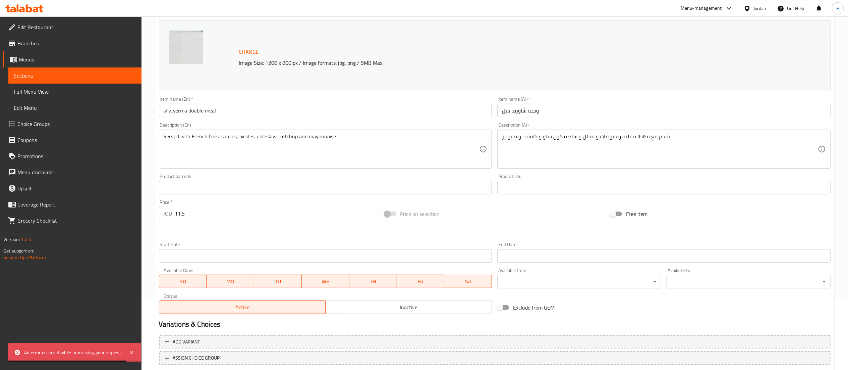
scroll to position [113, 0]
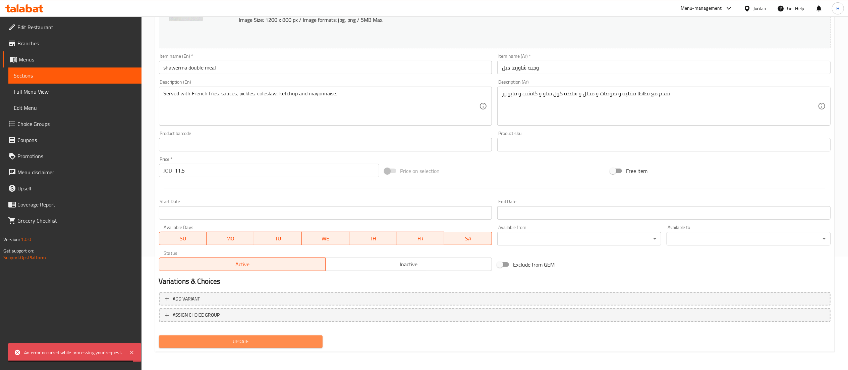
click at [253, 344] on span "Update" at bounding box center [240, 341] width 153 height 8
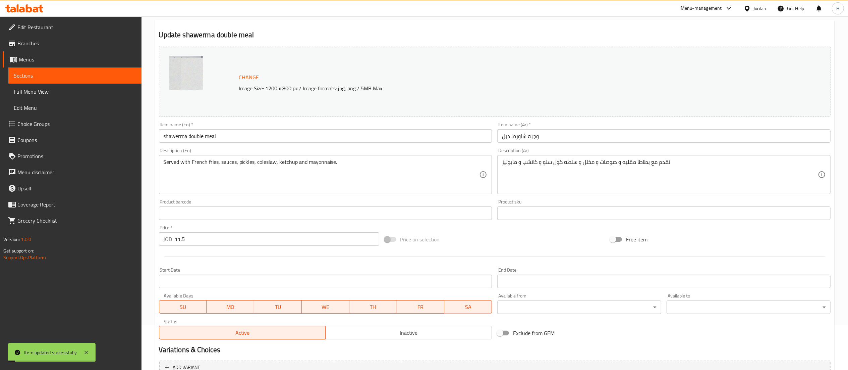
scroll to position [0, 0]
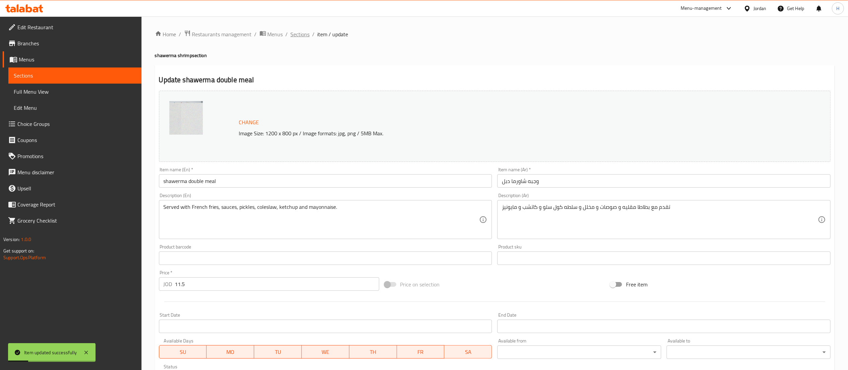
click at [308, 33] on span "Sections" at bounding box center [300, 34] width 19 height 8
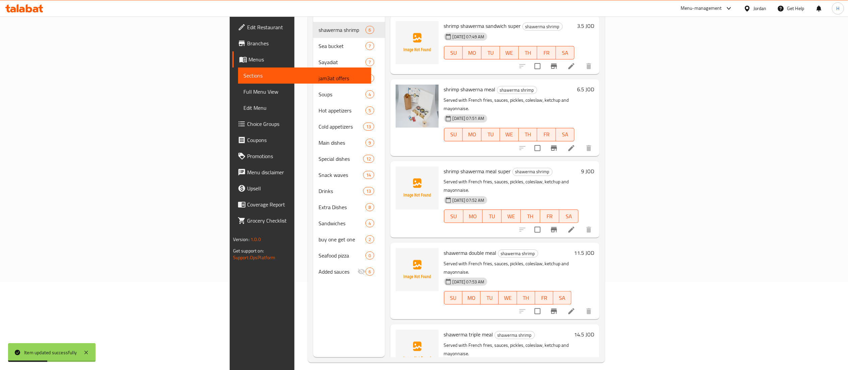
scroll to position [94, 0]
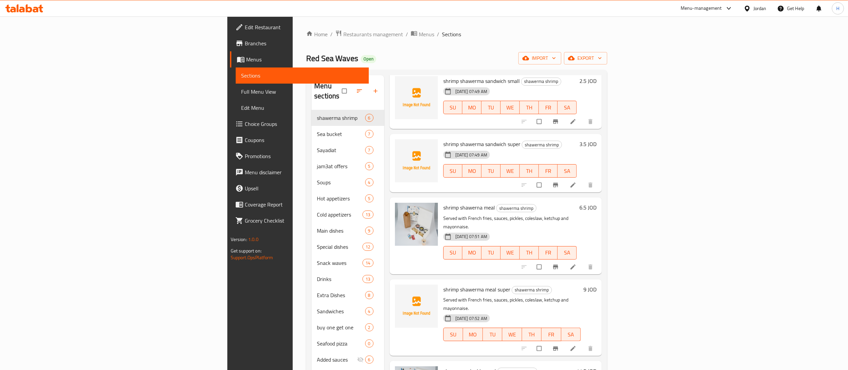
scroll to position [66, 0]
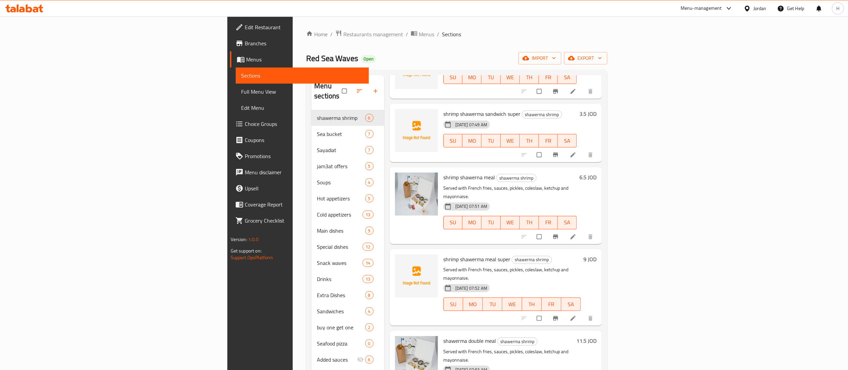
drag, startPoint x: 430, startPoint y: 242, endPoint x: 487, endPoint y: 245, distance: 57.1
click at [443, 254] on span "shrimp shawerma meal super" at bounding box center [476, 259] width 67 height 10
click at [577, 315] on icon at bounding box center [573, 318] width 7 height 7
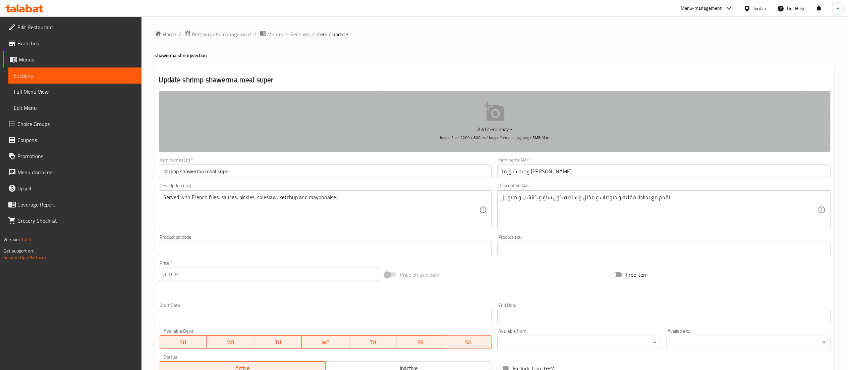
click at [431, 114] on button "Add item image Image Size: 1200 x 800 px / Image formats: jpg, png / 5MB Max." at bounding box center [495, 121] width 672 height 61
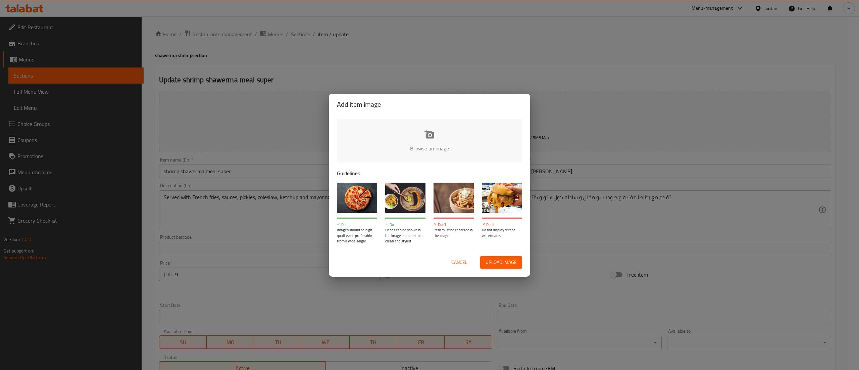
click at [420, 154] on input "file" at bounding box center [656, 150] width 639 height 63
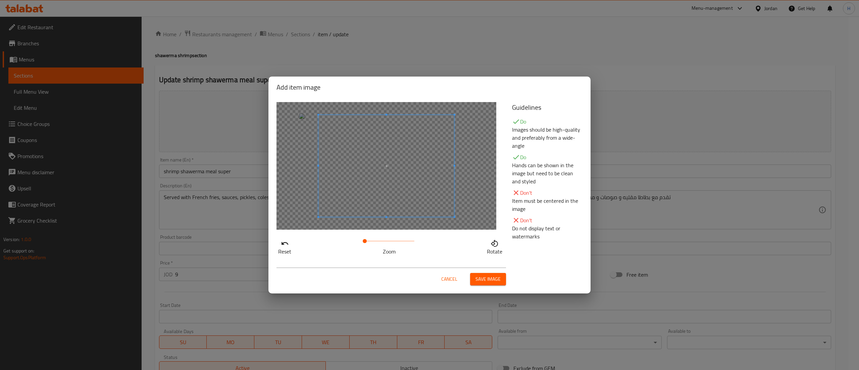
click at [364, 243] on span at bounding box center [365, 241] width 4 height 4
click at [488, 281] on span "Save image" at bounding box center [487, 279] width 25 height 8
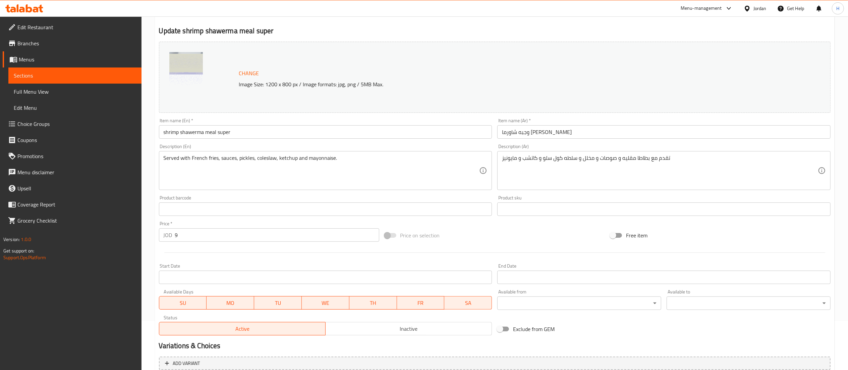
scroll to position [113, 0]
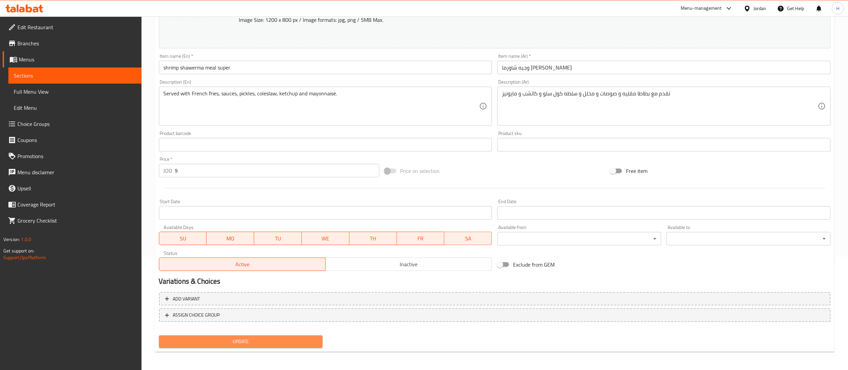
click at [275, 340] on span "Update" at bounding box center [240, 341] width 153 height 8
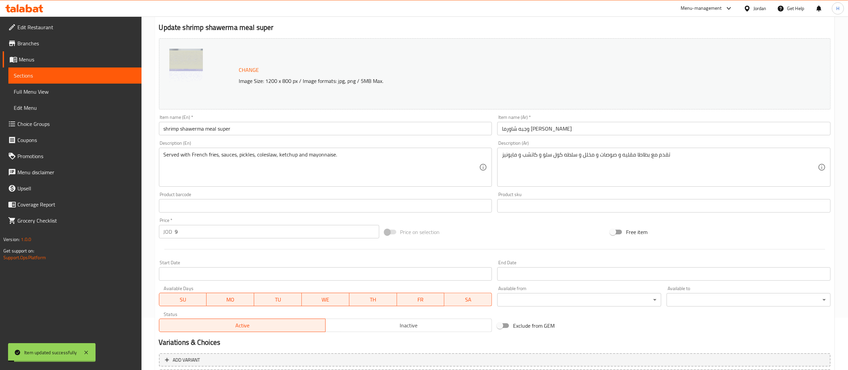
scroll to position [0, 0]
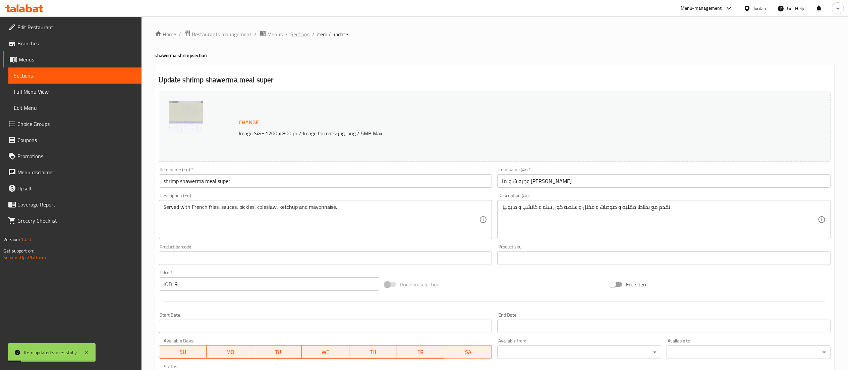
click at [308, 34] on span "Sections" at bounding box center [300, 34] width 19 height 8
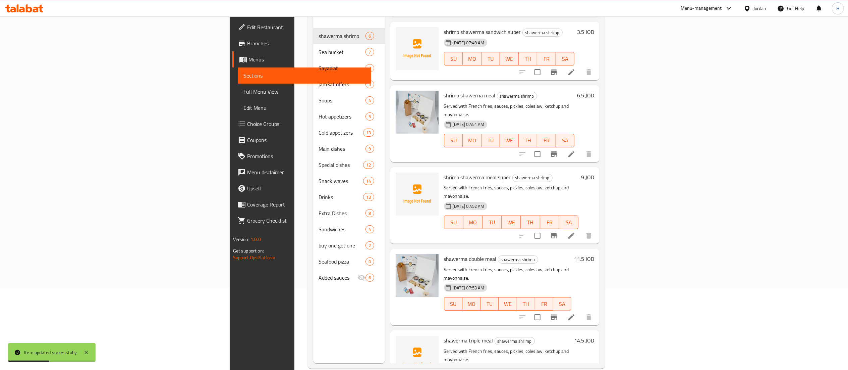
scroll to position [94, 0]
